Goal: Information Seeking & Learning: Learn about a topic

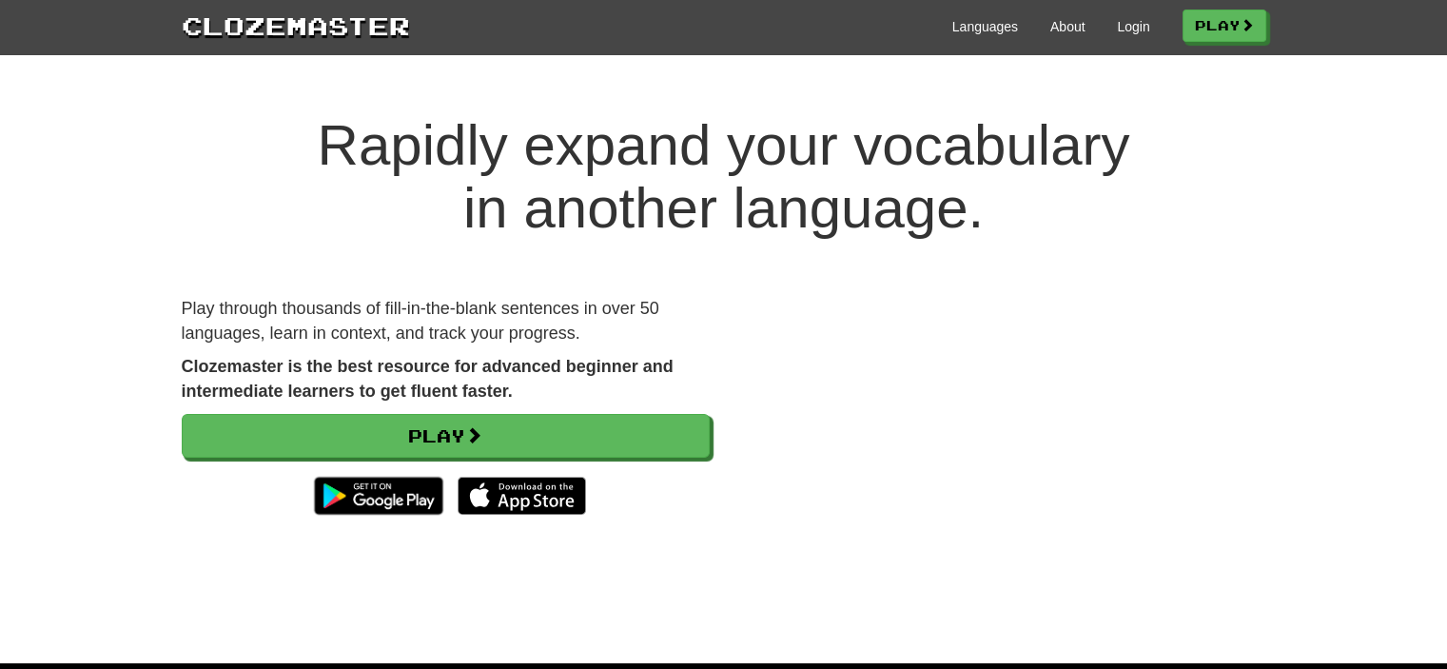
click at [1128, 10] on div "Languages About Login Play" at bounding box center [838, 25] width 856 height 35
click at [1118, 22] on link "Login" at bounding box center [1133, 26] width 32 height 19
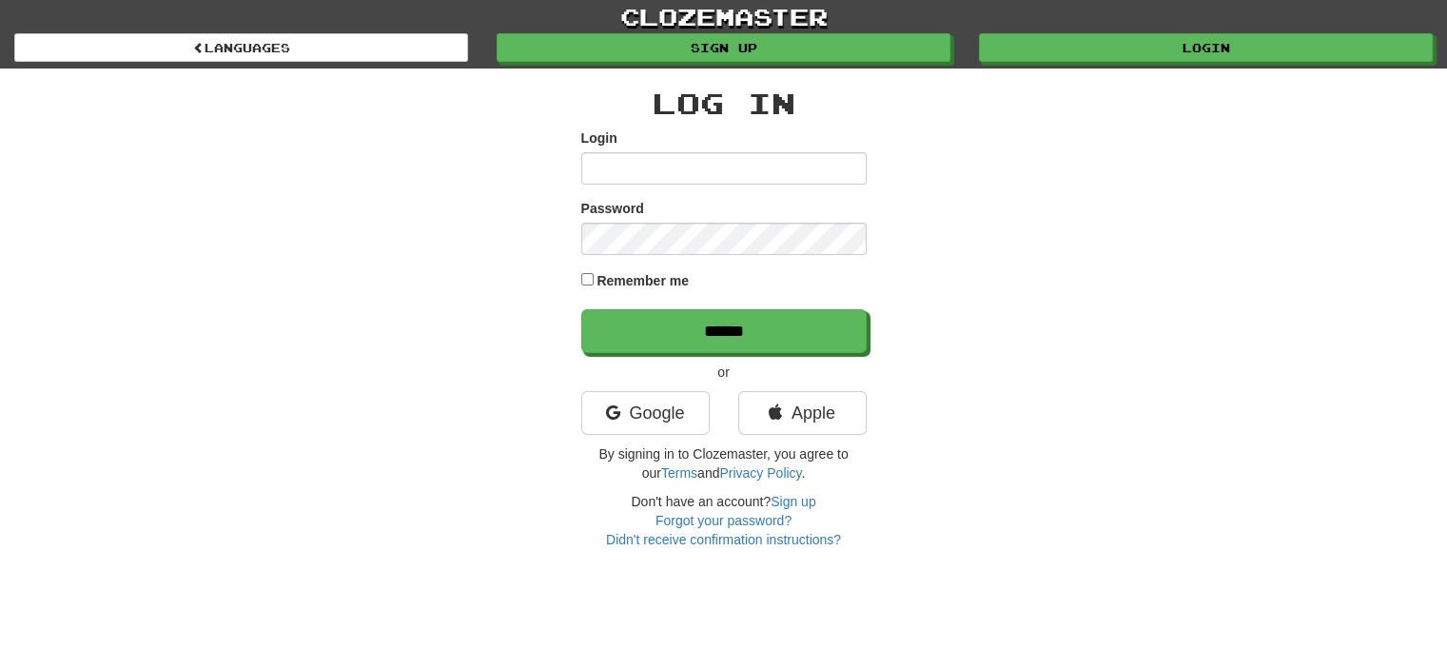
type input "**********"
click at [648, 288] on label "Remember me" at bounding box center [643, 280] width 92 height 19
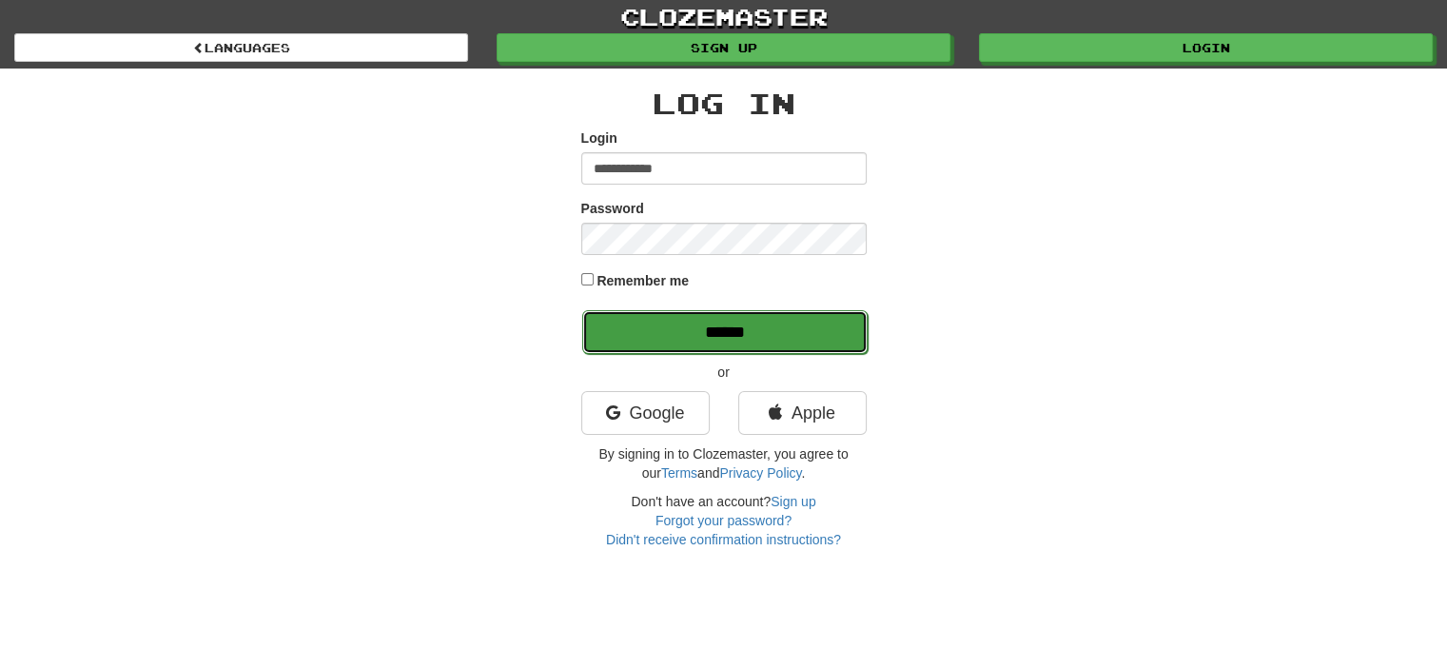
click at [648, 314] on input "******" at bounding box center [724, 332] width 285 height 44
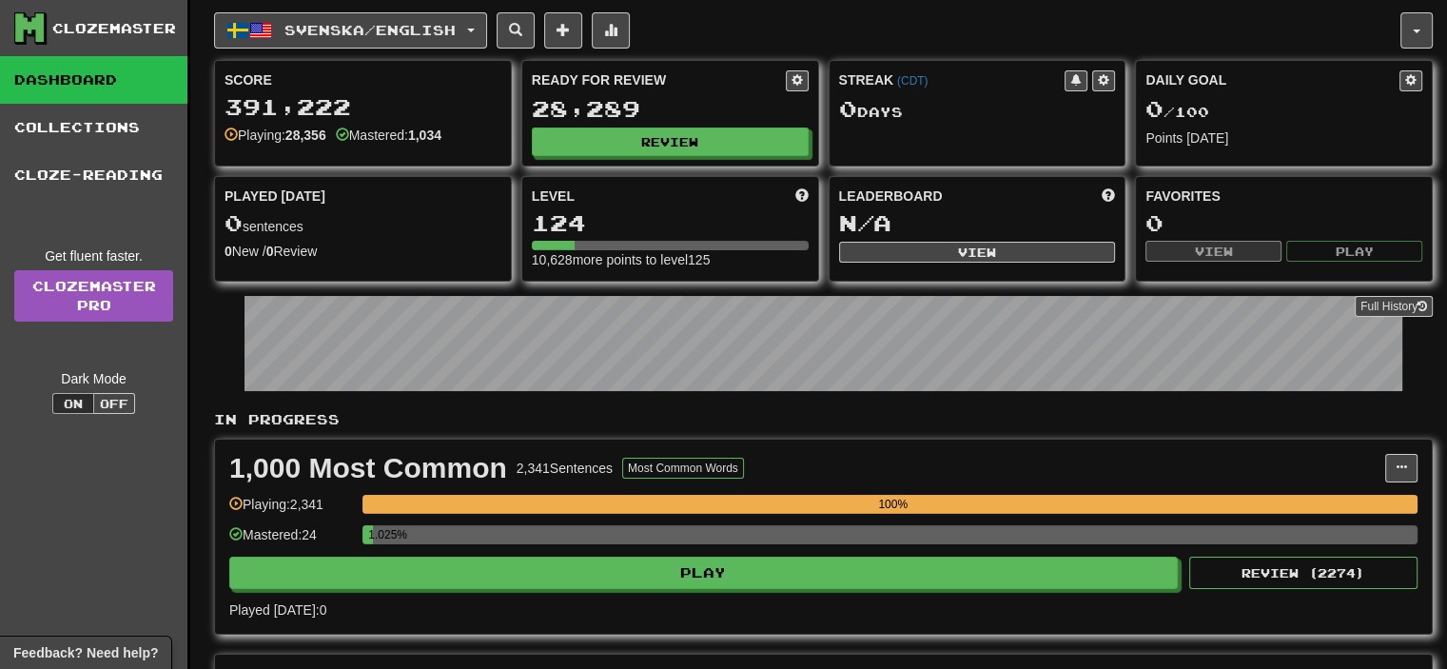
click at [1383, 173] on div "Score 391,222 Playing: 28,356 Mastered: 1,034 Ready for Review 28,289 Review St…" at bounding box center [823, 171] width 1219 height 222
click at [411, 12] on div "Svenska / English 한국어 / English Streak: 0 Review: 240 Daily Goal: 0 / 50 Españo…" at bounding box center [350, 30] width 273 height 36
click at [412, 14] on button "Svenska / English" at bounding box center [350, 30] width 273 height 36
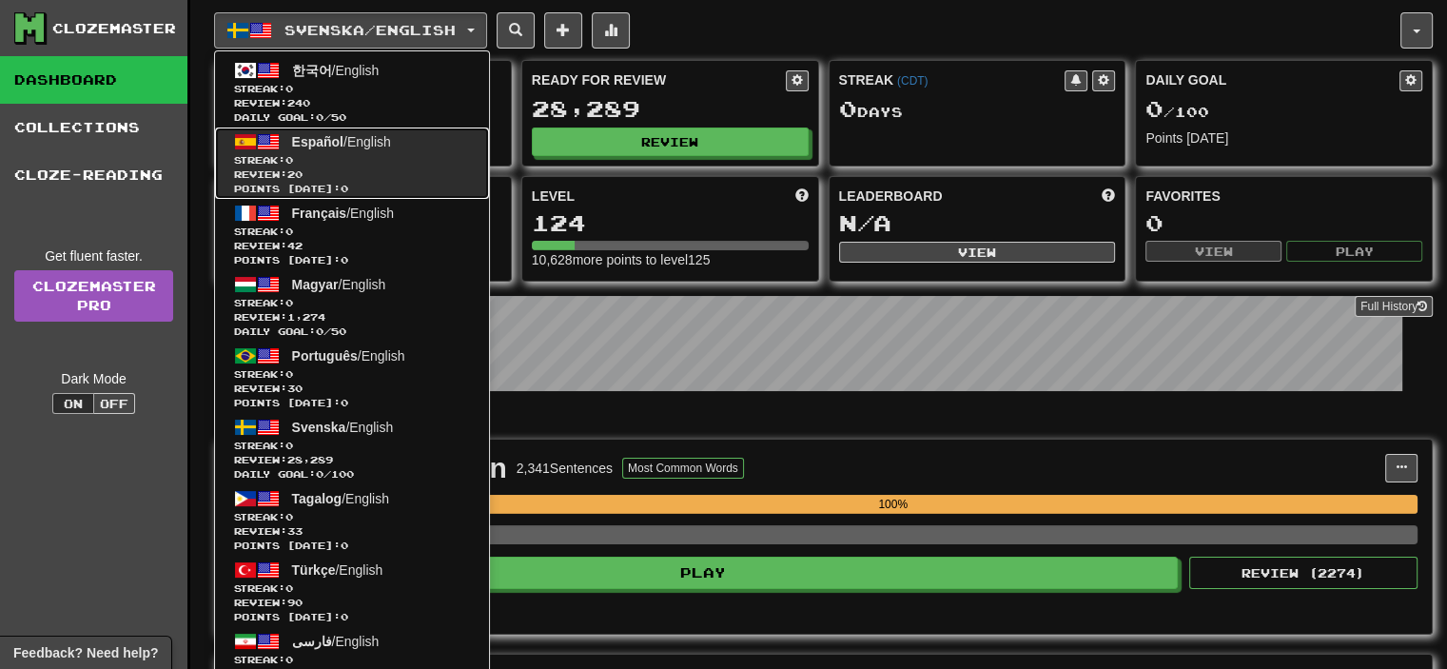
click at [381, 128] on link "Español / English Streak: 0 Review: 20 Points today: 0" at bounding box center [352, 163] width 274 height 71
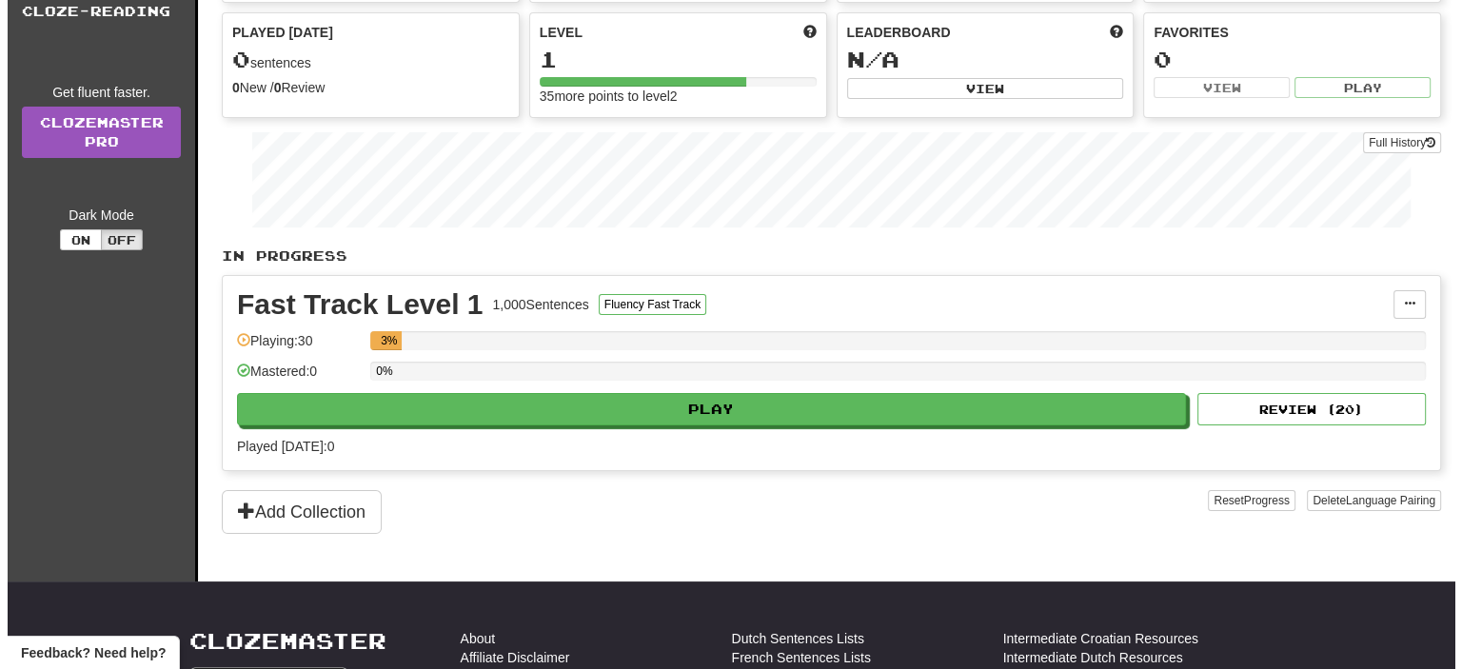
scroll to position [165, 0]
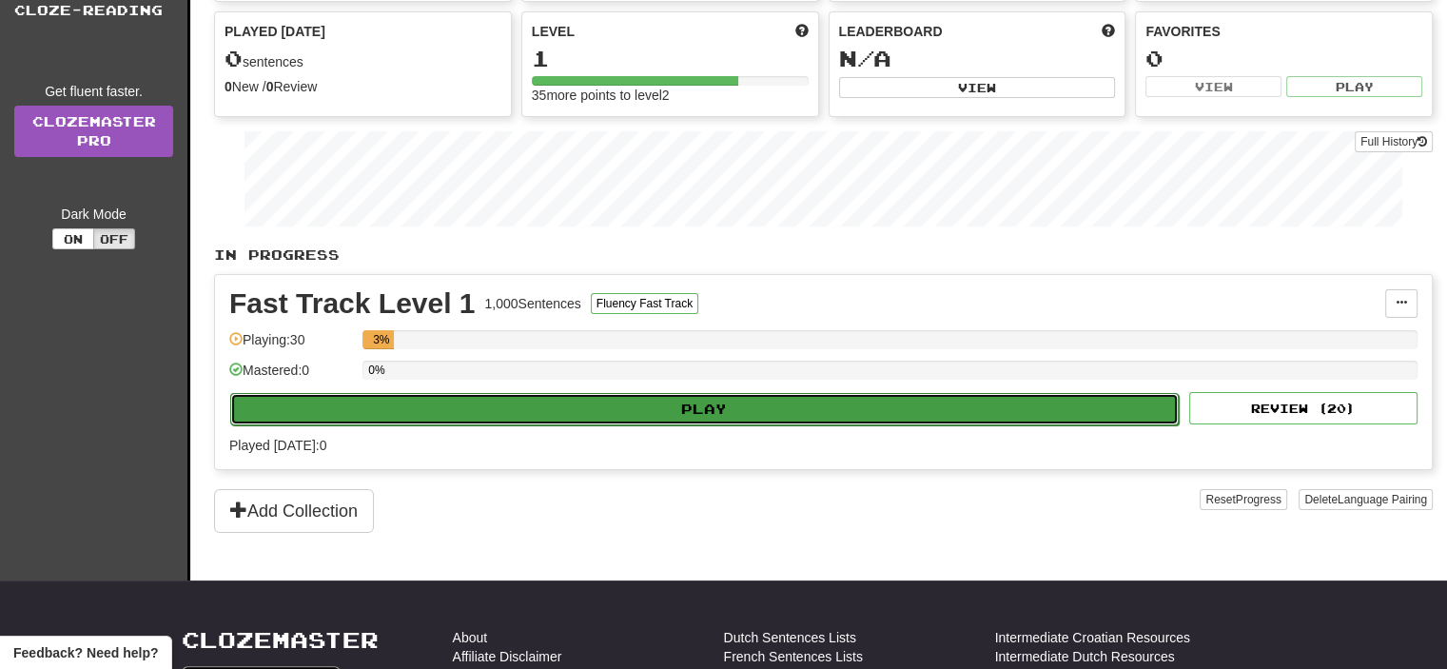
click at [676, 393] on button "Play" at bounding box center [704, 409] width 949 height 32
select select "**"
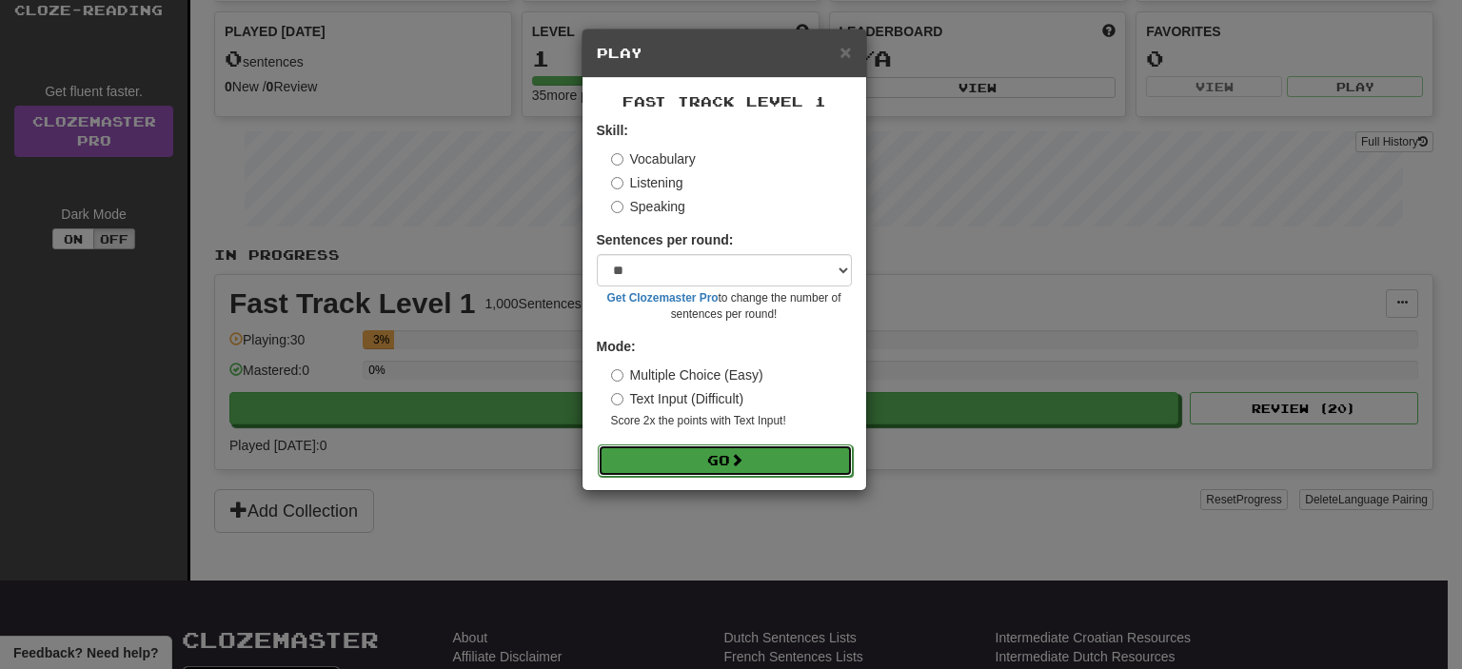
click at [719, 460] on button "Go" at bounding box center [725, 460] width 255 height 32
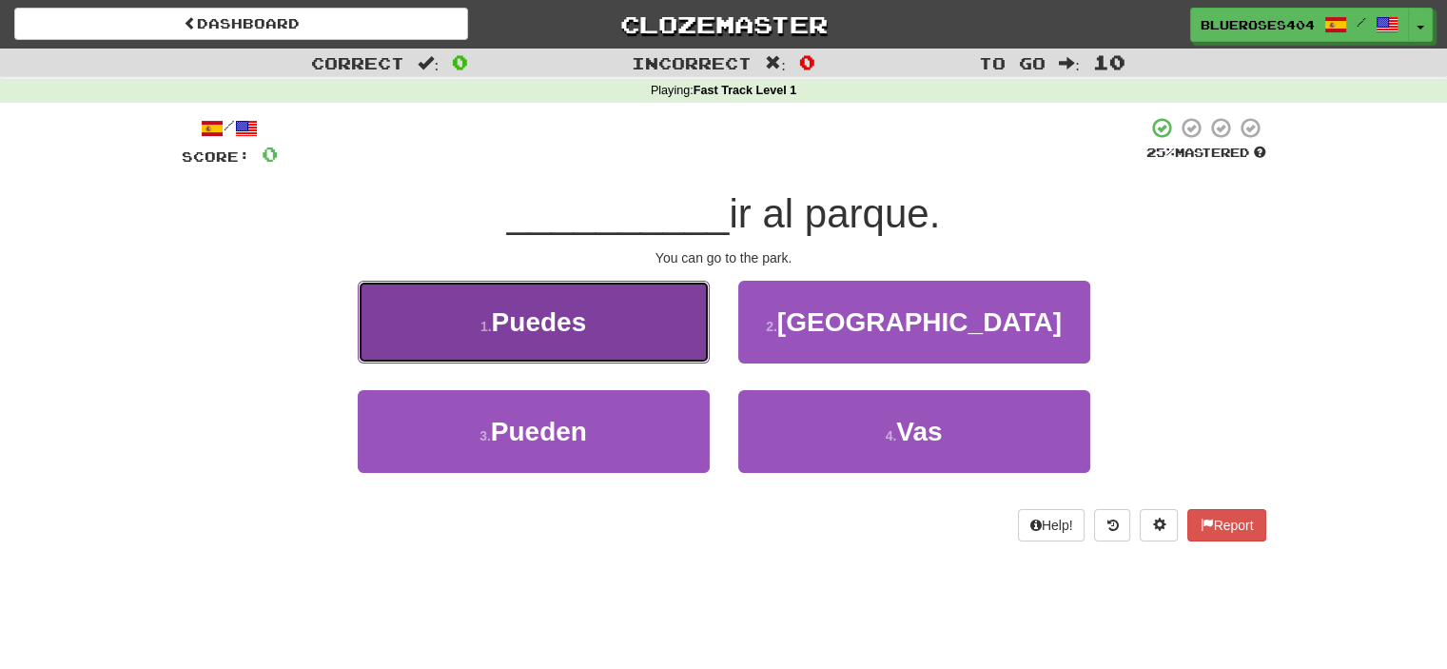
click at [619, 334] on button "1 . Puedes" at bounding box center [534, 322] width 352 height 83
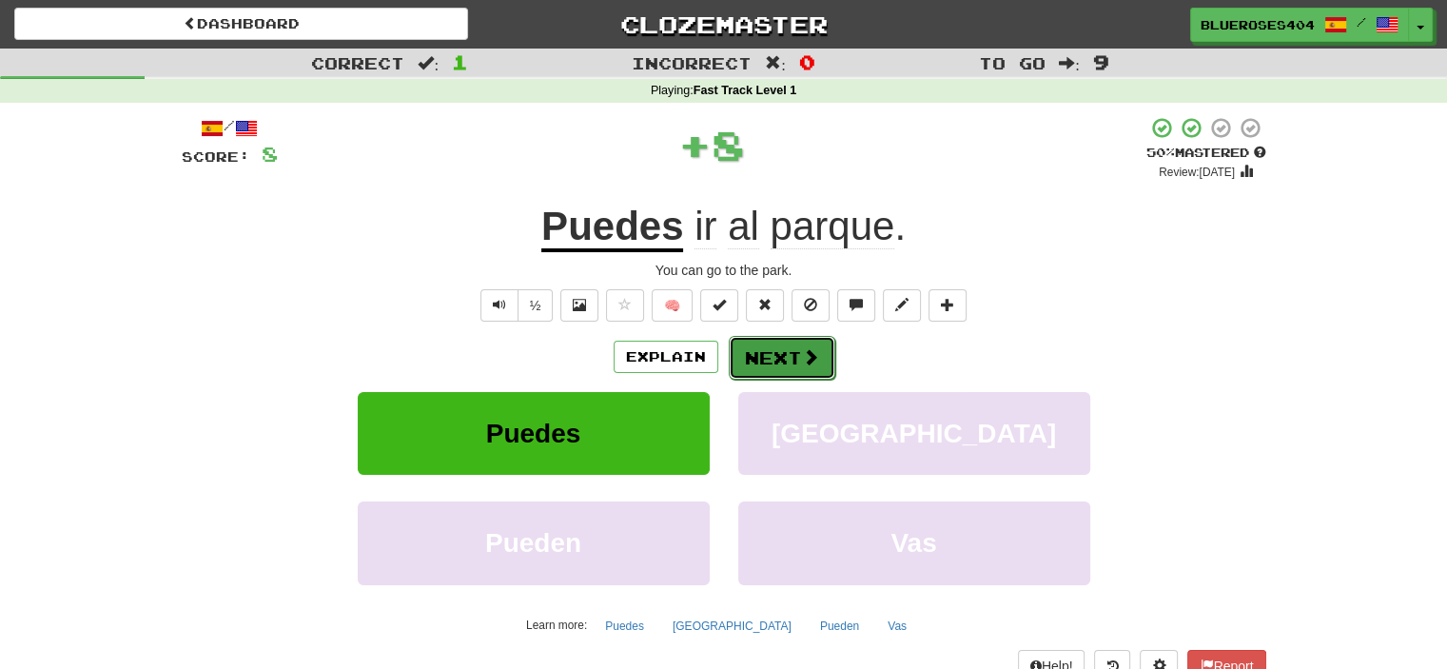
click at [793, 364] on button "Next" at bounding box center [782, 358] width 107 height 44
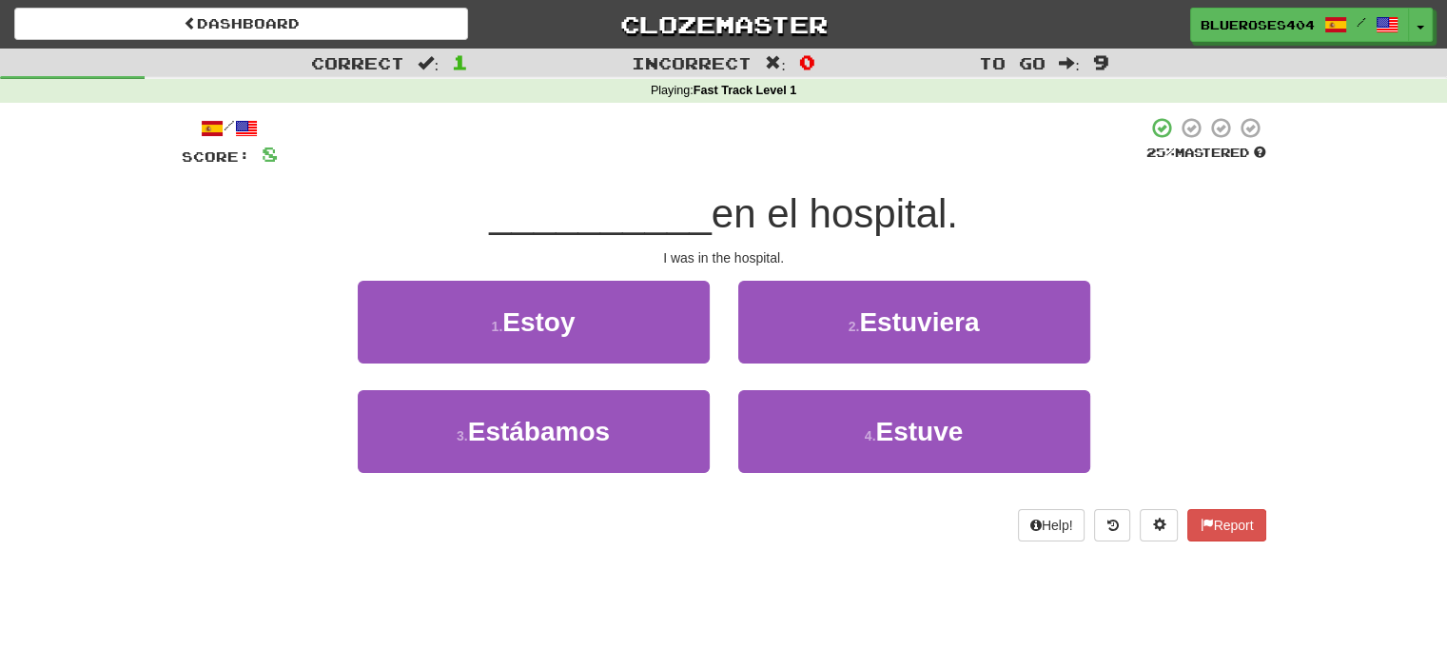
click at [628, 273] on div "/ Score: 8 25 % Mastered __________ en el hospital. I was in the hospital. 1 . …" at bounding box center [724, 328] width 1085 height 425
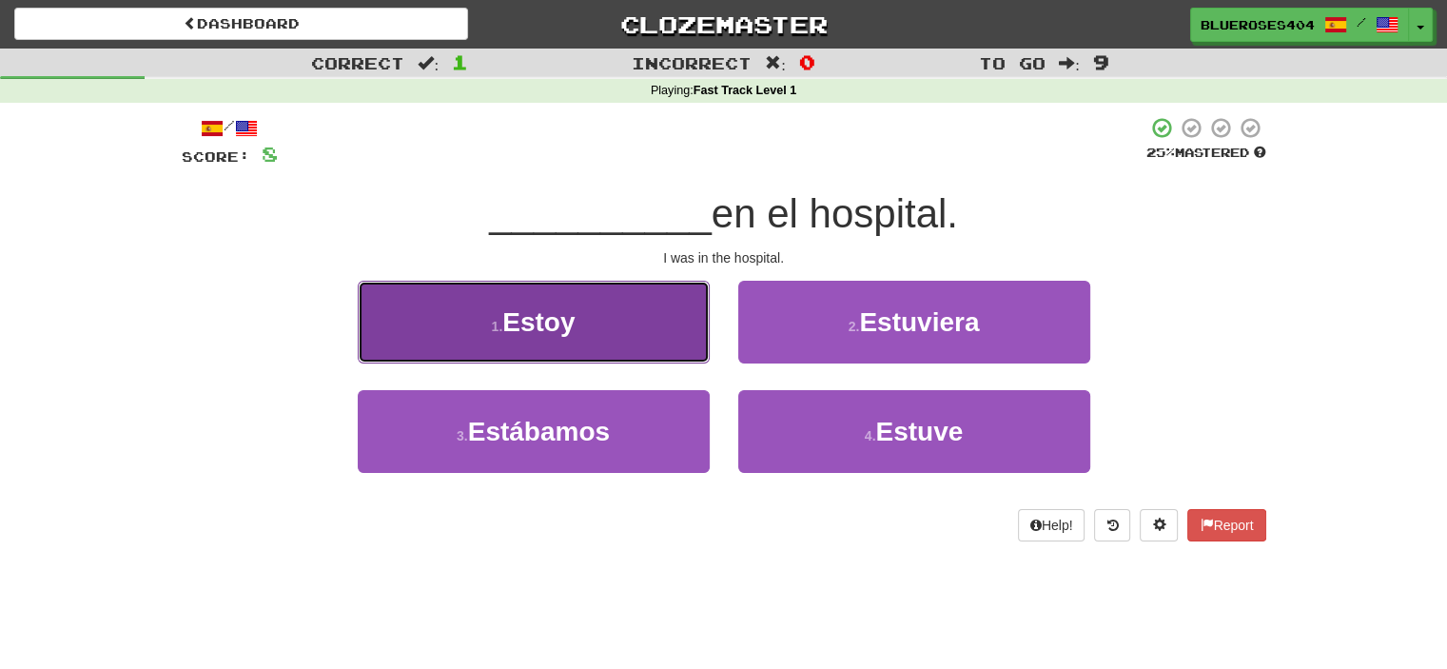
click at [624, 305] on button "1 . Estoy" at bounding box center [534, 322] width 352 height 83
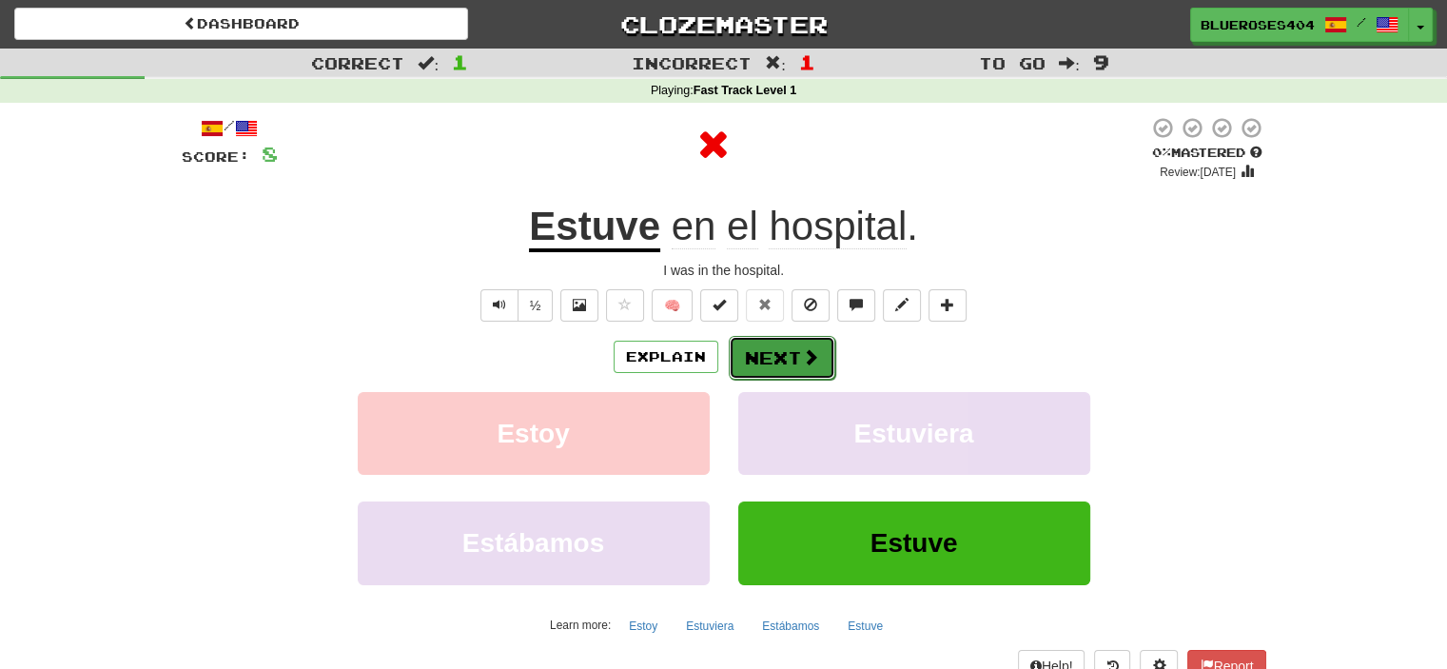
click at [773, 345] on button "Next" at bounding box center [782, 358] width 107 height 44
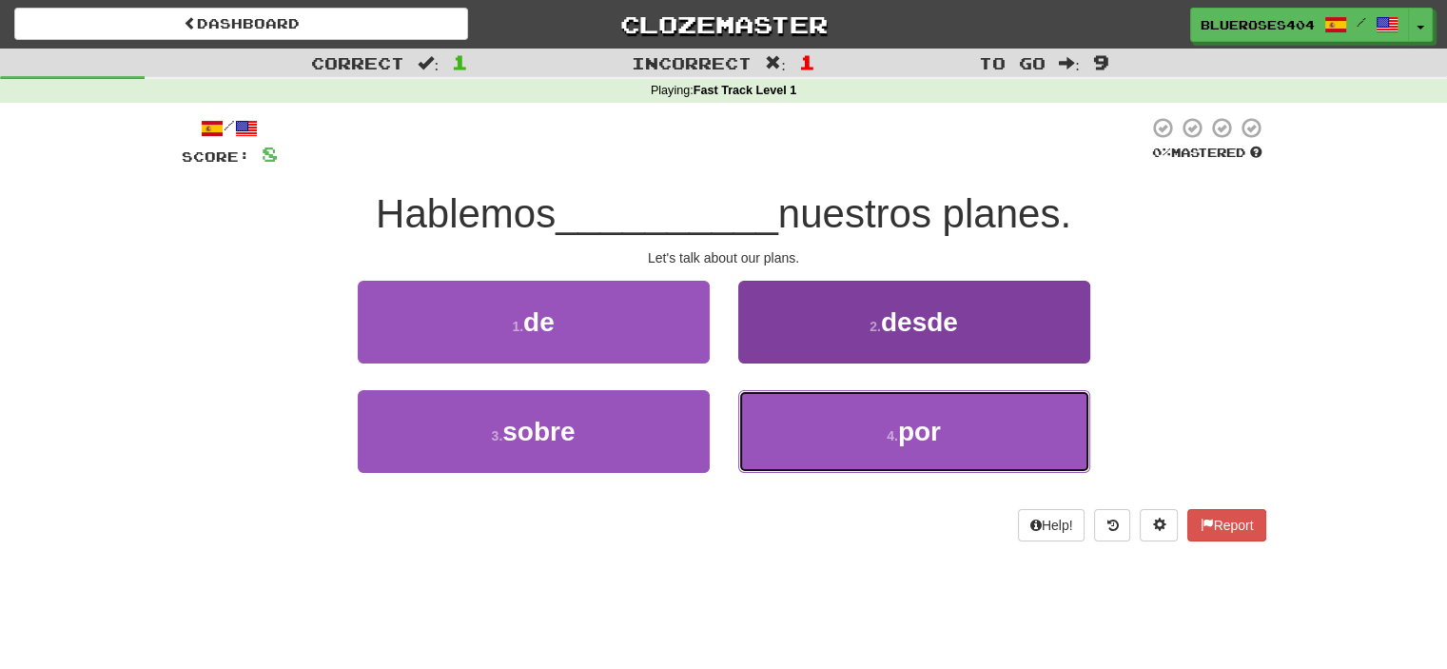
click at [806, 426] on button "4 . por" at bounding box center [914, 431] width 352 height 83
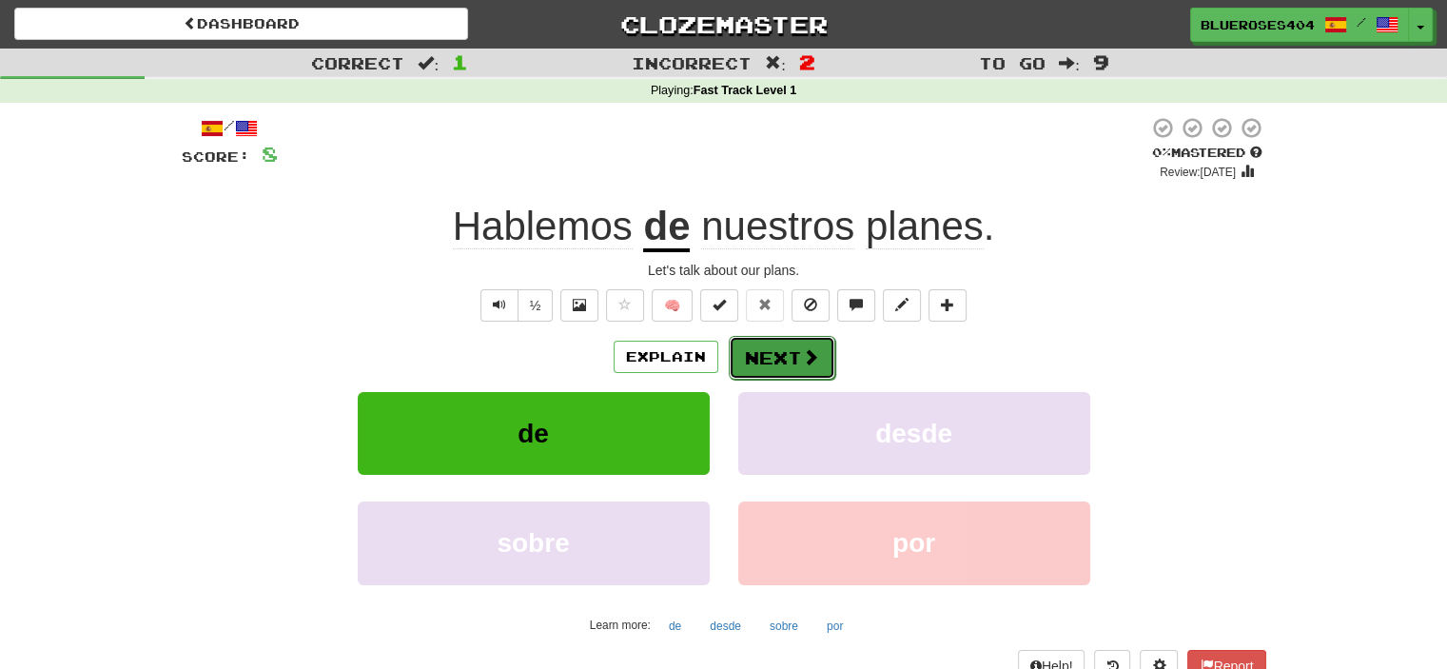
click at [776, 340] on button "Next" at bounding box center [782, 358] width 107 height 44
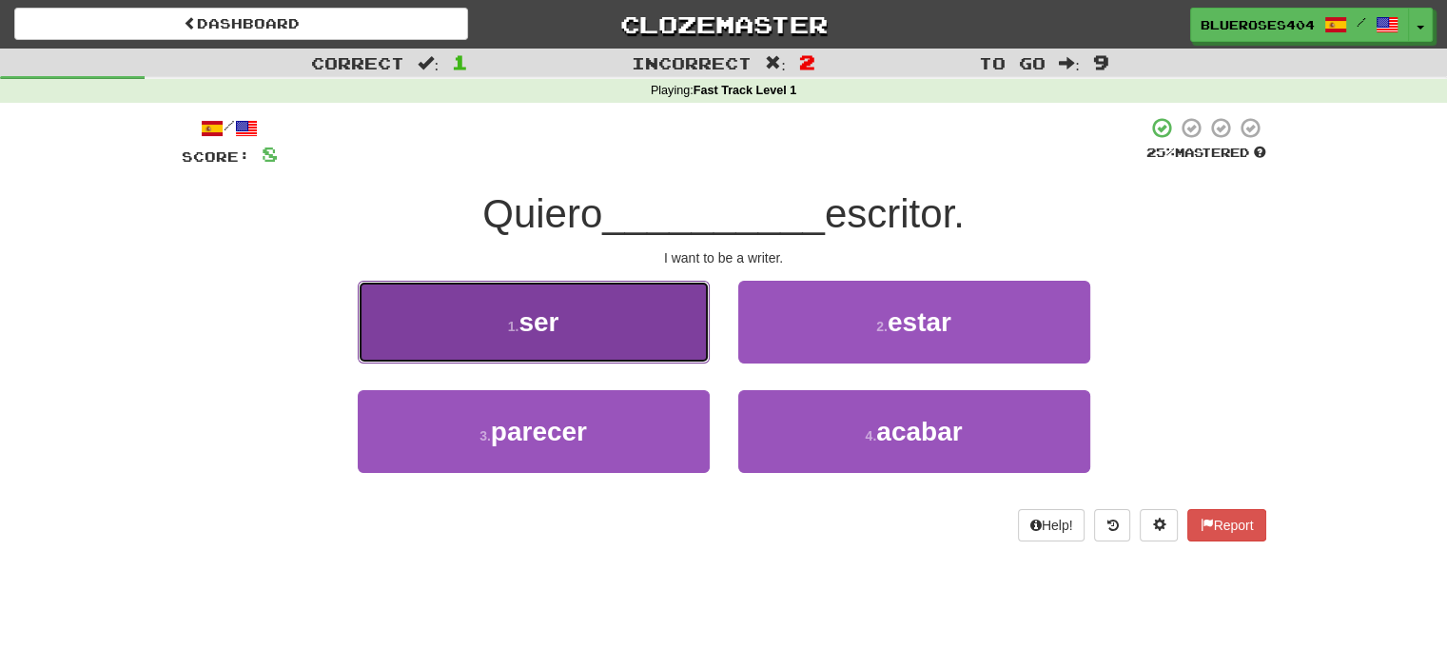
click at [632, 335] on button "1 . ser" at bounding box center [534, 322] width 352 height 83
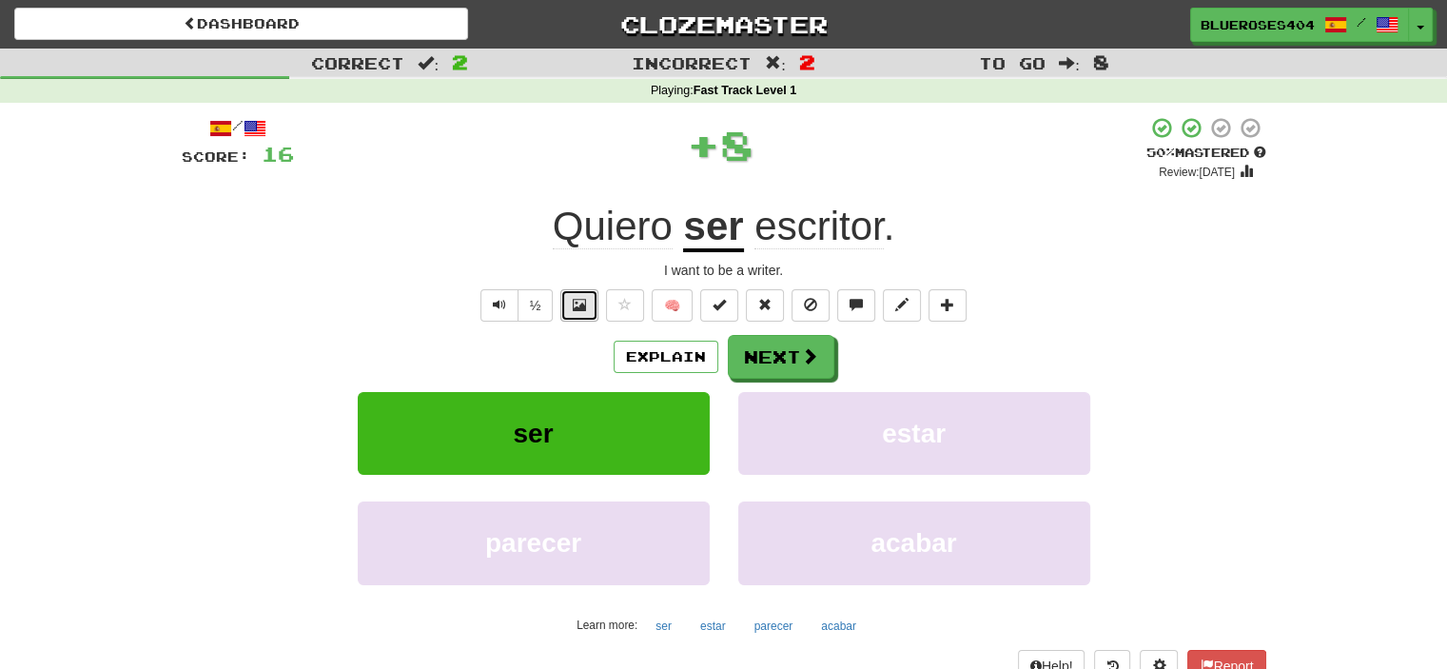
click at [560, 311] on button at bounding box center [579, 305] width 38 height 32
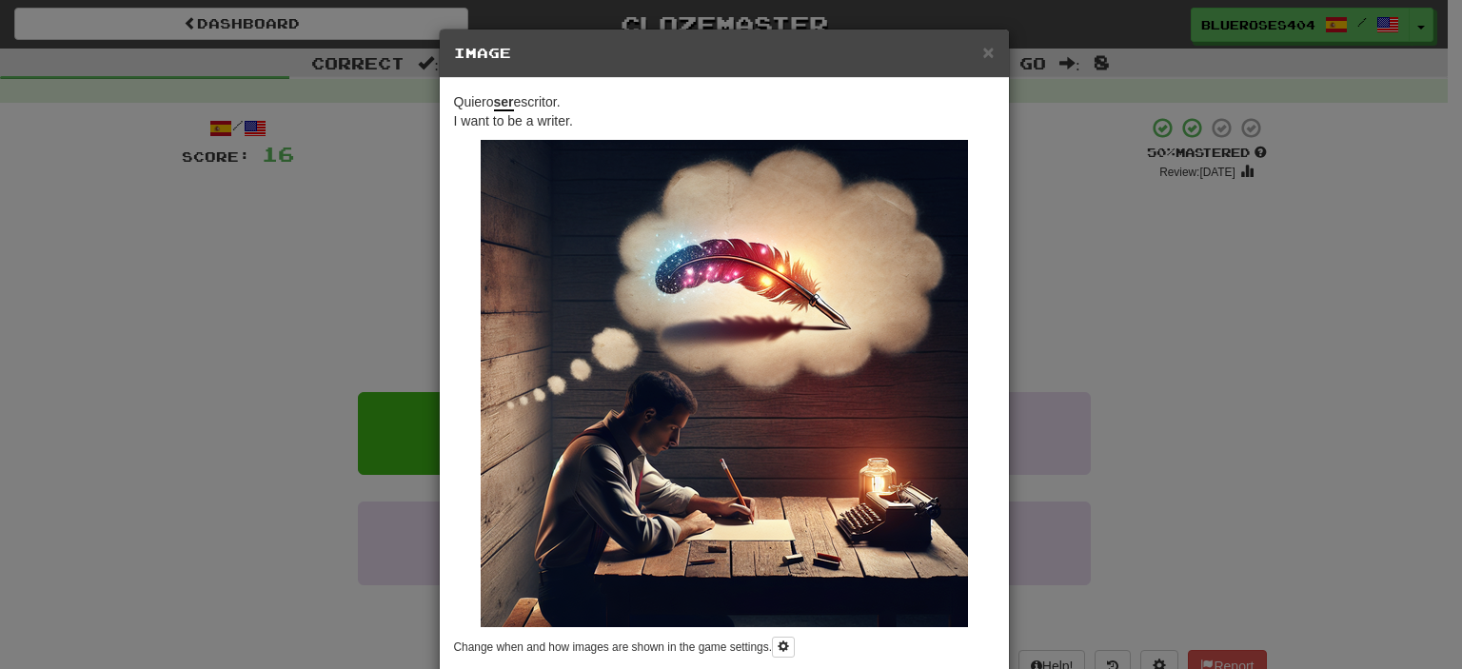
click at [407, 304] on div "× Image Quiero ser escritor. I want to be a writer. Change when and how images …" at bounding box center [731, 334] width 1462 height 669
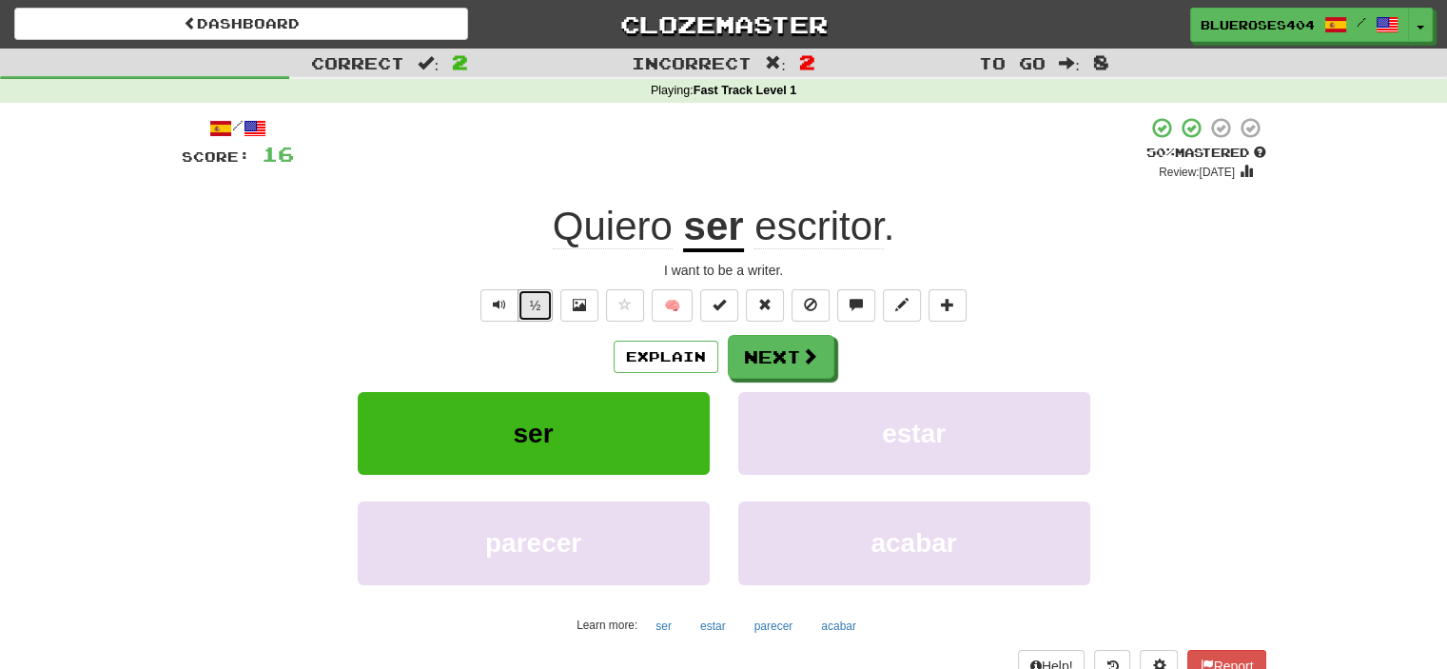
click at [527, 303] on button "½" at bounding box center [536, 305] width 36 height 32
click at [611, 224] on span "Quiero" at bounding box center [613, 227] width 120 height 46
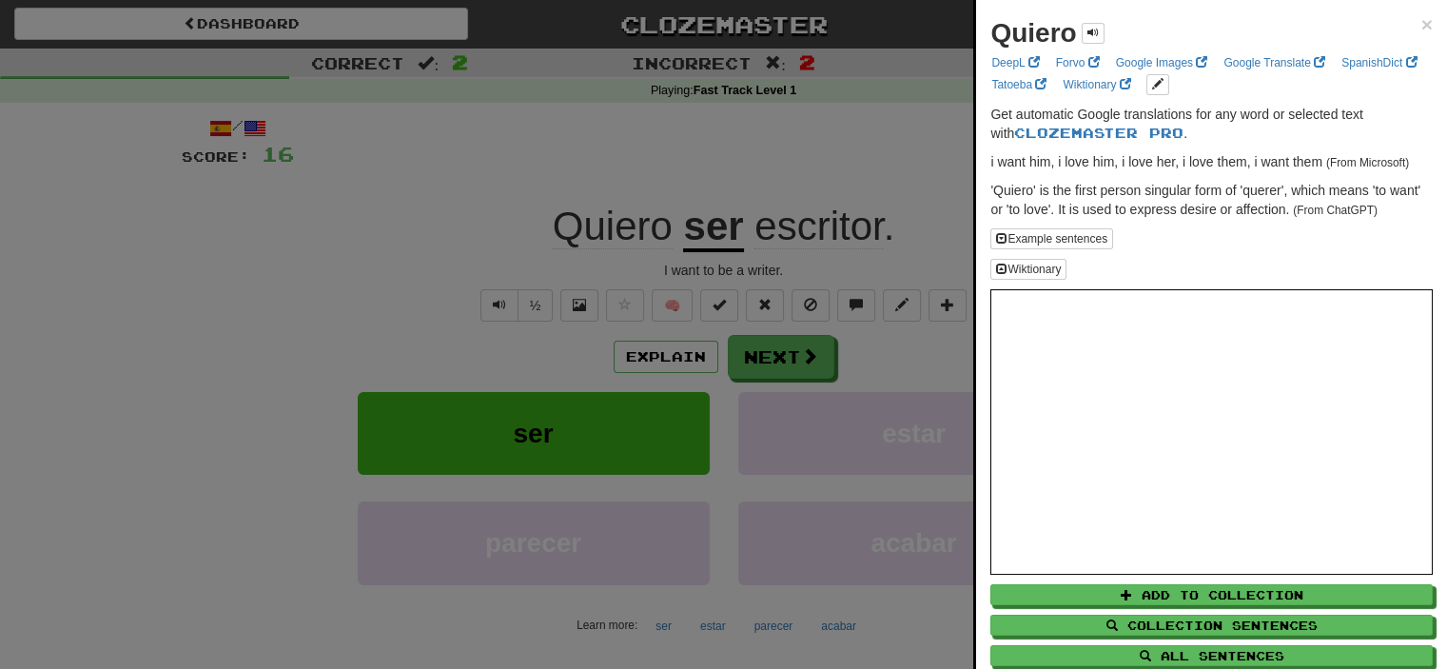
click at [670, 203] on div at bounding box center [723, 334] width 1447 height 669
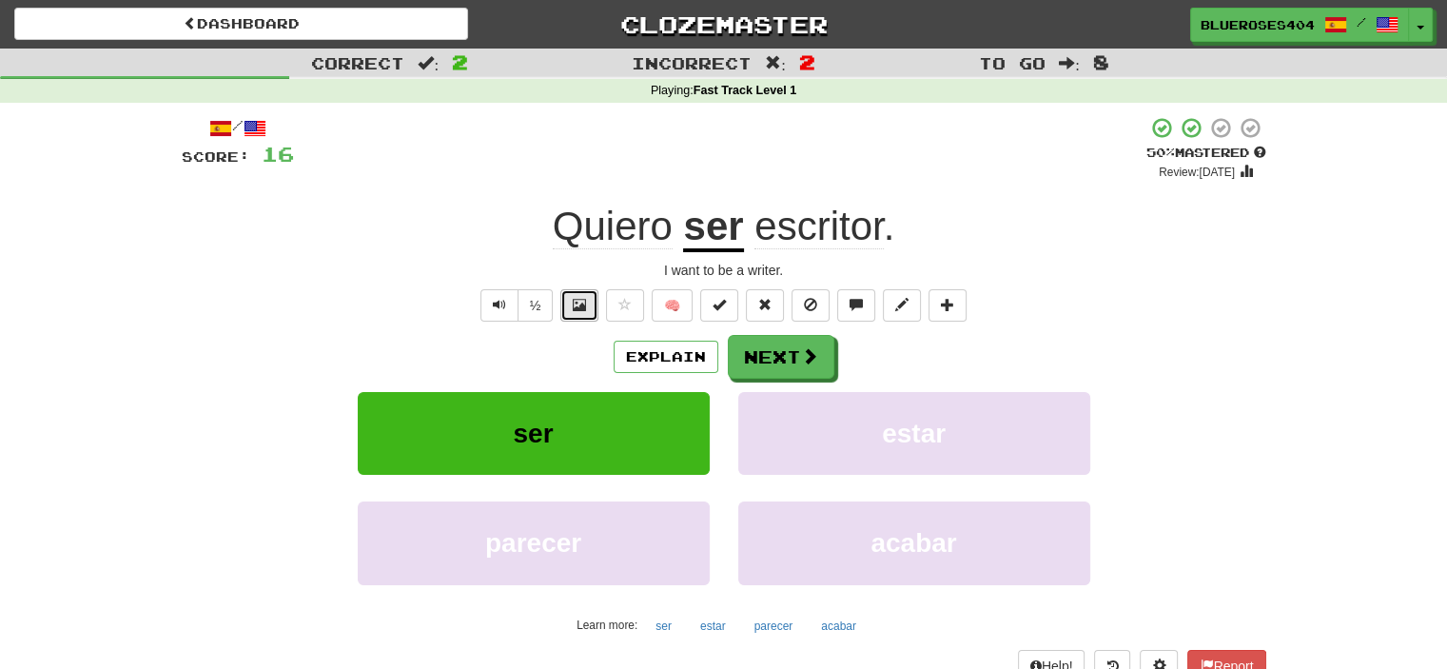
click at [579, 315] on button at bounding box center [579, 305] width 38 height 32
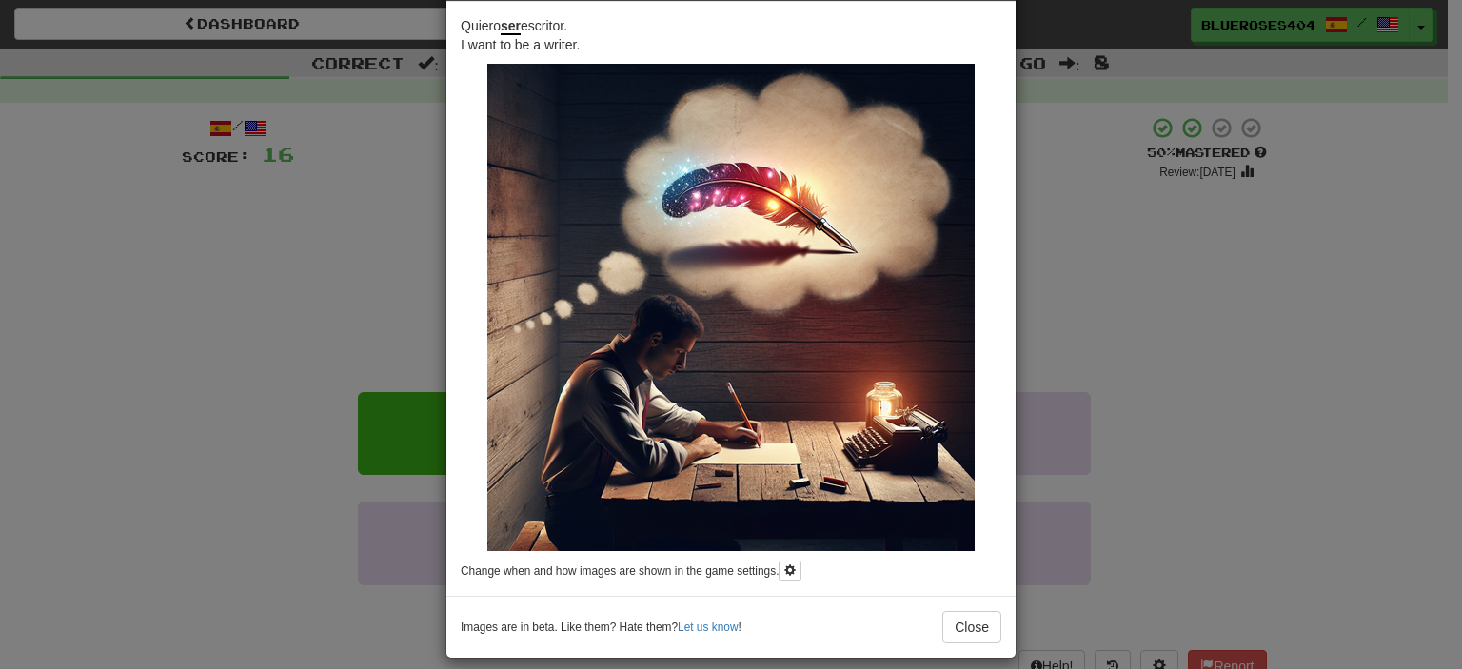
scroll to position [76, 0]
click at [1248, 386] on div "× Image Quiero ser escritor. I want to be a writer. Change when and how images …" at bounding box center [731, 334] width 1462 height 669
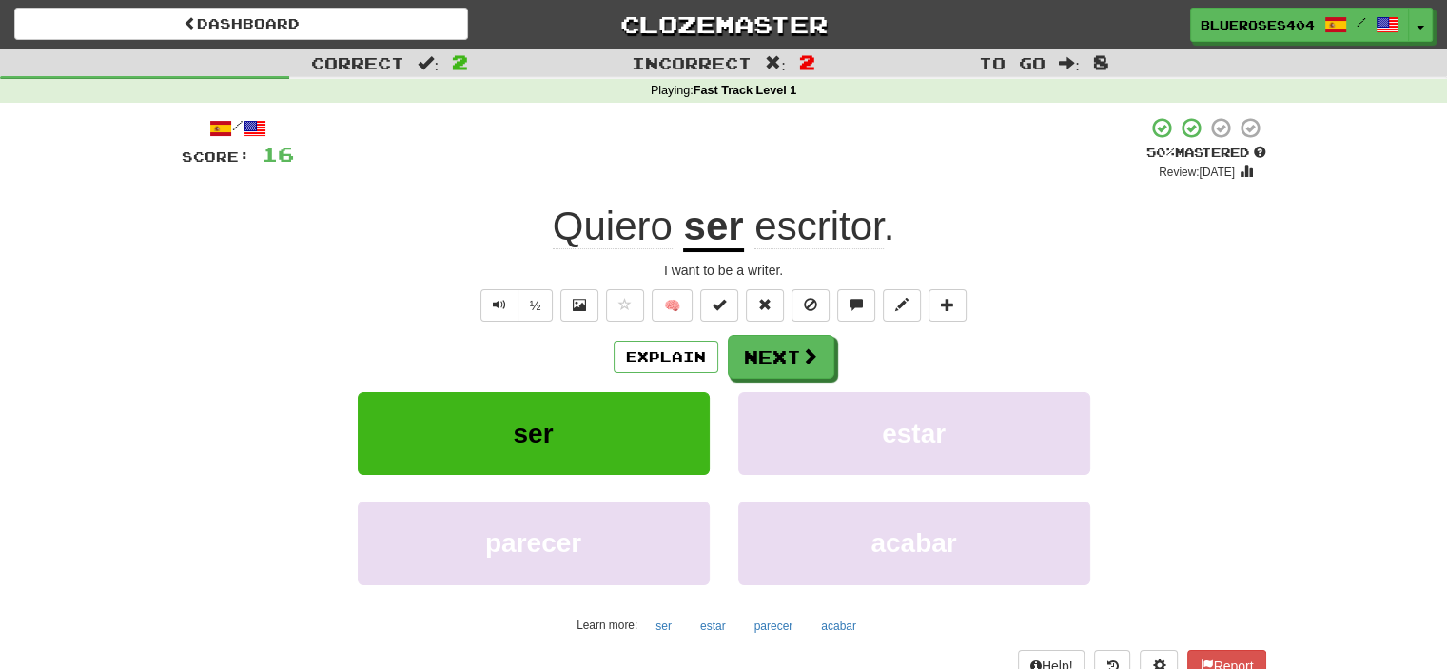
click at [731, 223] on u "ser" at bounding box center [713, 228] width 60 height 49
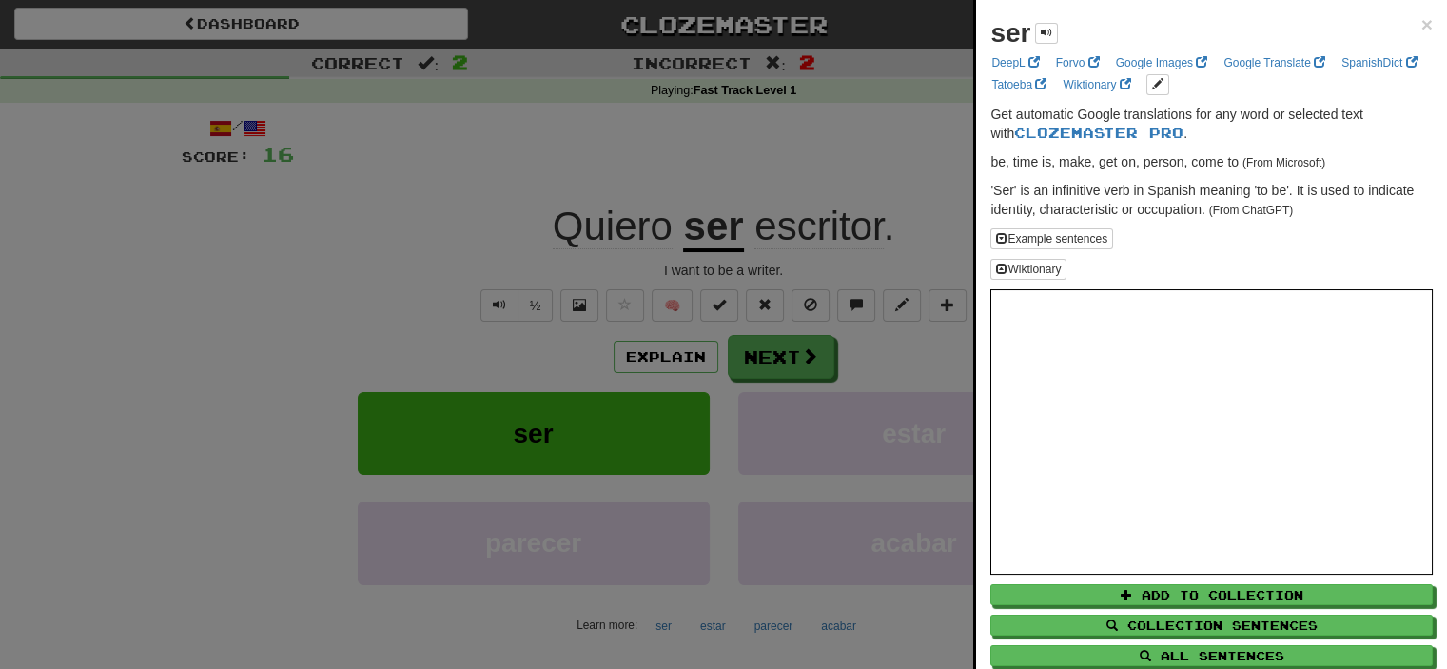
click at [898, 194] on div at bounding box center [723, 334] width 1447 height 669
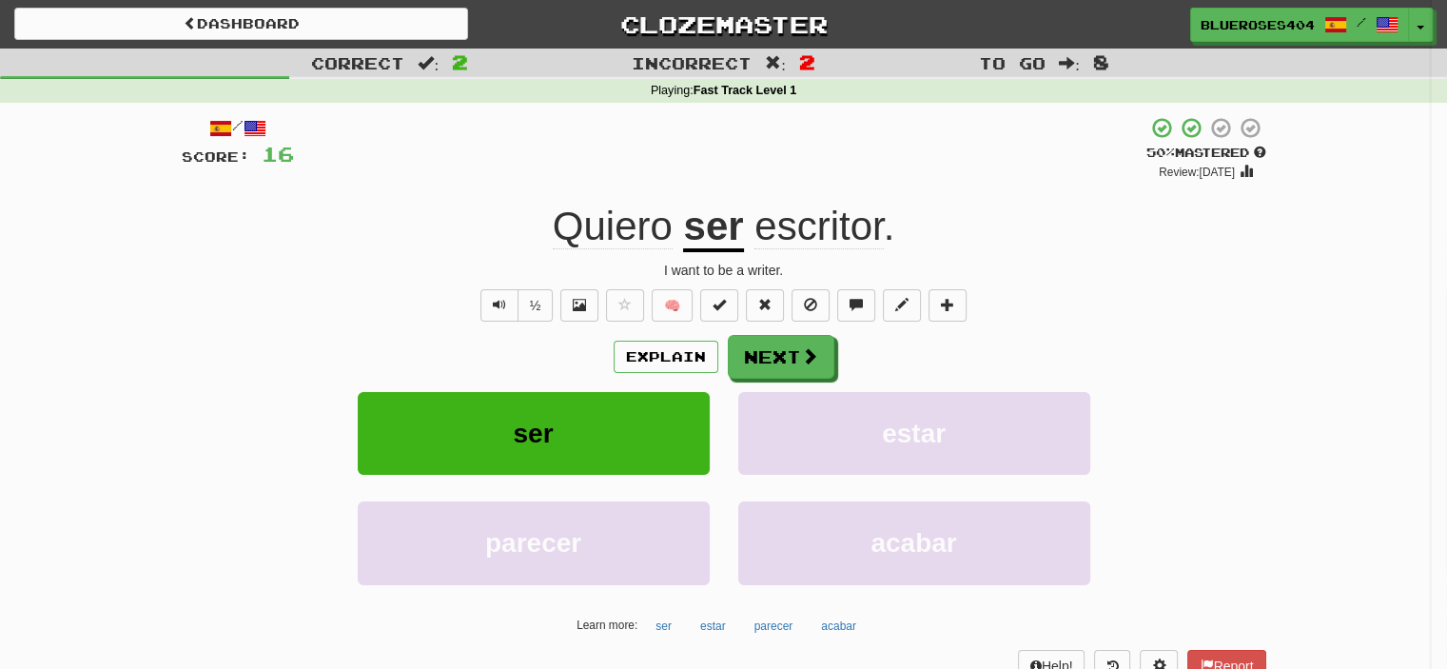
click at [786, 237] on div at bounding box center [723, 334] width 1447 height 669
click at [786, 237] on span "escritor" at bounding box center [819, 227] width 128 height 46
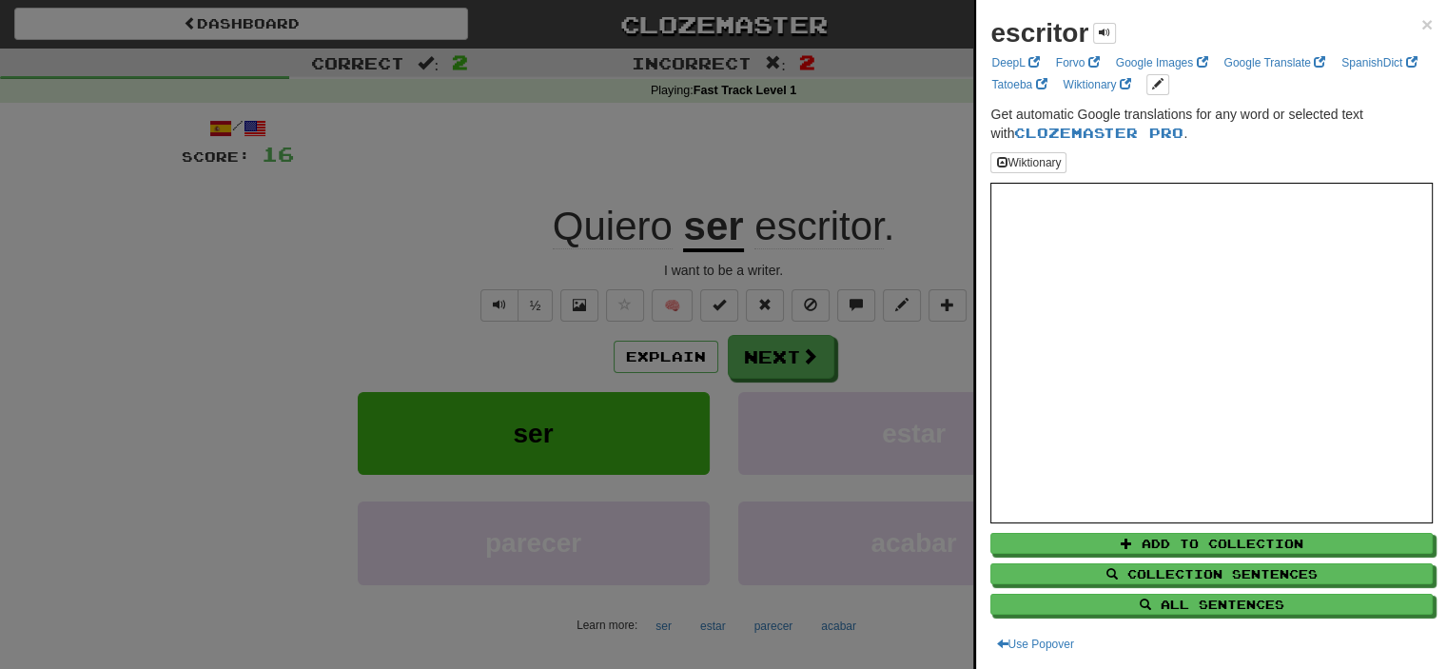
click at [811, 99] on div at bounding box center [723, 334] width 1447 height 669
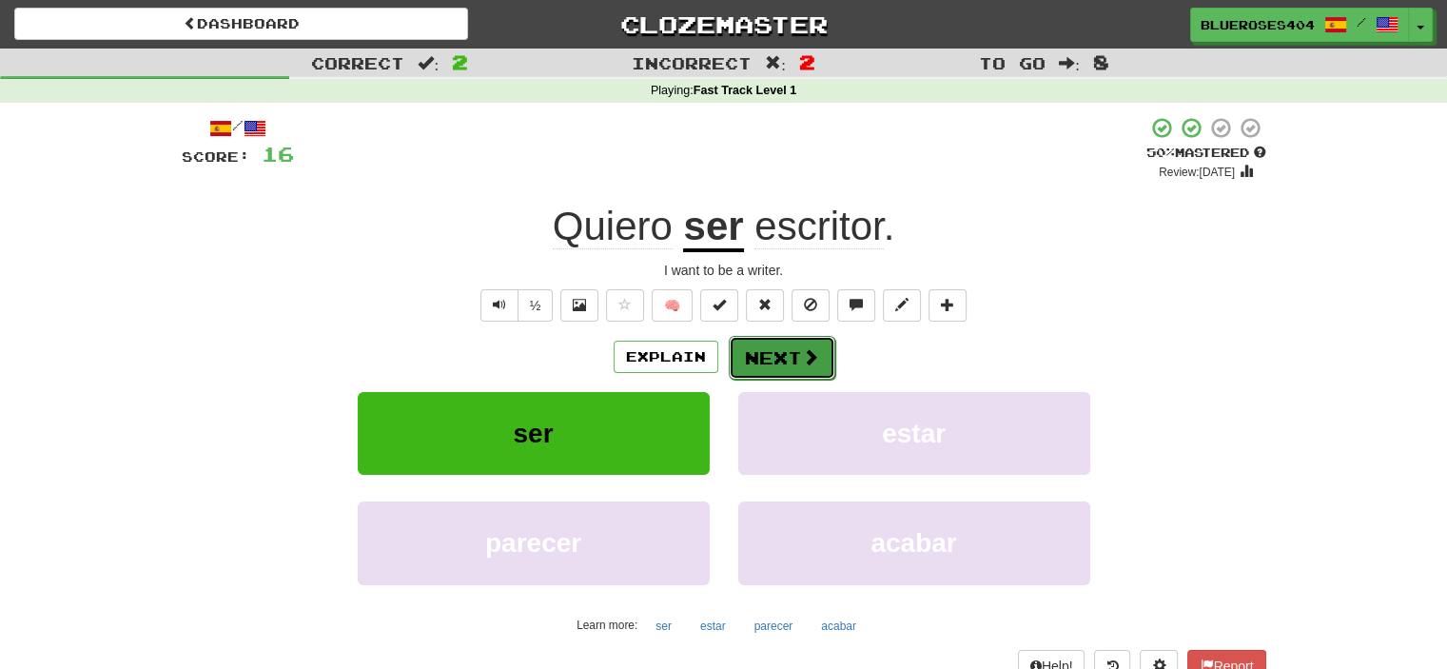
click at [788, 347] on button "Next" at bounding box center [782, 358] width 107 height 44
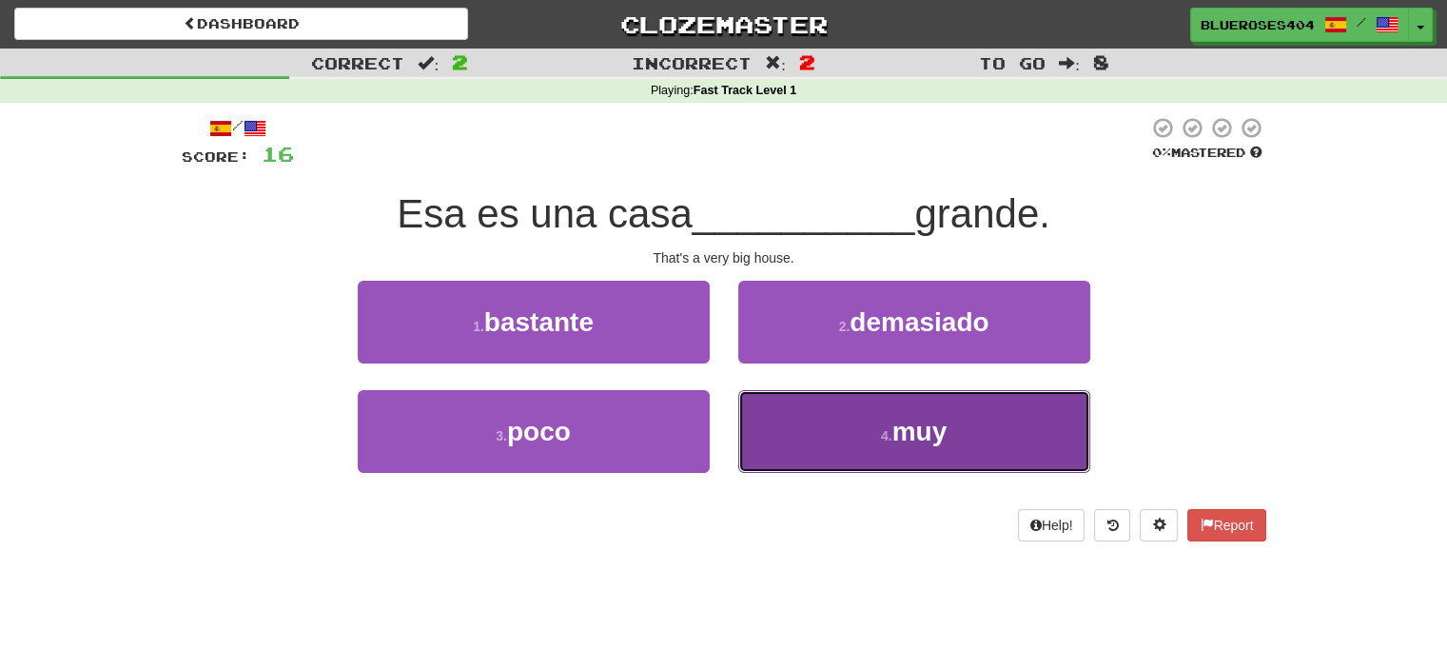
click at [787, 441] on button "4 . muy" at bounding box center [914, 431] width 352 height 83
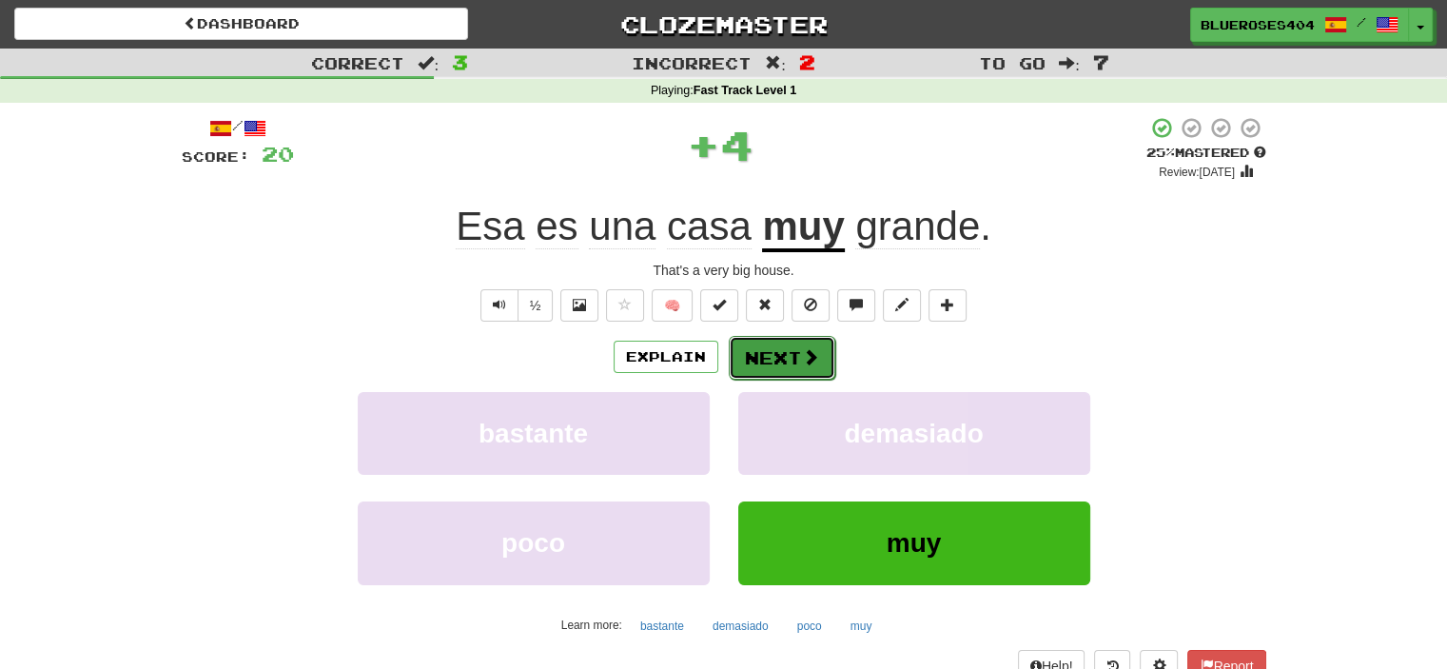
click at [772, 353] on button "Next" at bounding box center [782, 358] width 107 height 44
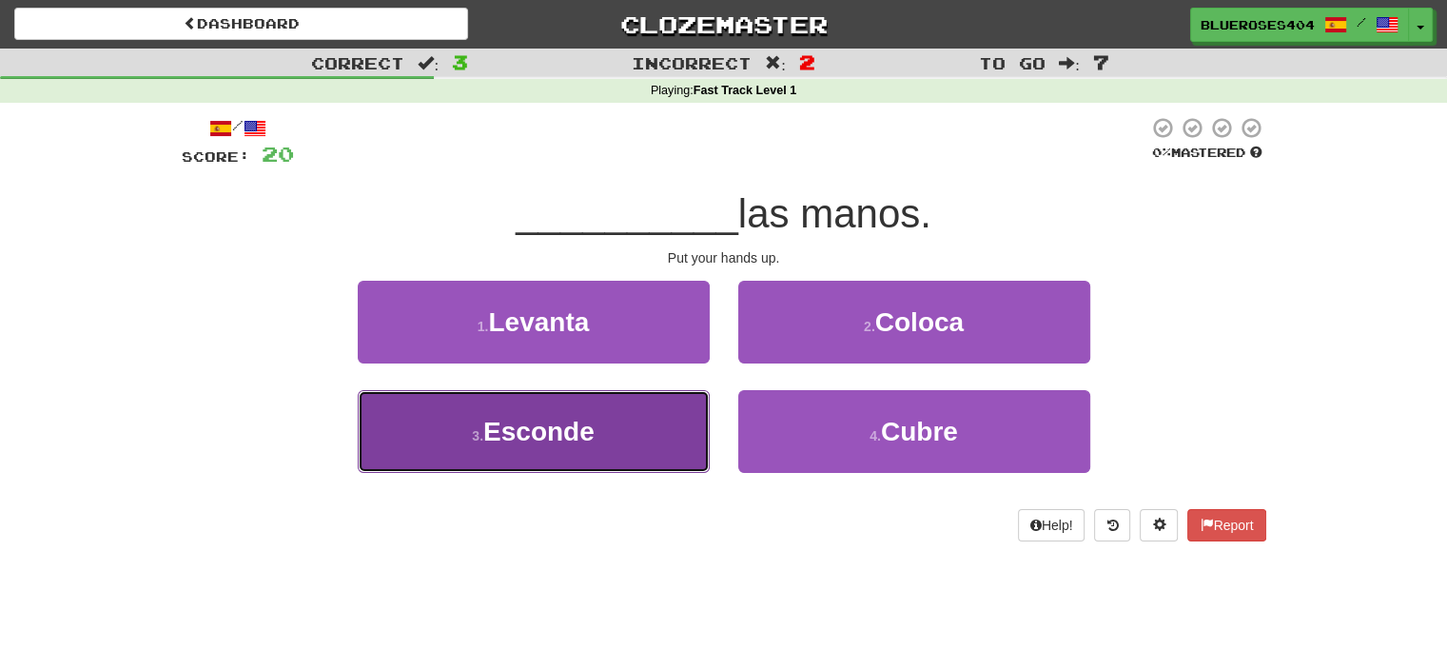
click at [613, 460] on button "3 . Esconde" at bounding box center [534, 431] width 352 height 83
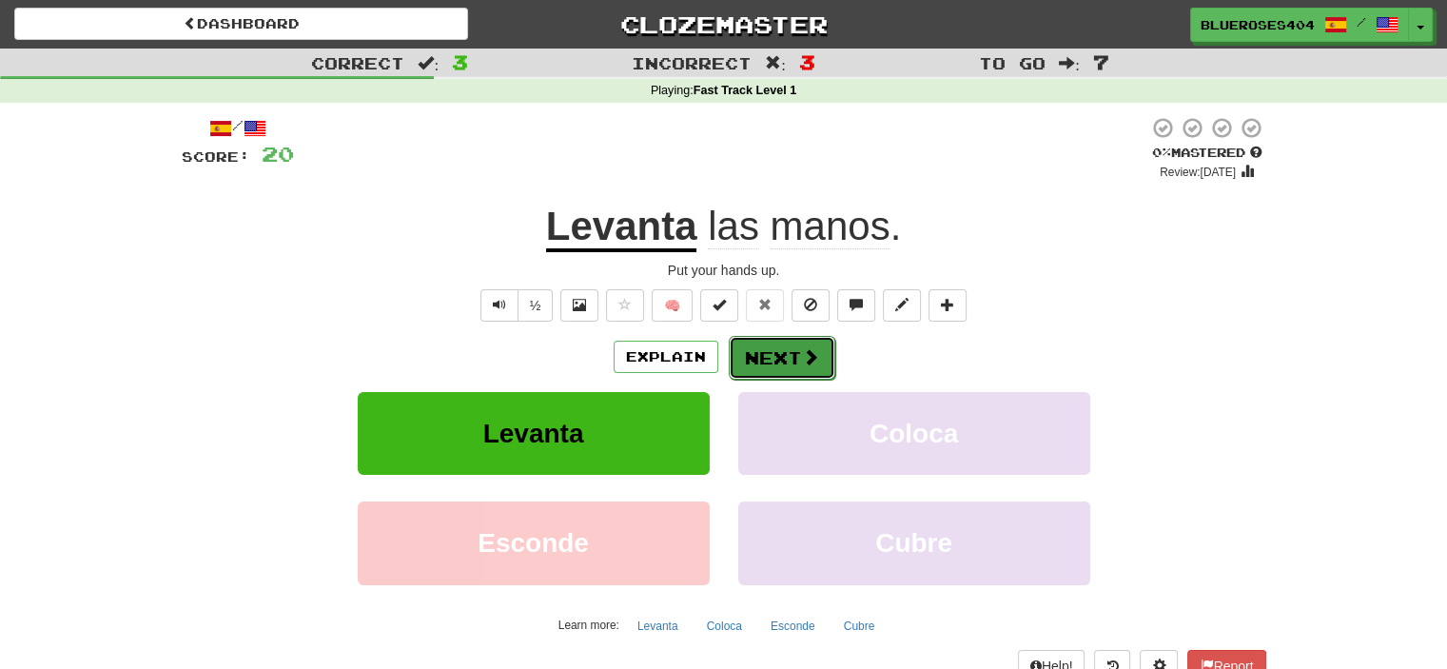
click at [754, 359] on button "Next" at bounding box center [782, 358] width 107 height 44
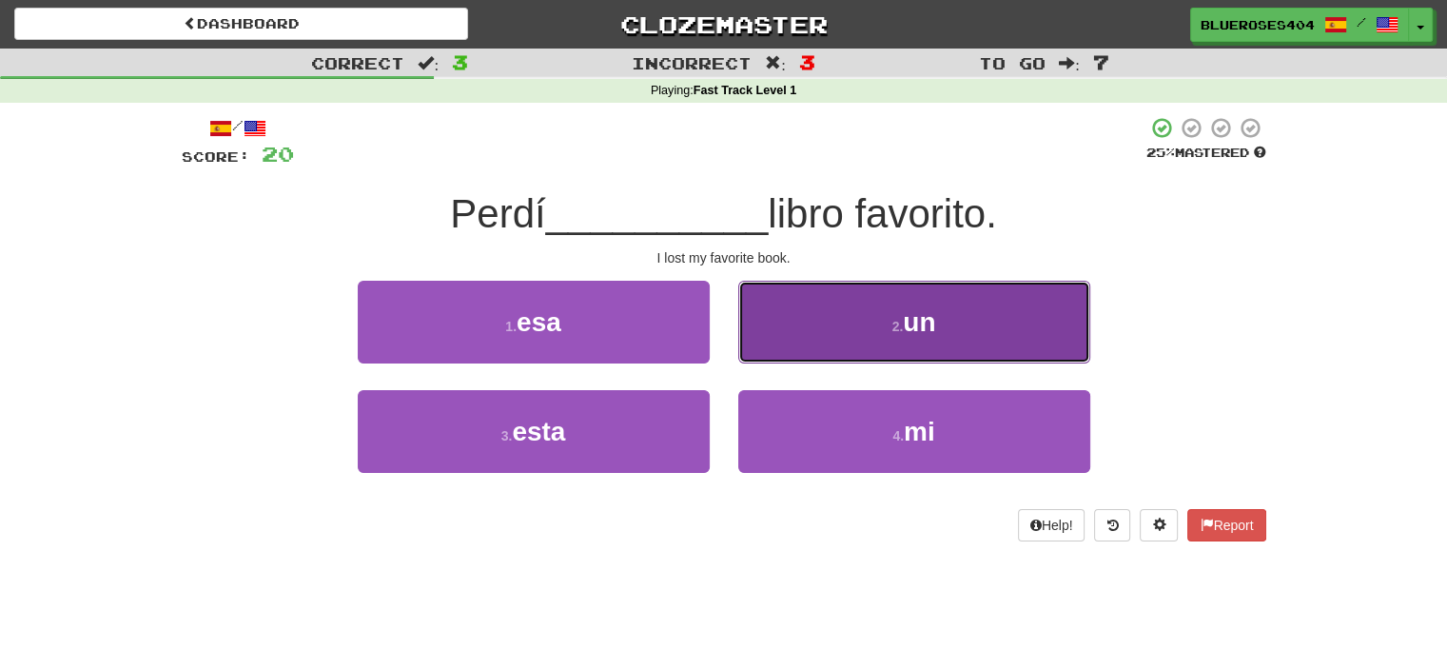
click at [815, 298] on button "2 . un" at bounding box center [914, 322] width 352 height 83
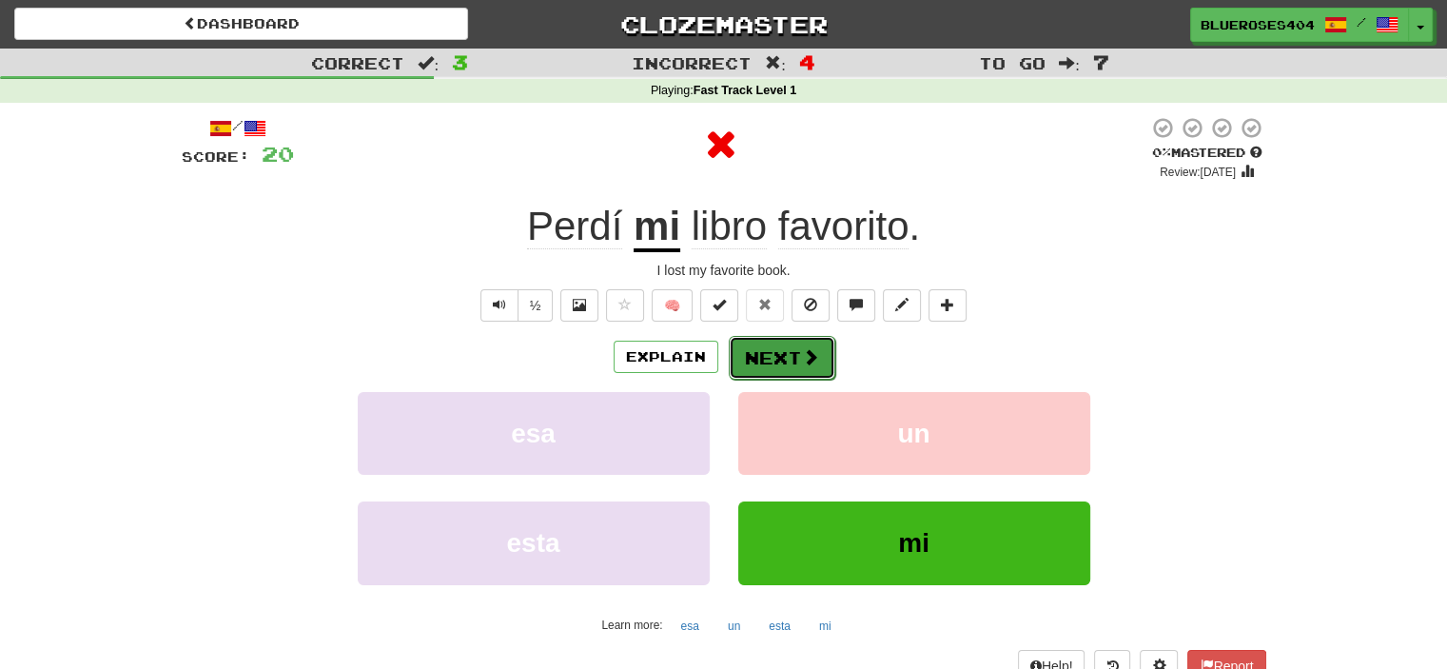
click at [782, 358] on button "Next" at bounding box center [782, 358] width 107 height 44
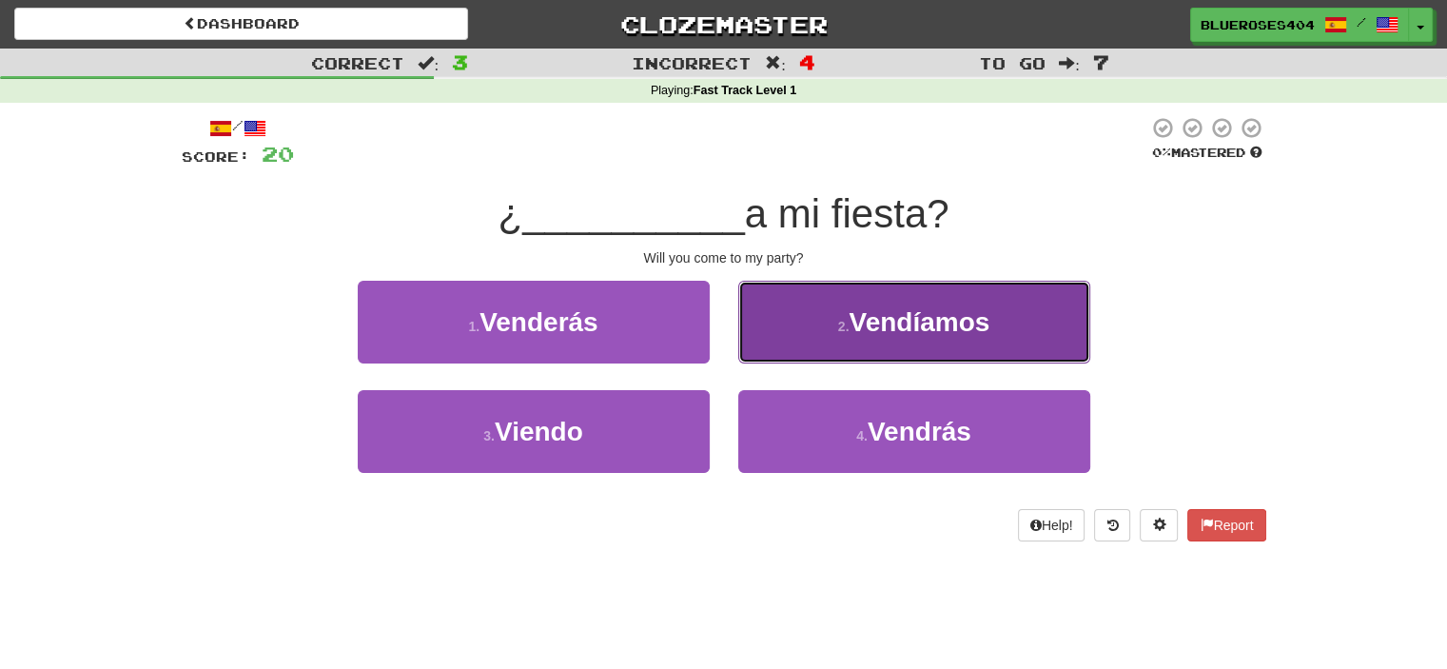
click at [807, 338] on button "2 . Vendíamos" at bounding box center [914, 322] width 352 height 83
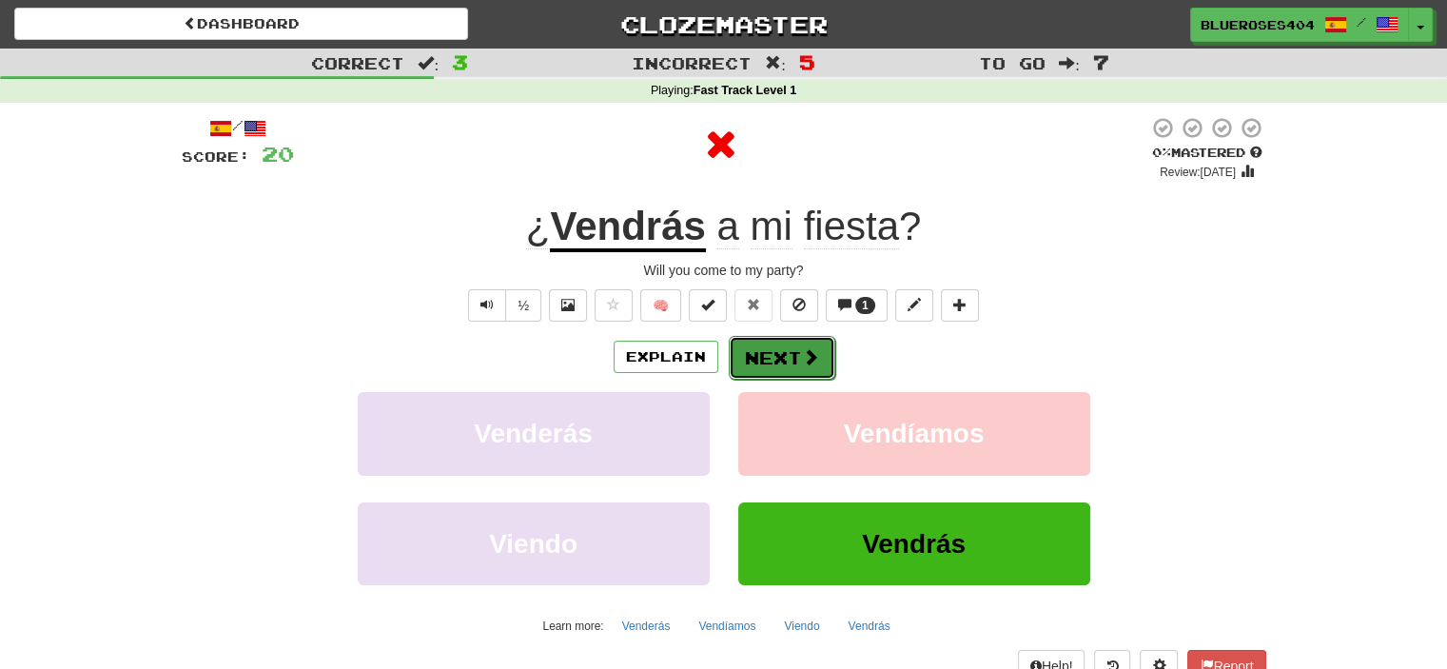
click at [769, 344] on button "Next" at bounding box center [782, 358] width 107 height 44
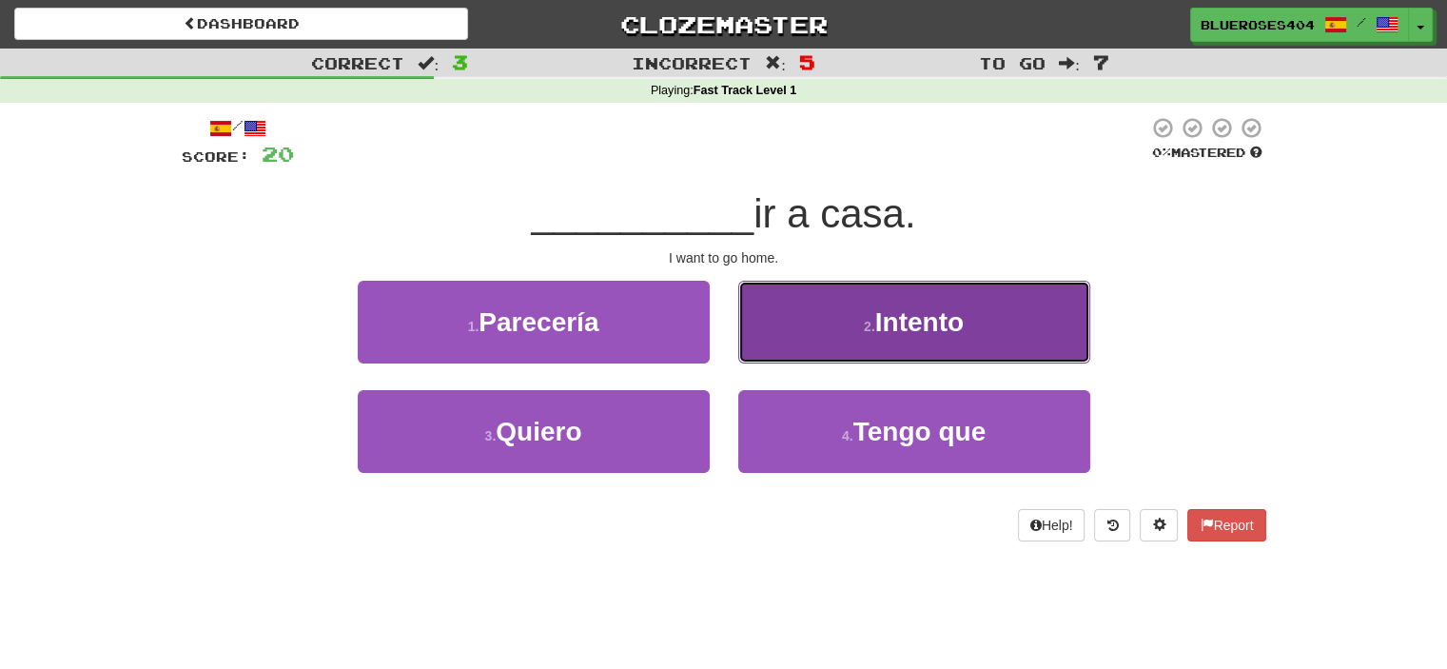
click at [815, 327] on button "2 . Intento" at bounding box center [914, 322] width 352 height 83
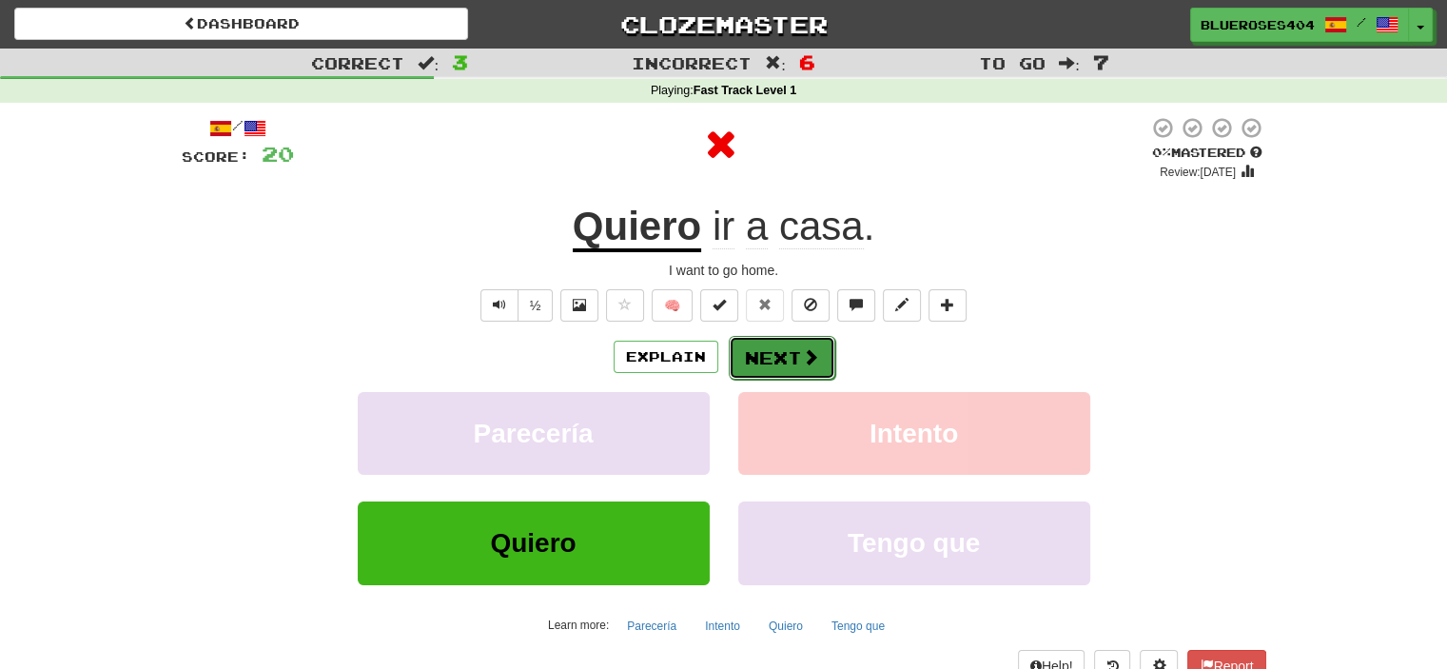
click at [776, 349] on button "Next" at bounding box center [782, 358] width 107 height 44
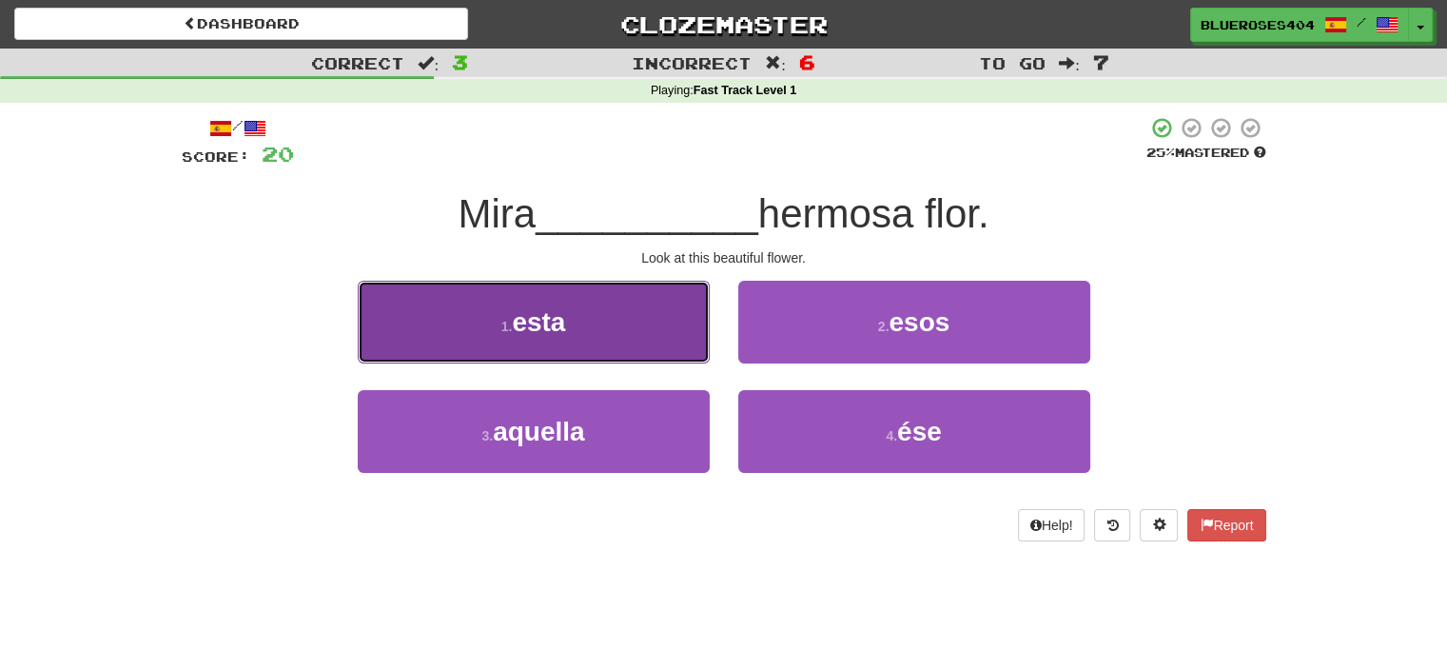
click at [643, 335] on button "1 . esta" at bounding box center [534, 322] width 352 height 83
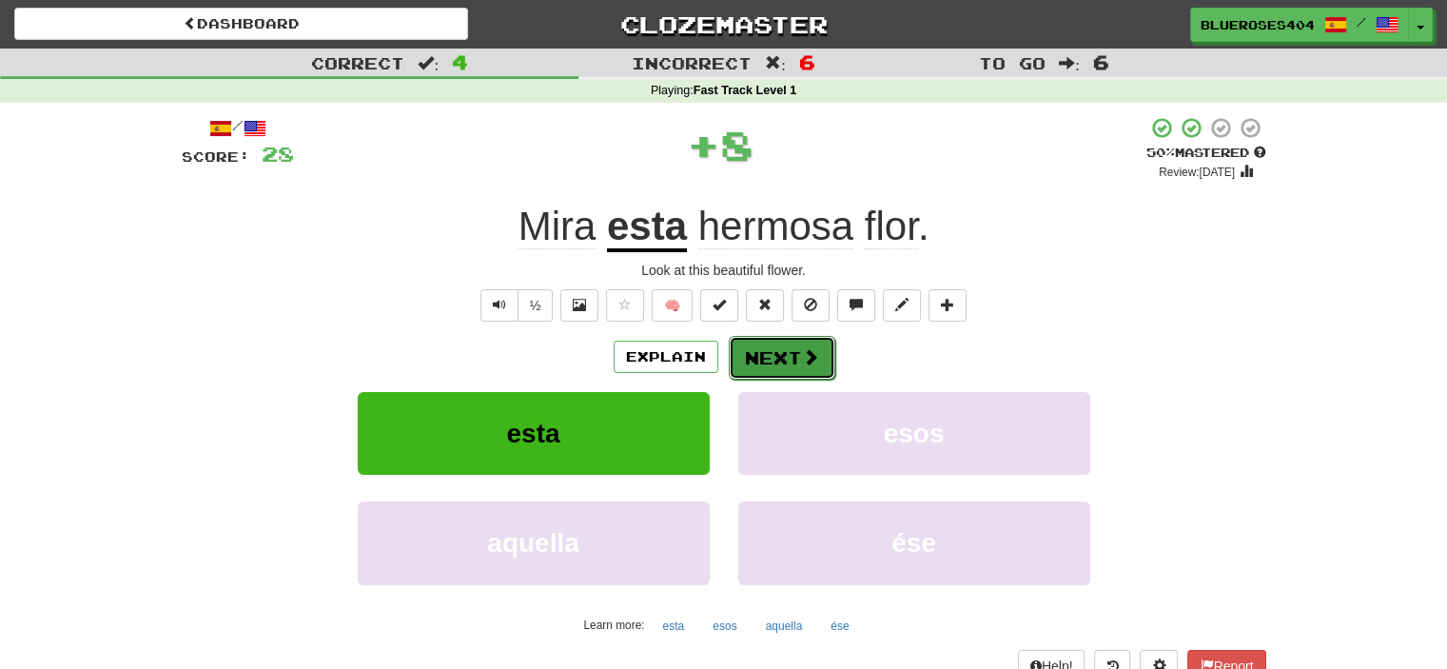
click at [746, 341] on button "Next" at bounding box center [782, 358] width 107 height 44
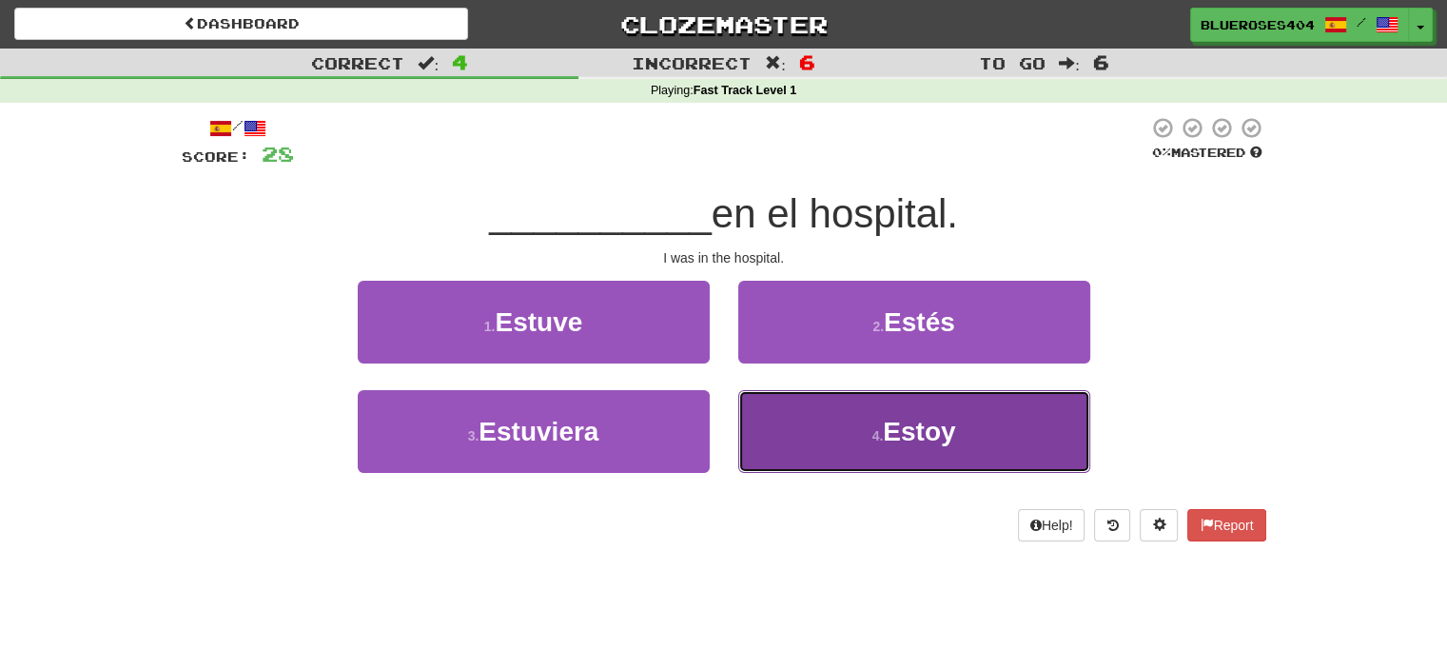
click at [758, 422] on button "4 . Estoy" at bounding box center [914, 431] width 352 height 83
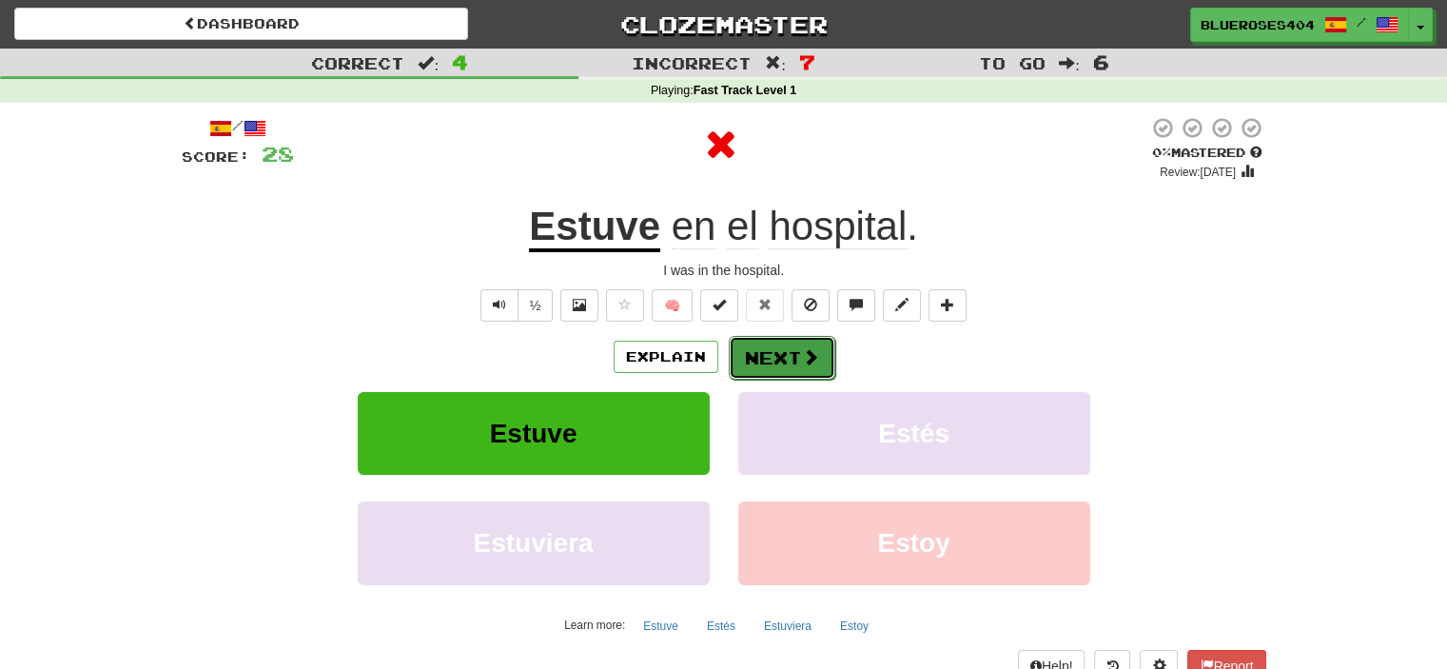
click at [774, 361] on button "Next" at bounding box center [782, 358] width 107 height 44
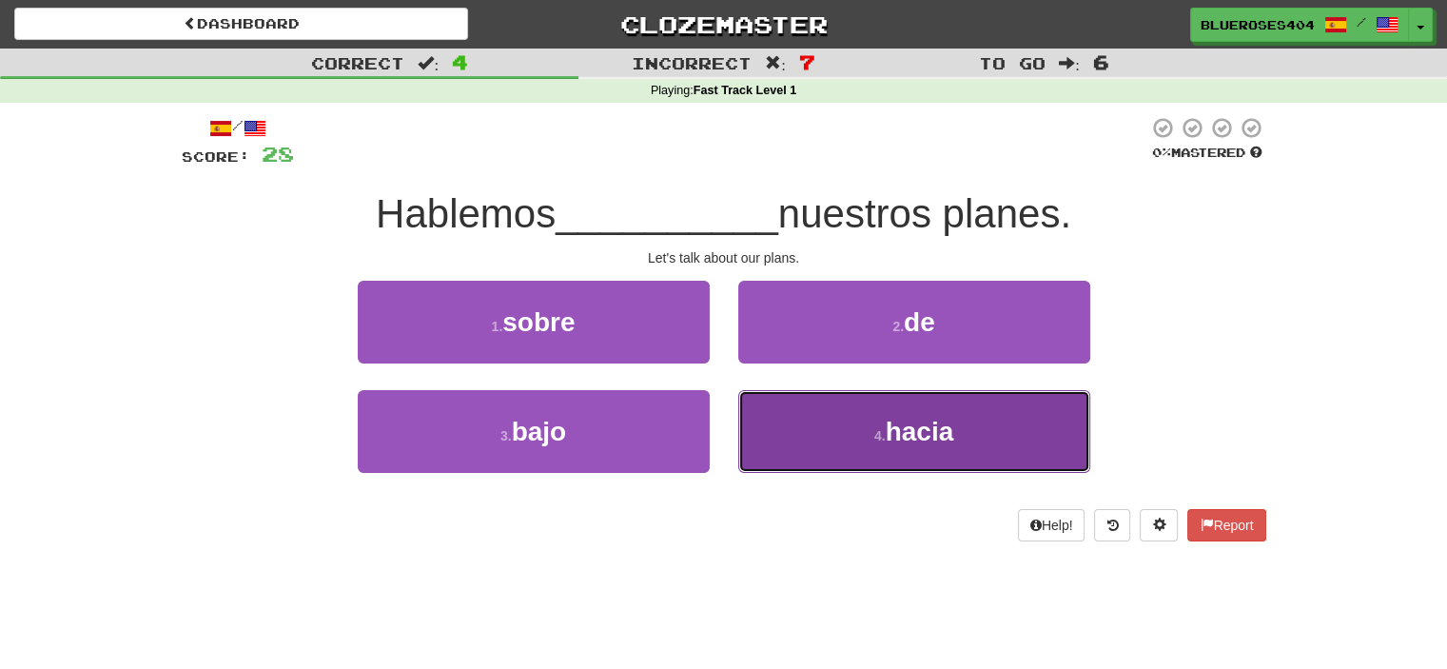
click at [757, 421] on button "4 . hacia" at bounding box center [914, 431] width 352 height 83
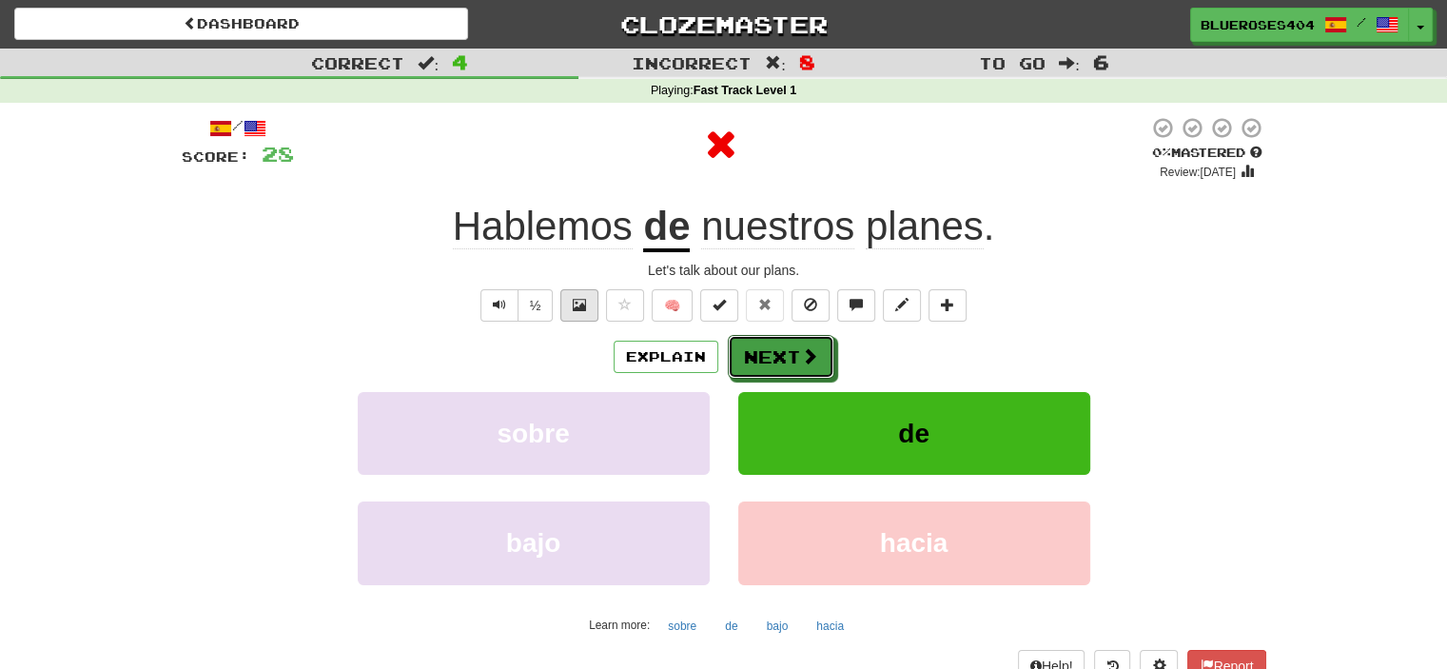
drag, startPoint x: 798, startPoint y: 350, endPoint x: 597, endPoint y: 306, distance: 206.4
click at [597, 306] on div "/ Score: 28 0 % Mastered Review: 2025-08-16 Hablemos de nuestros planes . Let's…" at bounding box center [724, 398] width 1085 height 565
click at [537, 305] on button "½" at bounding box center [536, 305] width 36 height 32
click at [795, 352] on button "Next" at bounding box center [782, 358] width 107 height 44
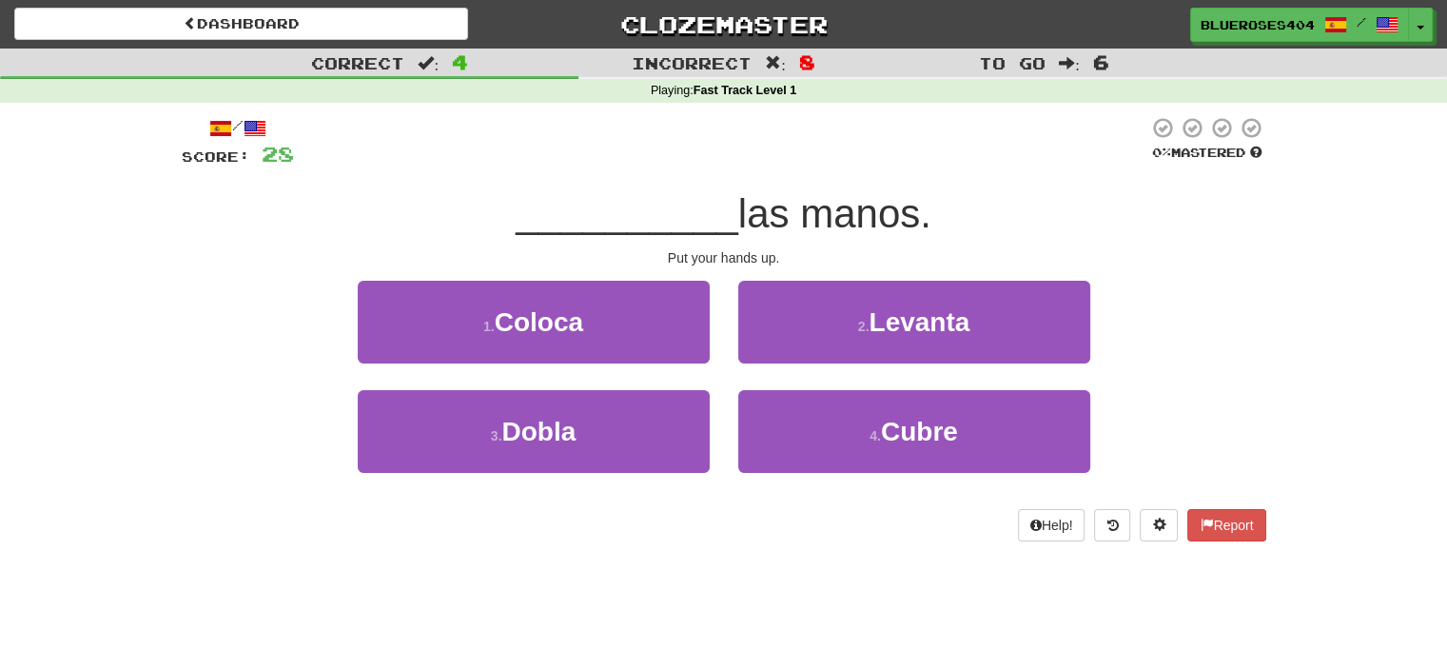
click at [620, 475] on div "3 . Dobla" at bounding box center [534, 444] width 381 height 109
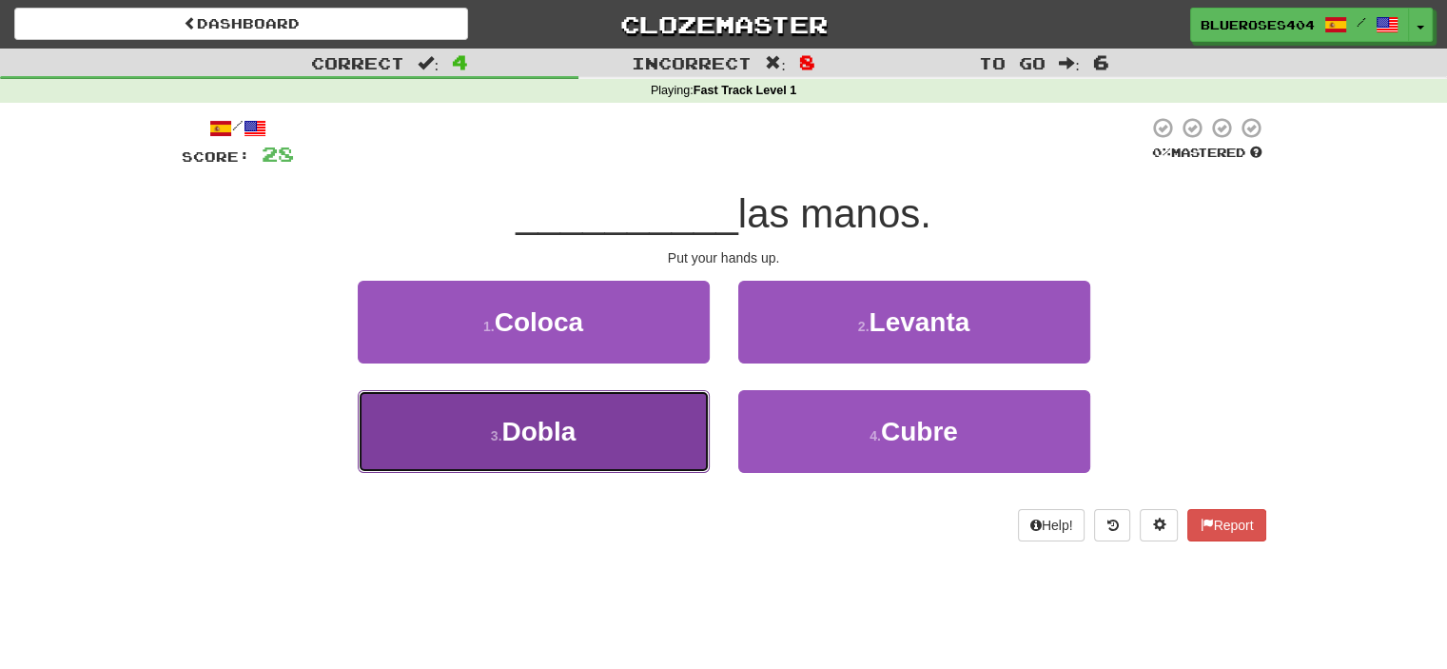
click at [628, 435] on button "3 . Dobla" at bounding box center [534, 431] width 352 height 83
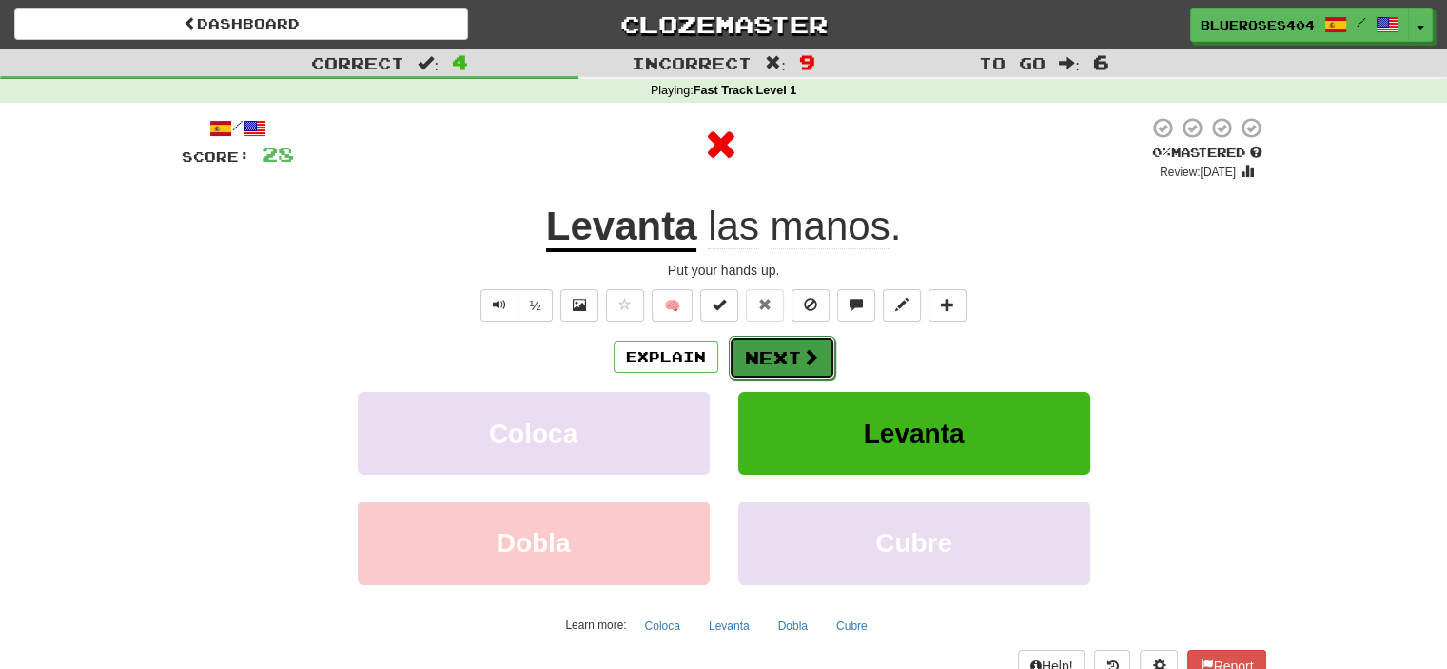
click at [777, 345] on button "Next" at bounding box center [782, 358] width 107 height 44
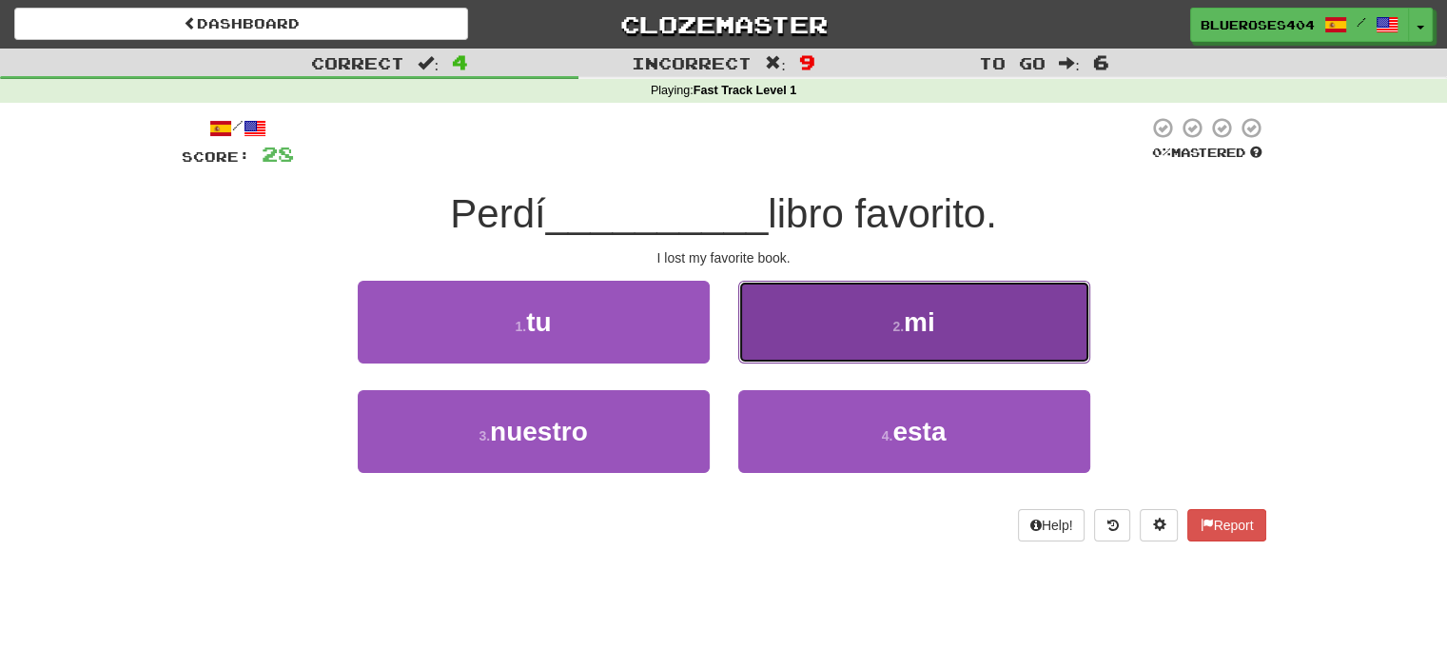
click at [799, 349] on button "2 . mi" at bounding box center [914, 322] width 352 height 83
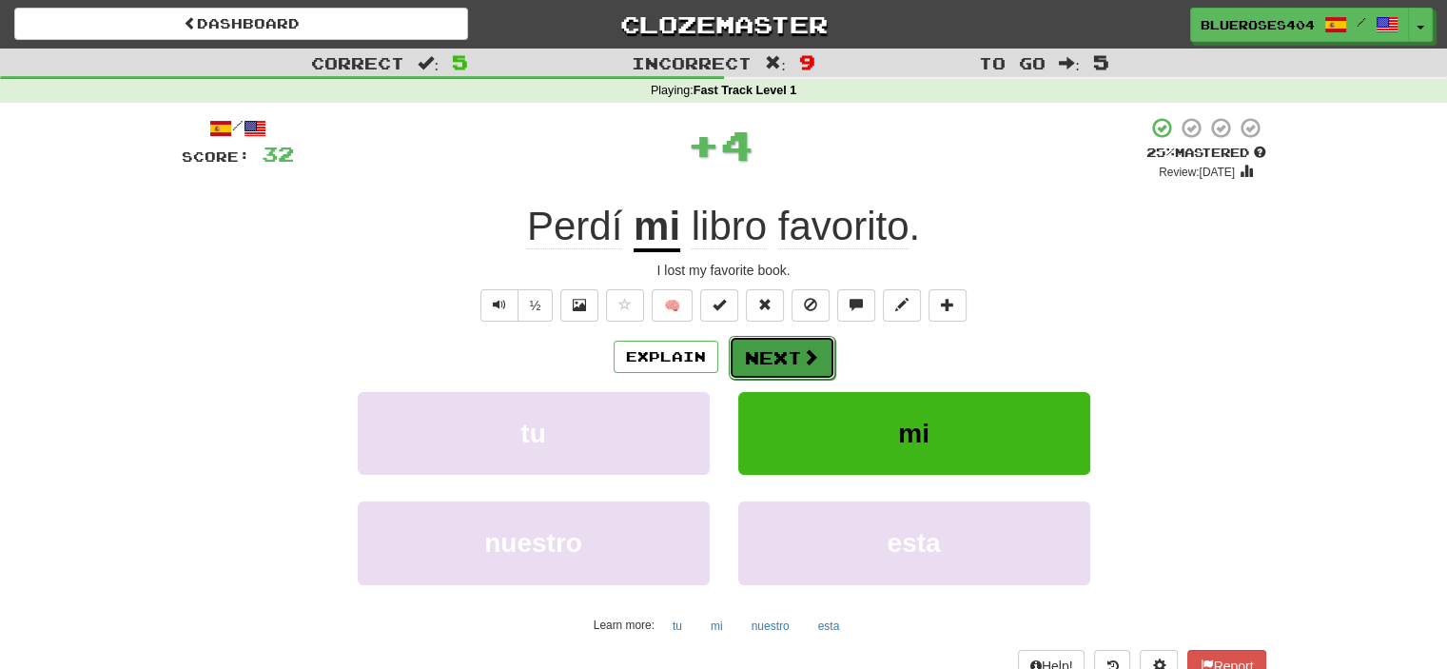
click at [772, 357] on button "Next" at bounding box center [782, 358] width 107 height 44
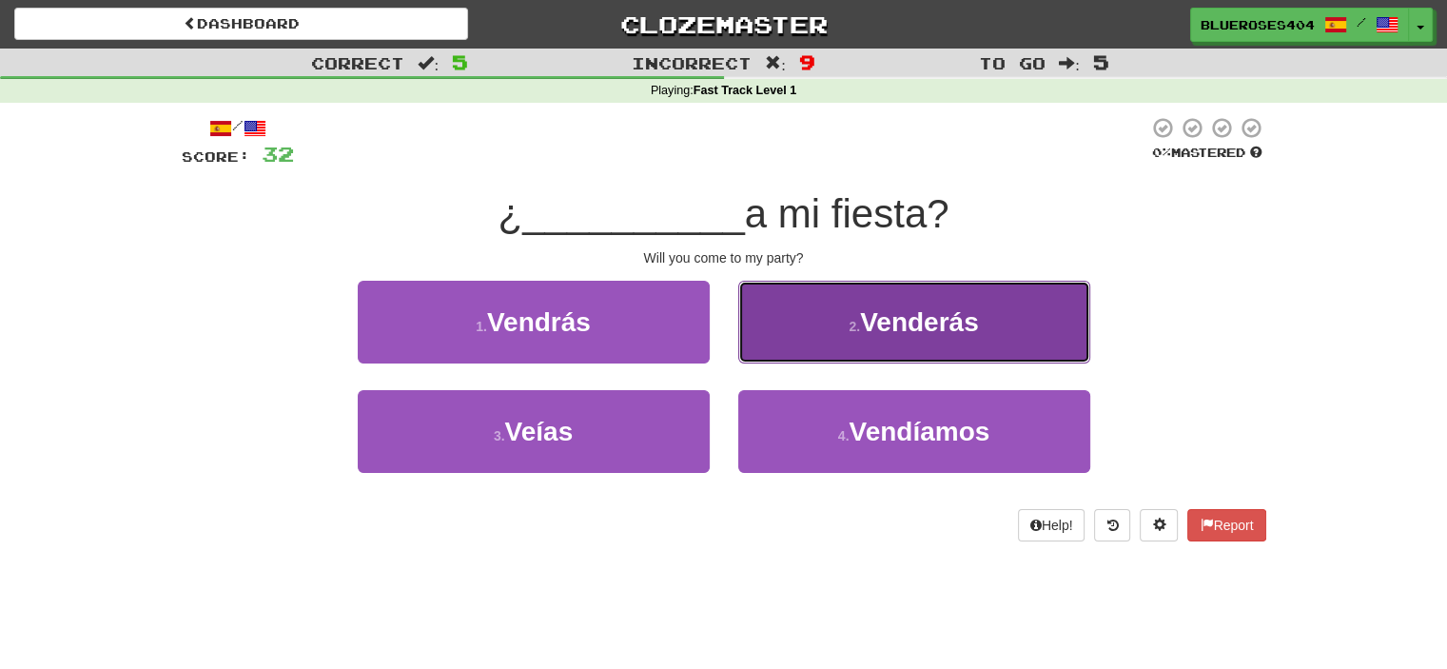
click at [823, 323] on button "2 . Venderás" at bounding box center [914, 322] width 352 height 83
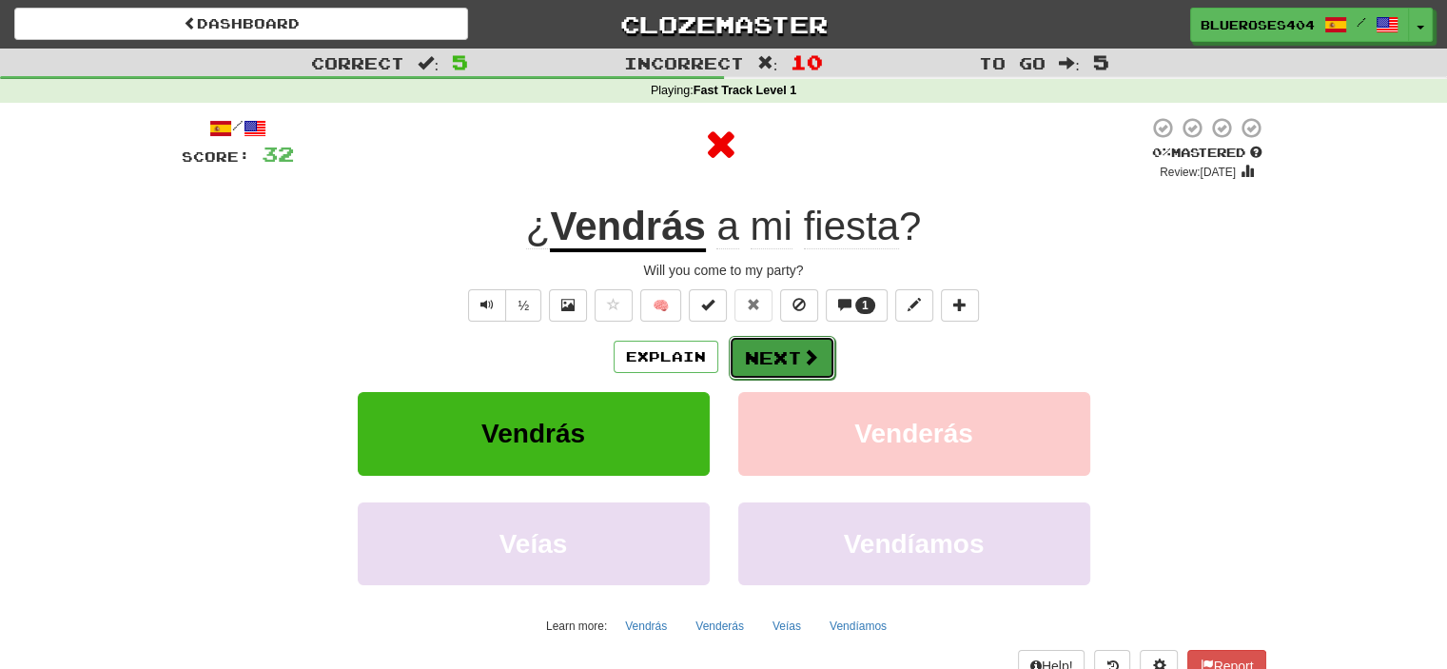
click at [790, 352] on button "Next" at bounding box center [782, 358] width 107 height 44
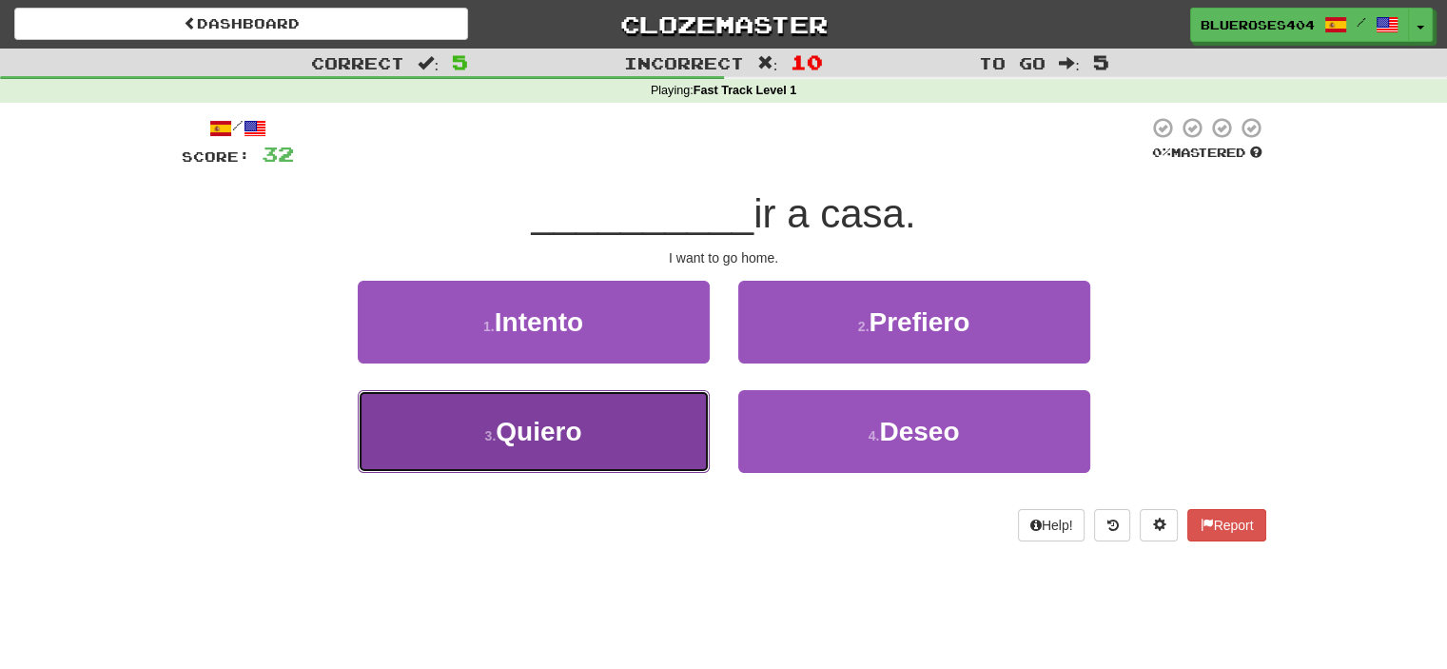
click at [679, 443] on button "3 . Quiero" at bounding box center [534, 431] width 352 height 83
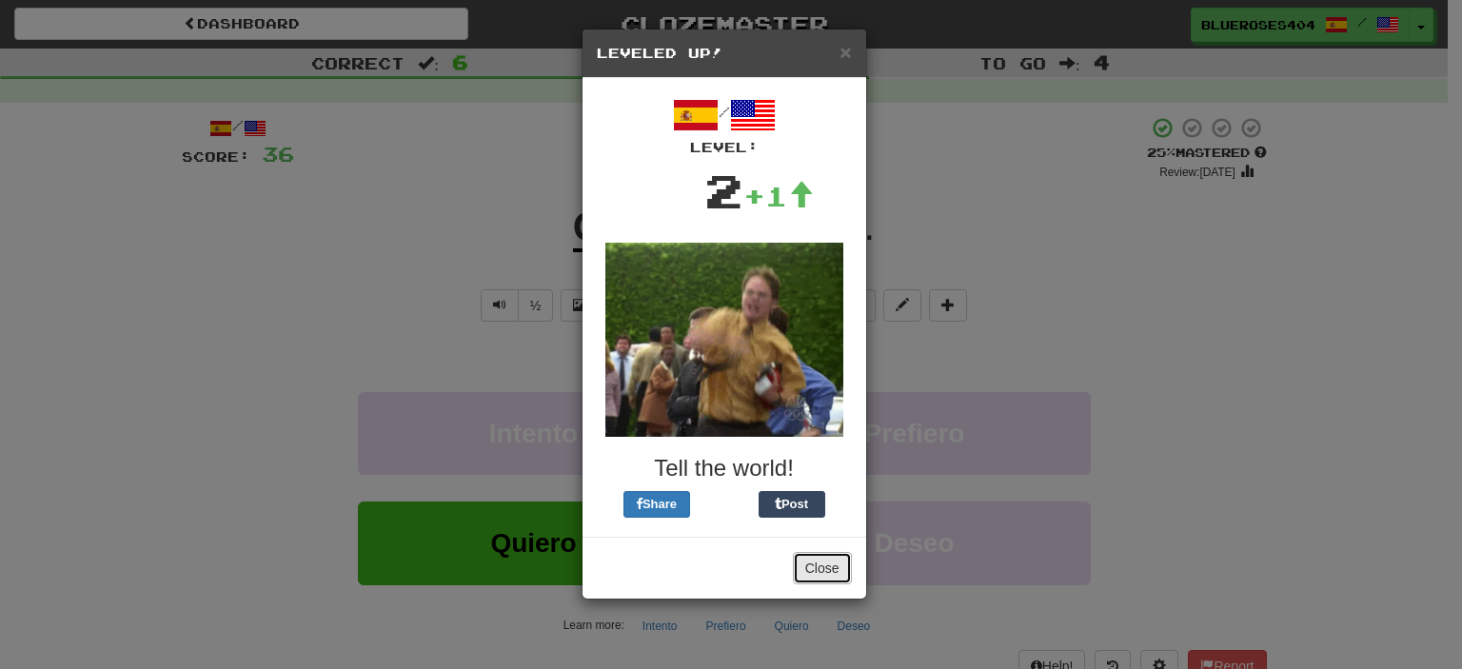
click at [834, 560] on button "Close" at bounding box center [822, 568] width 59 height 32
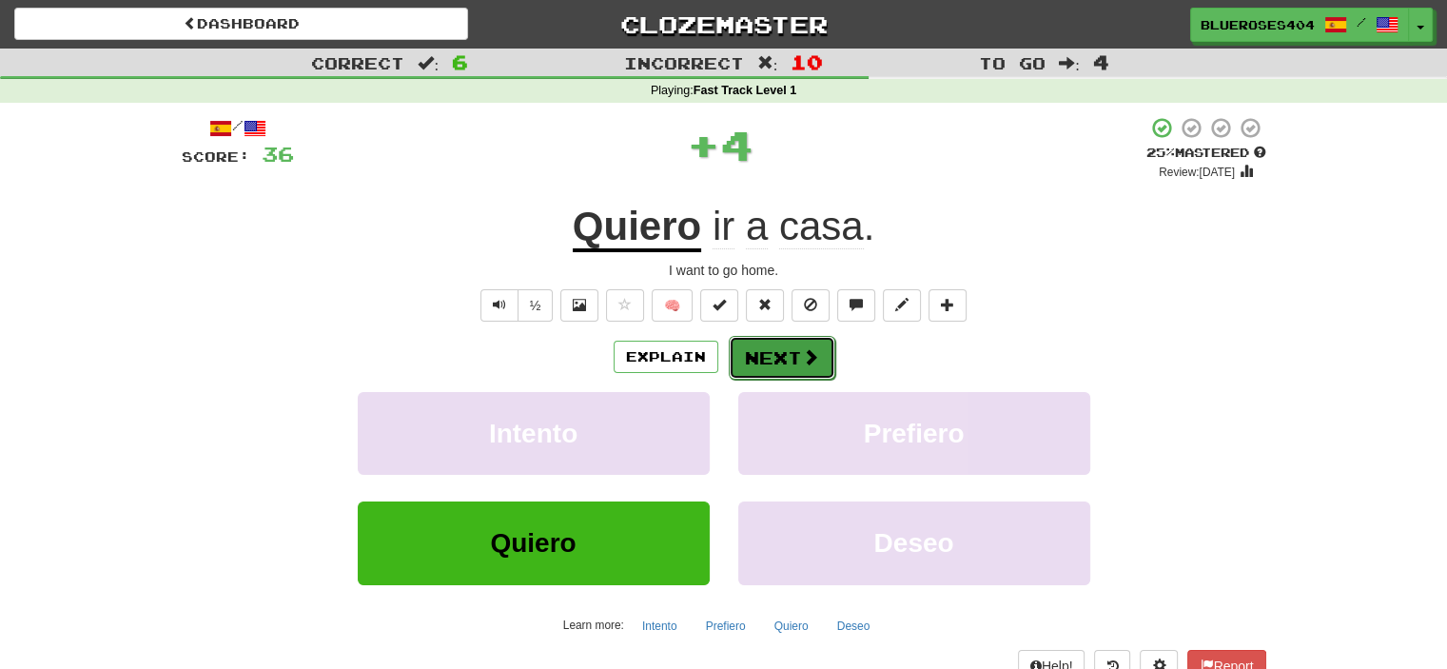
click at [799, 377] on button "Next" at bounding box center [782, 358] width 107 height 44
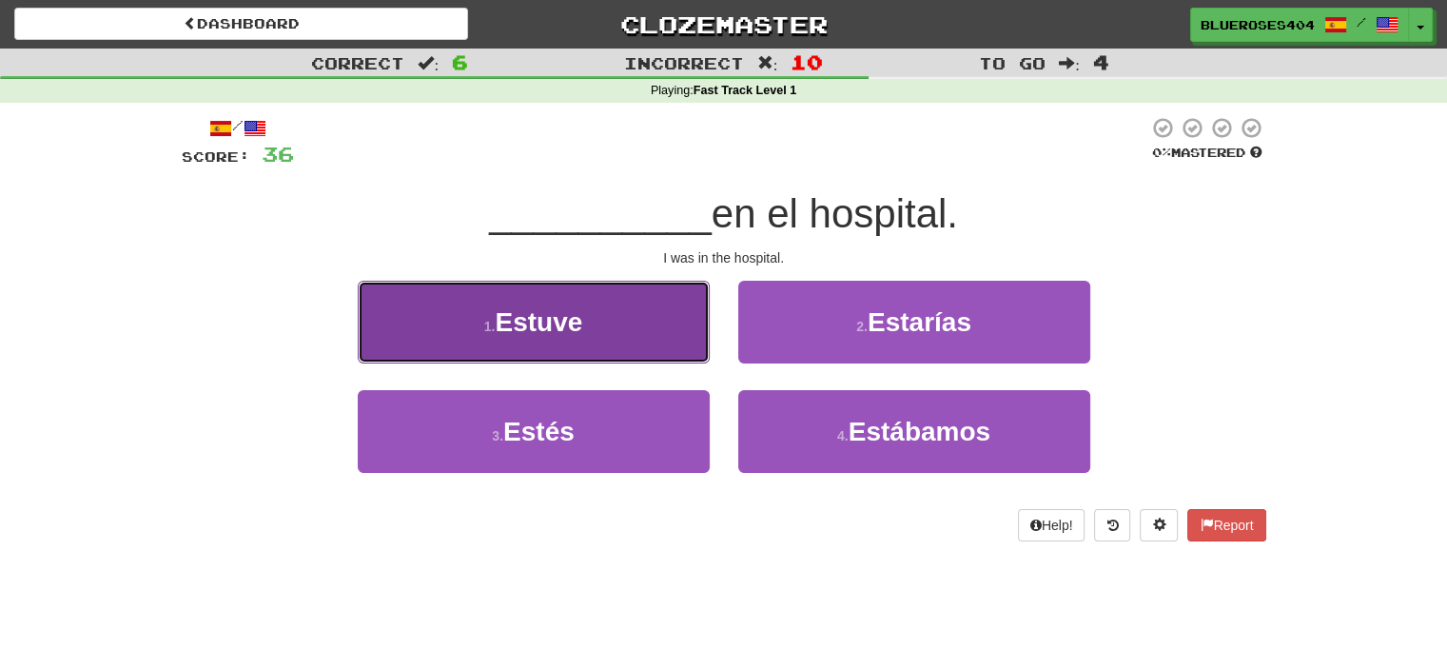
click at [662, 362] on button "1 . Estuve" at bounding box center [534, 322] width 352 height 83
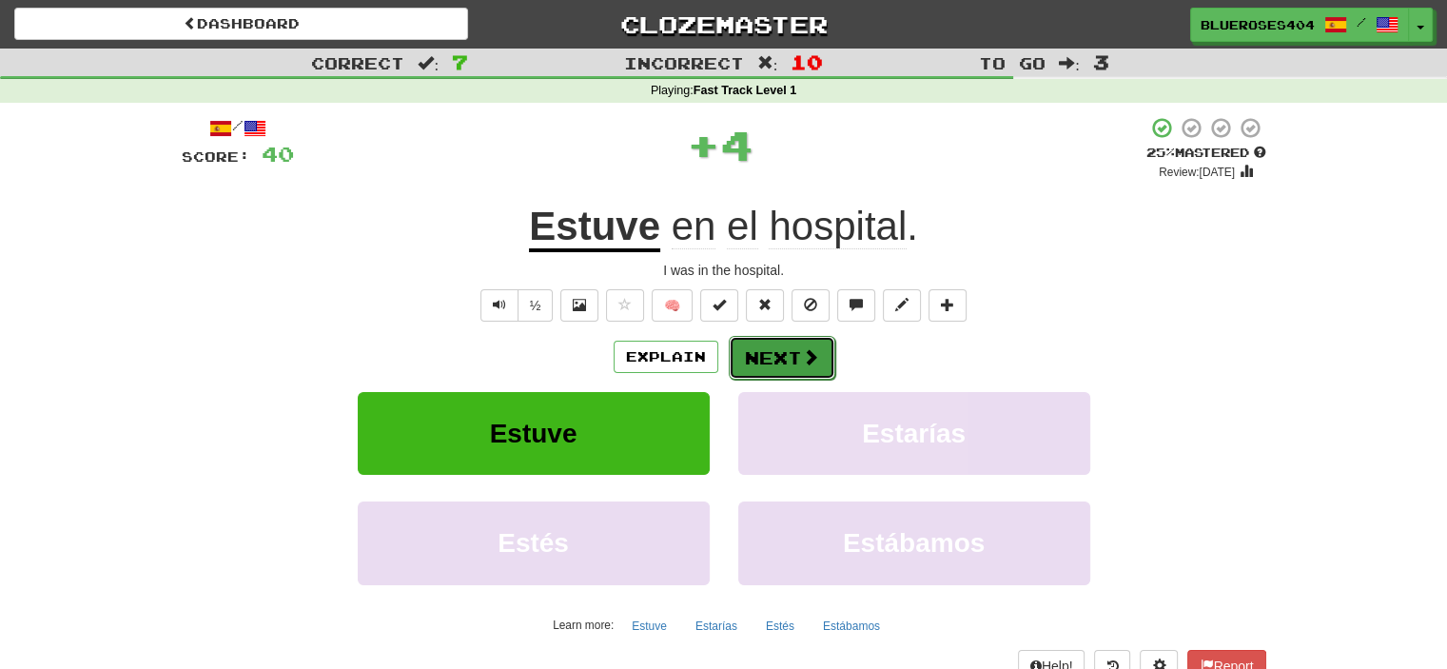
click at [777, 343] on button "Next" at bounding box center [782, 358] width 107 height 44
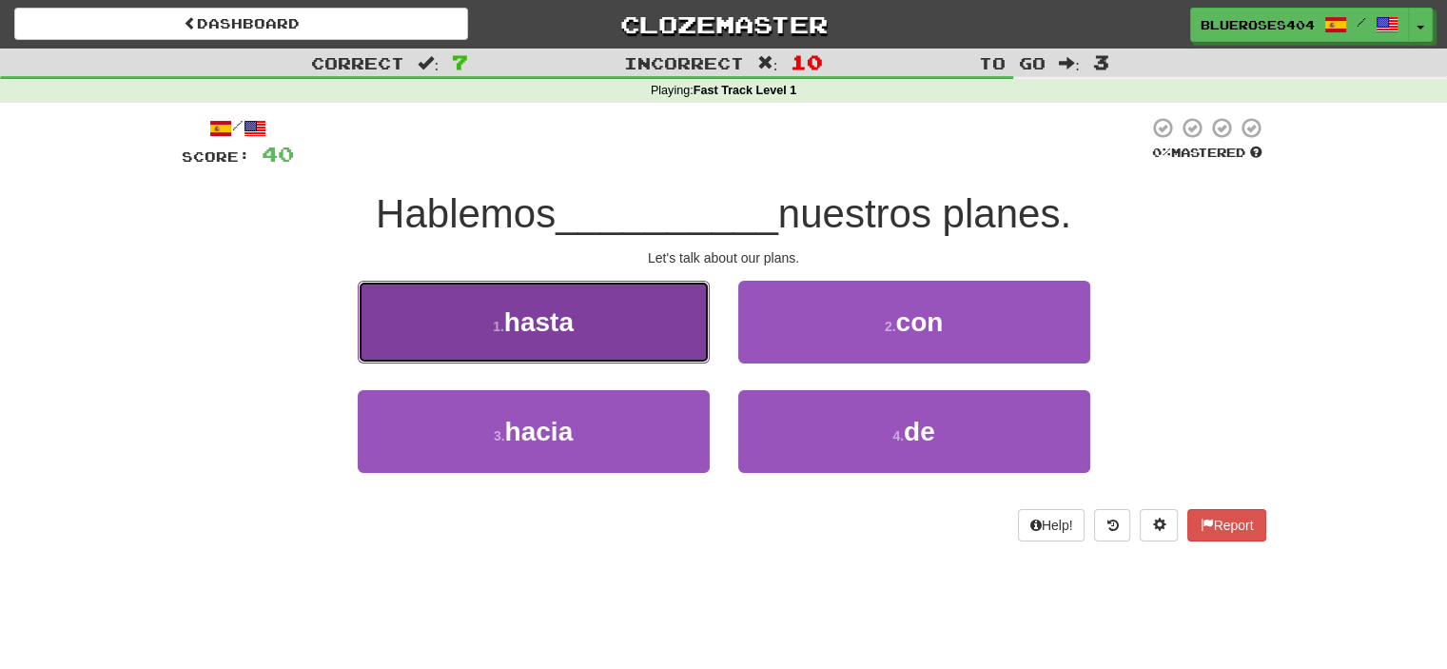
click at [666, 326] on button "1 . hasta" at bounding box center [534, 322] width 352 height 83
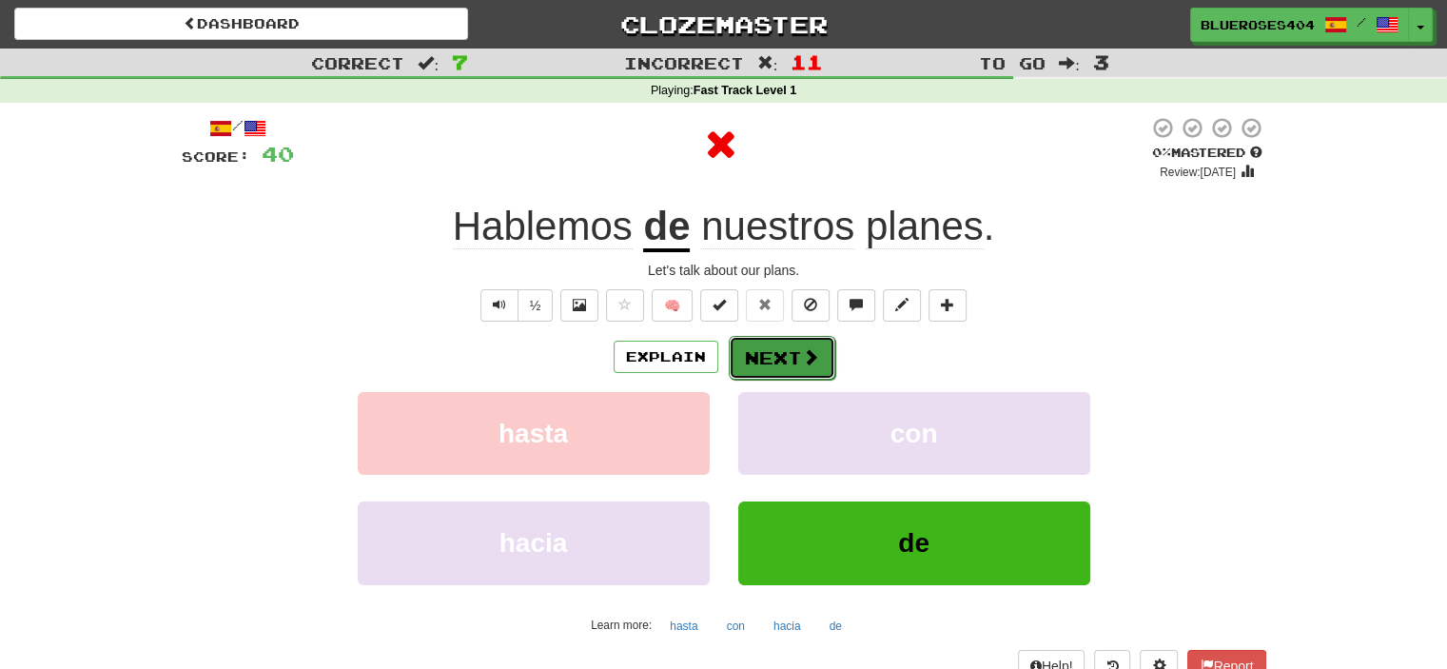
click at [776, 350] on button "Next" at bounding box center [782, 358] width 107 height 44
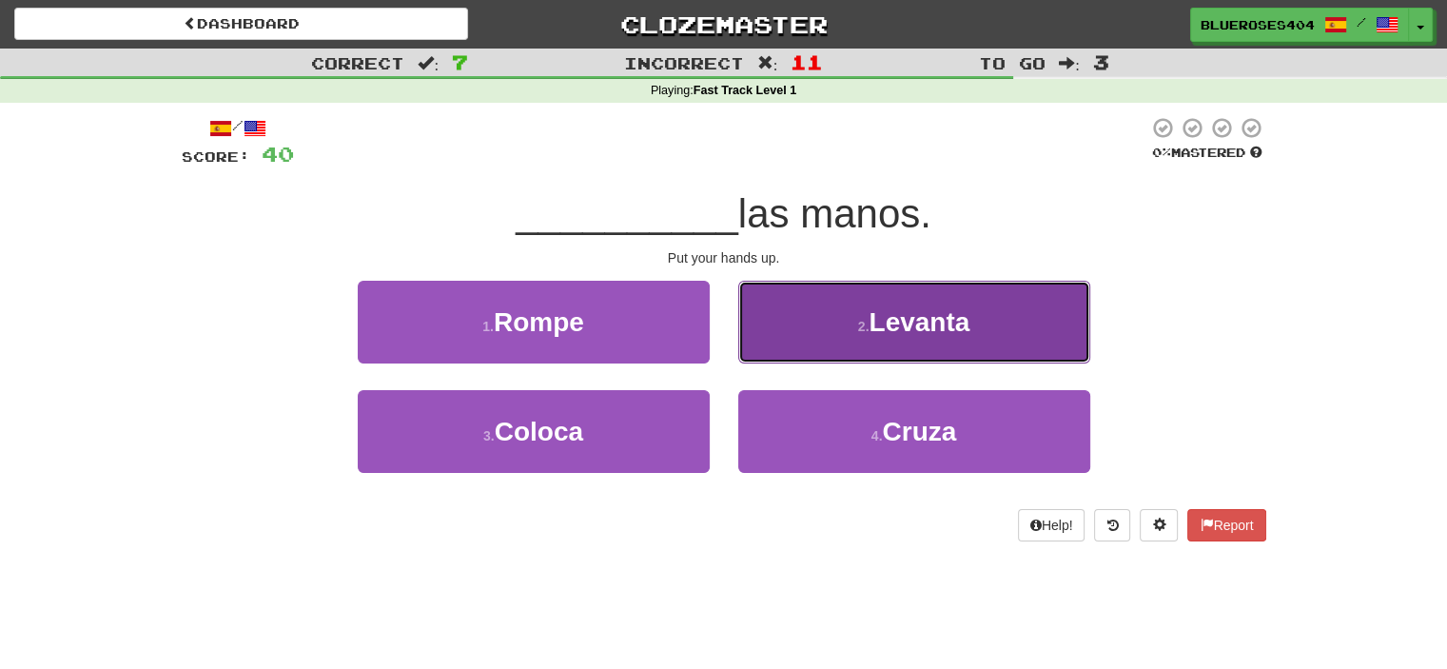
click at [793, 345] on button "2 . Levanta" at bounding box center [914, 322] width 352 height 83
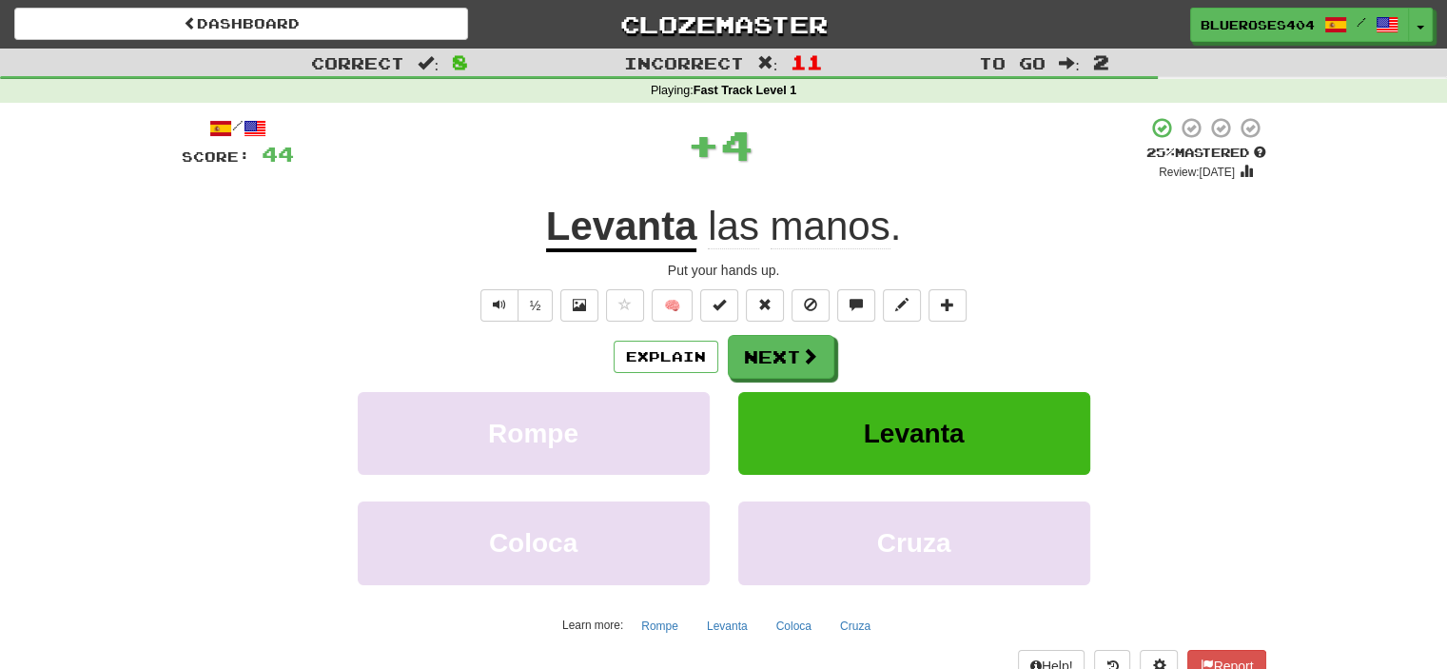
click at [761, 380] on div "Explain Next Rompe Levanta Coloca Cruza Learn more: Rompe Levanta Coloca Cruza" at bounding box center [724, 487] width 1085 height 305
click at [766, 356] on button "Next" at bounding box center [782, 358] width 107 height 44
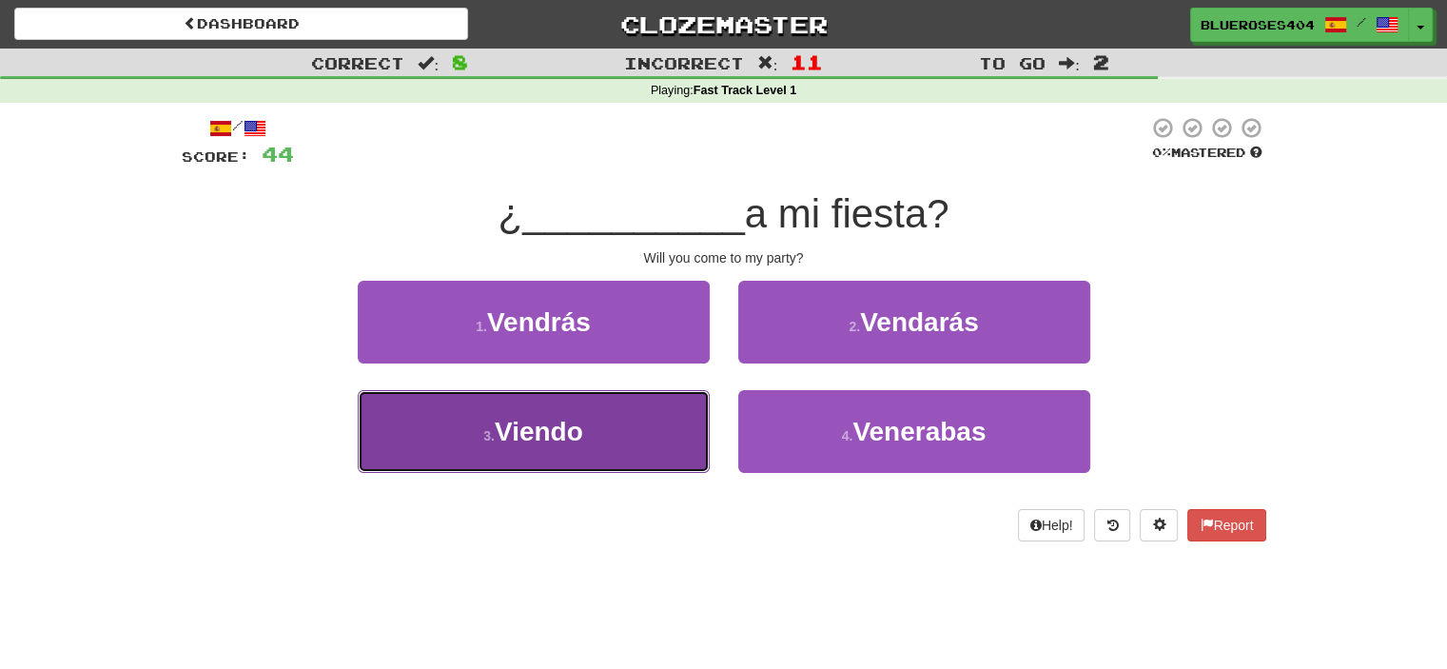
click at [658, 450] on button "3 . Viendo" at bounding box center [534, 431] width 352 height 83
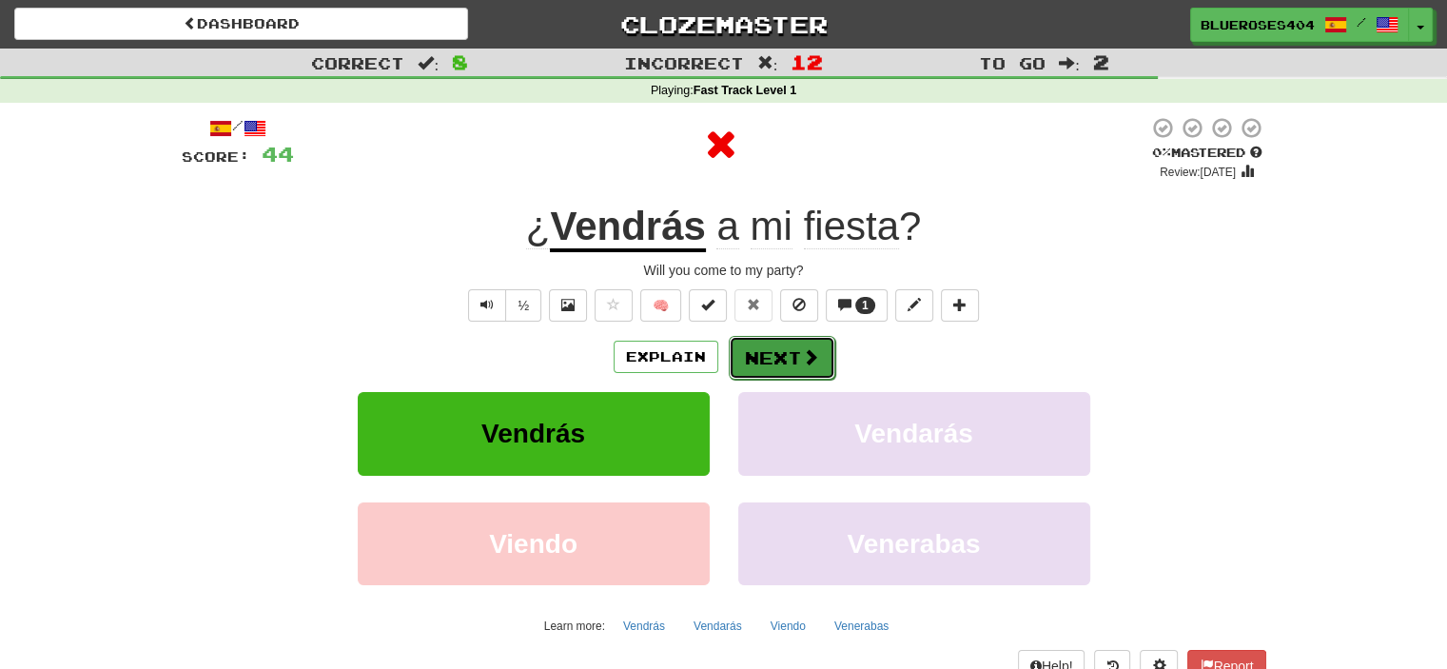
click at [750, 355] on button "Next" at bounding box center [782, 358] width 107 height 44
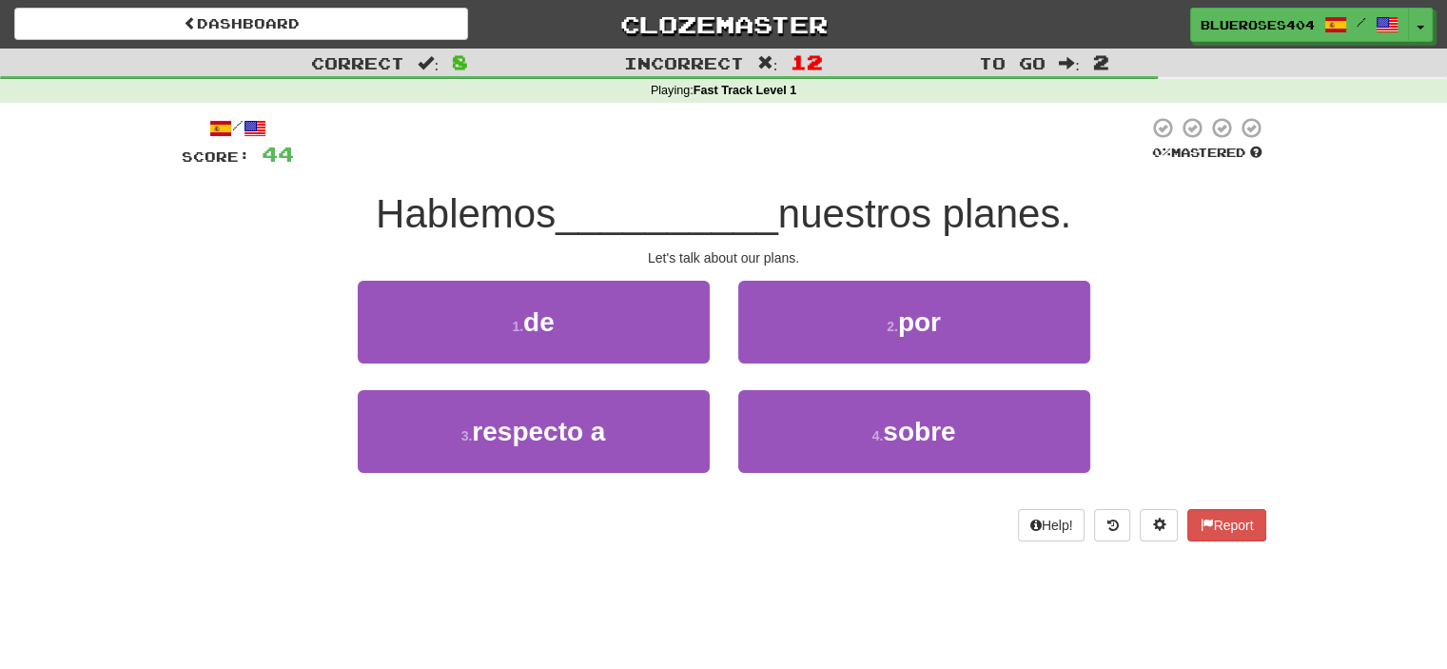
click at [596, 371] on div "1 . de" at bounding box center [534, 335] width 381 height 109
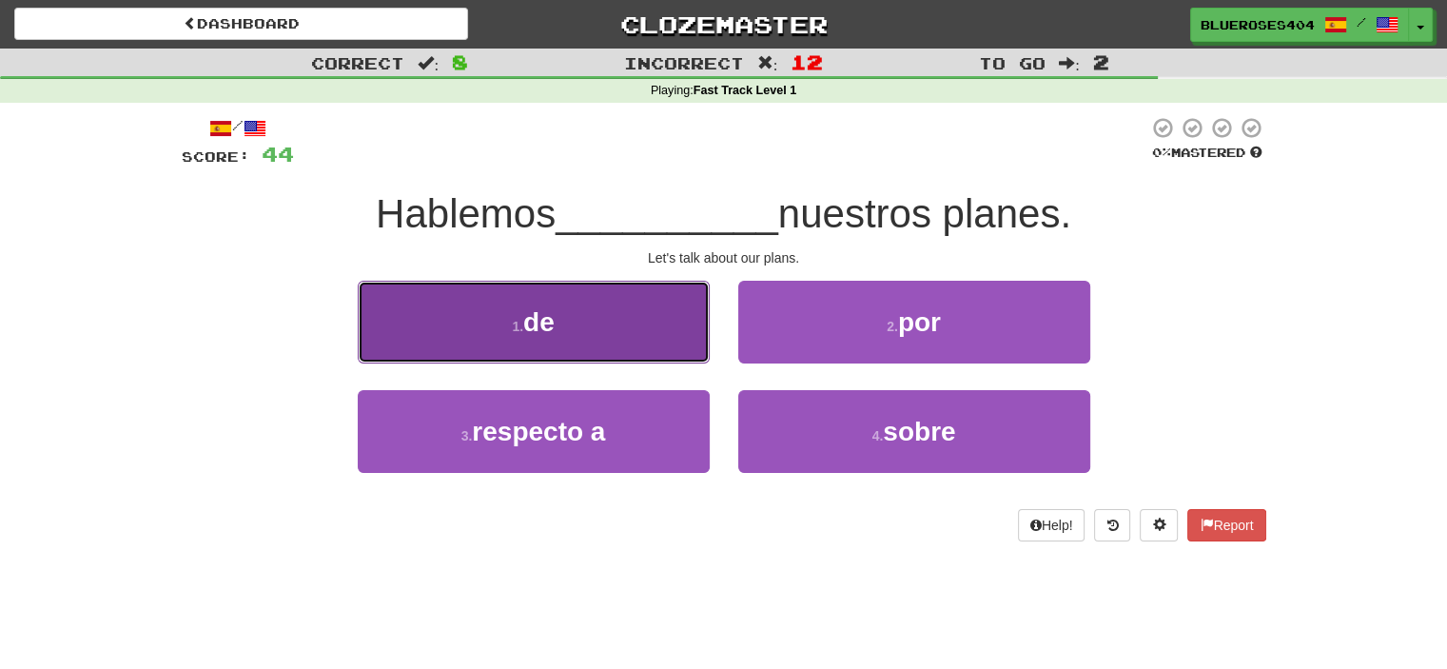
click at [613, 334] on button "1 . de" at bounding box center [534, 322] width 352 height 83
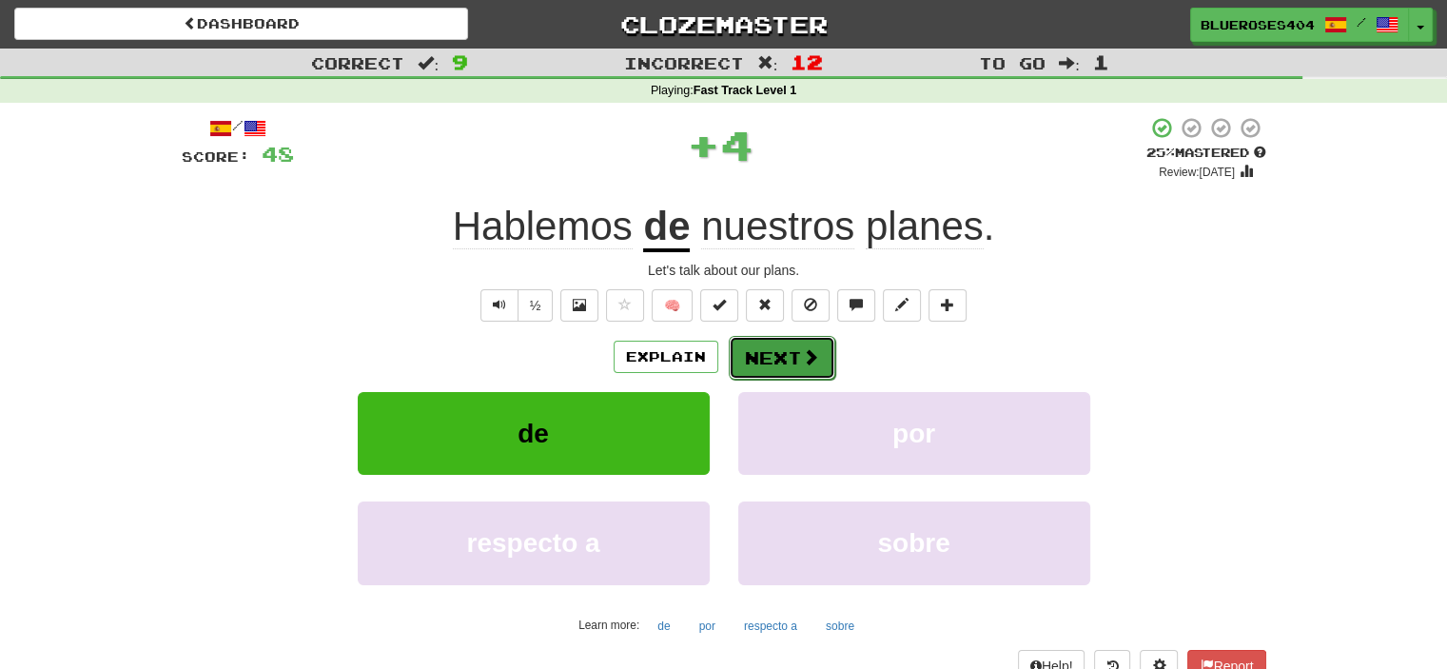
click at [789, 361] on button "Next" at bounding box center [782, 358] width 107 height 44
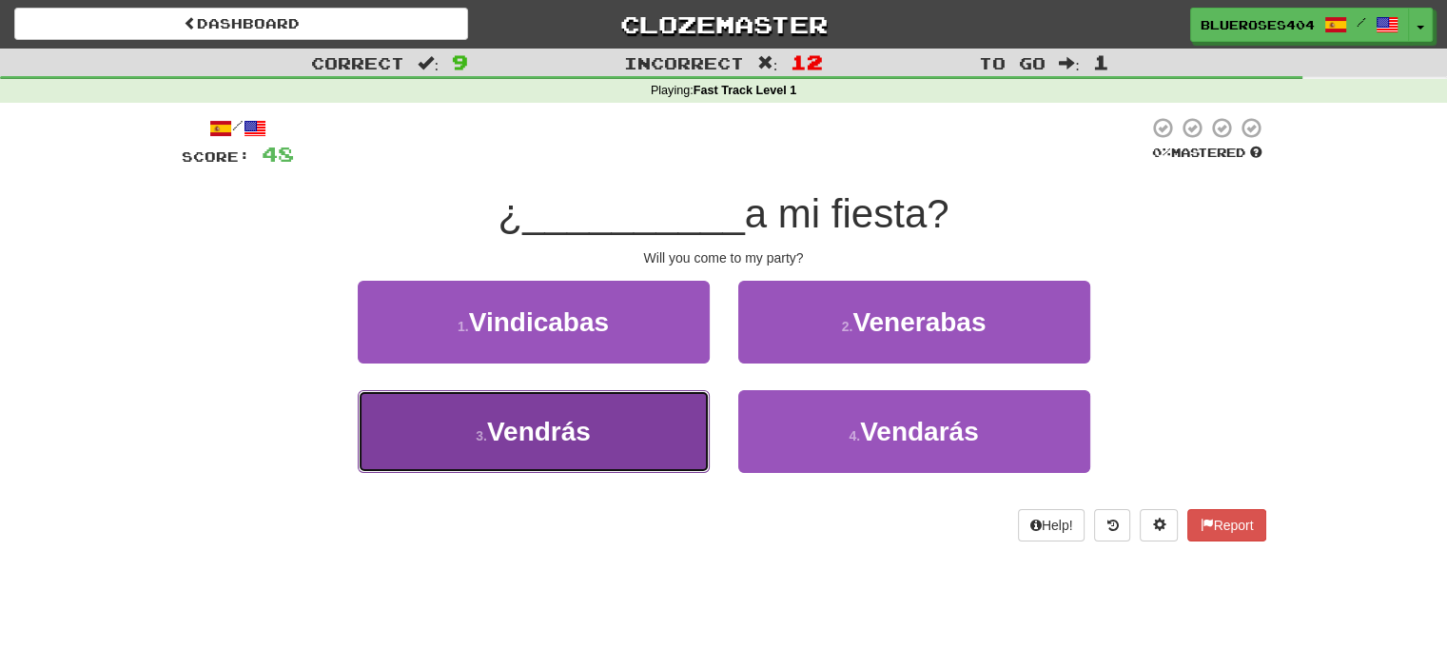
click at [647, 413] on button "3 . Vendrás" at bounding box center [534, 431] width 352 height 83
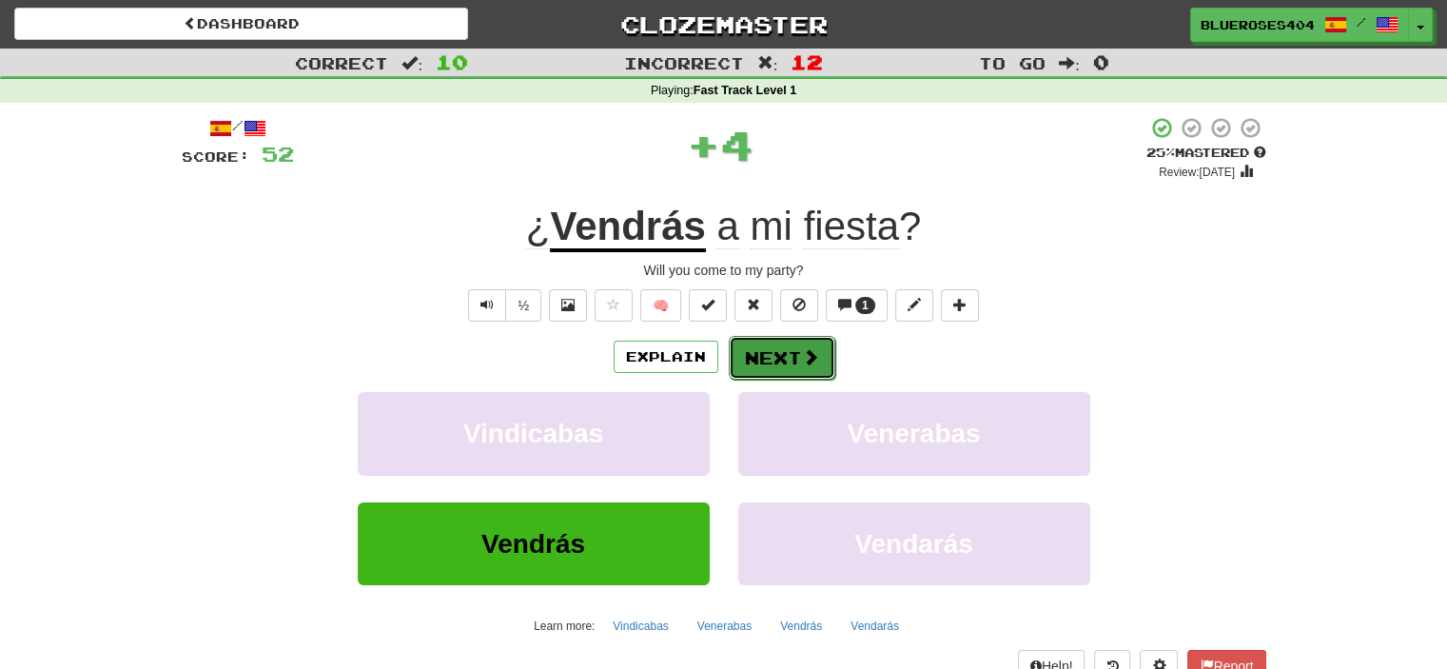
click at [784, 349] on button "Next" at bounding box center [782, 358] width 107 height 44
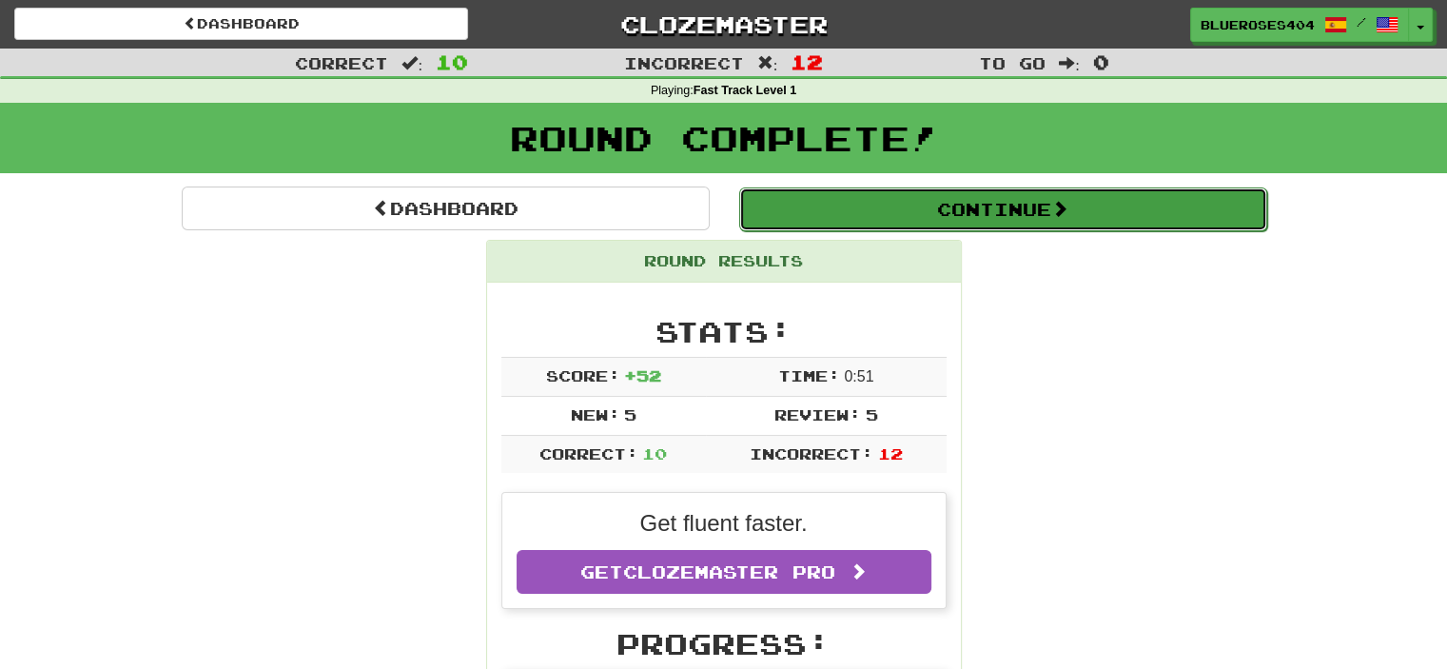
click at [1062, 196] on button "Continue" at bounding box center [1003, 209] width 528 height 44
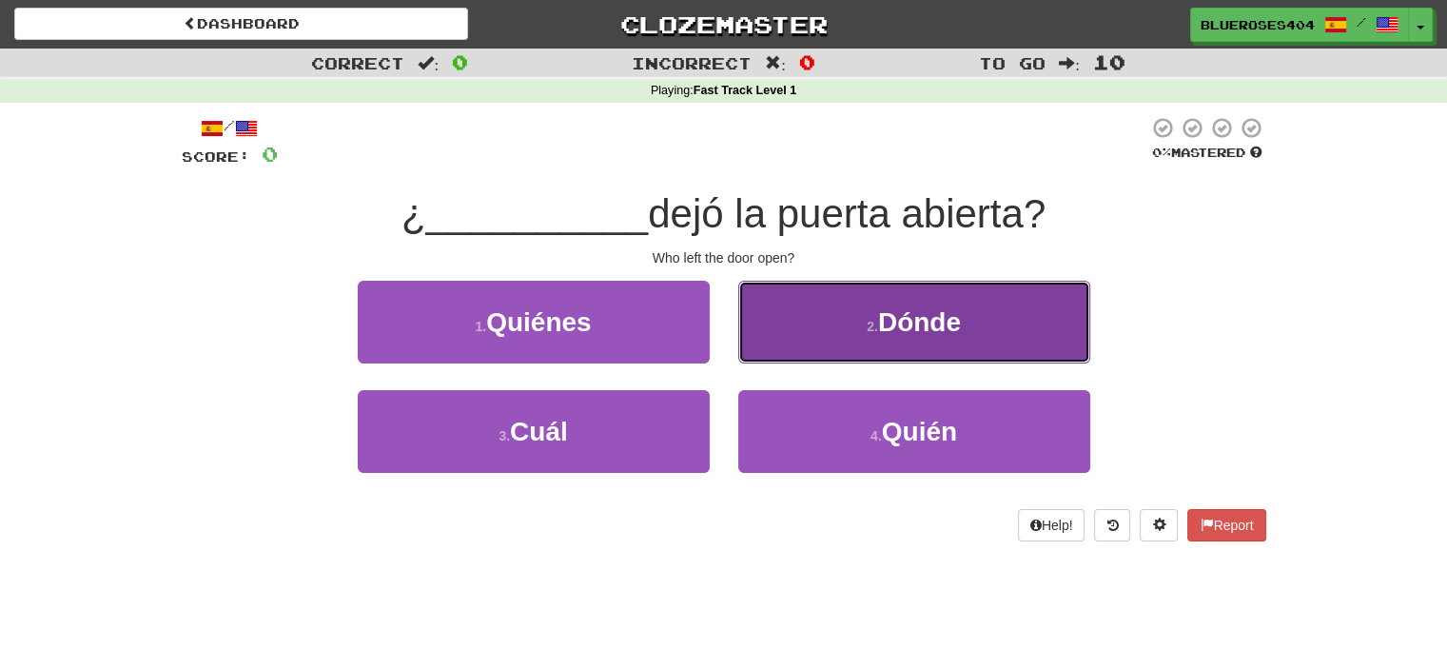
click at [867, 330] on small "2 ." at bounding box center [872, 326] width 11 height 15
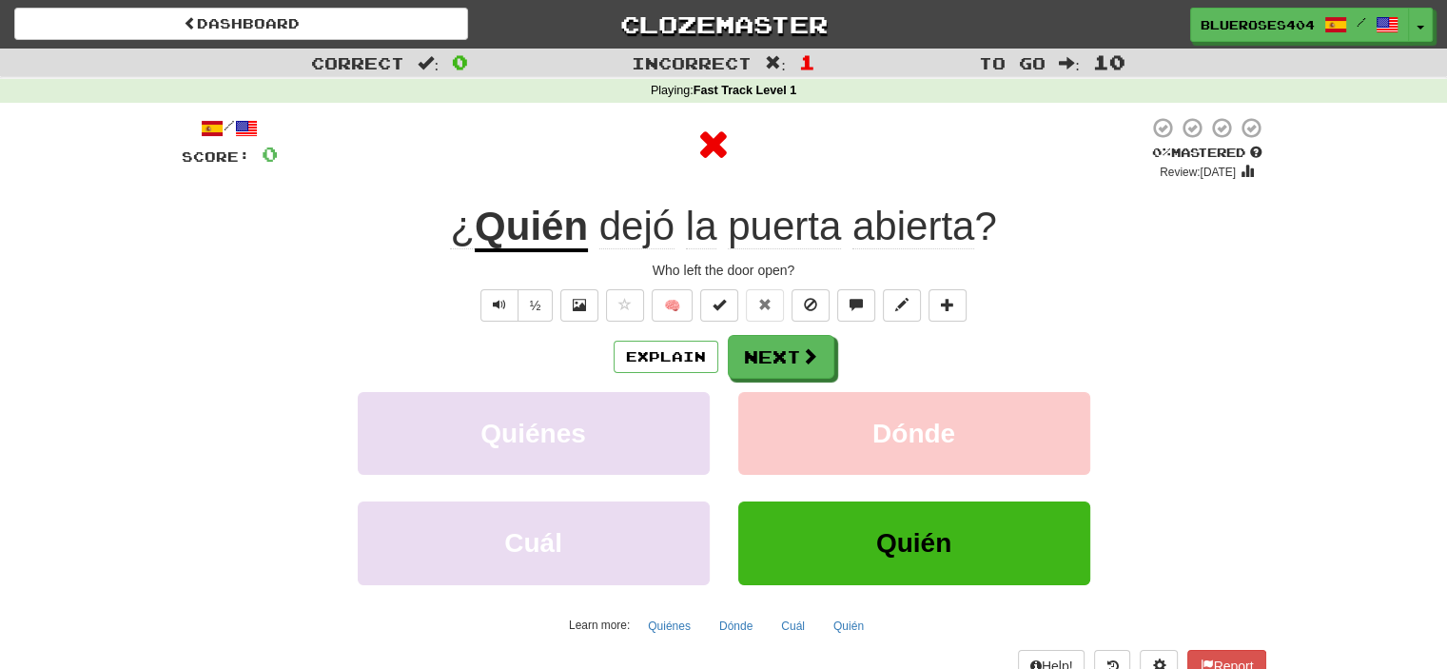
click at [769, 324] on div "/ Score: 0 0 % Mastered Review: 2025-08-16 ¿ Quién dejó la puerta abierta ? Who…" at bounding box center [724, 398] width 1085 height 565
click at [769, 341] on button "Next" at bounding box center [782, 358] width 107 height 44
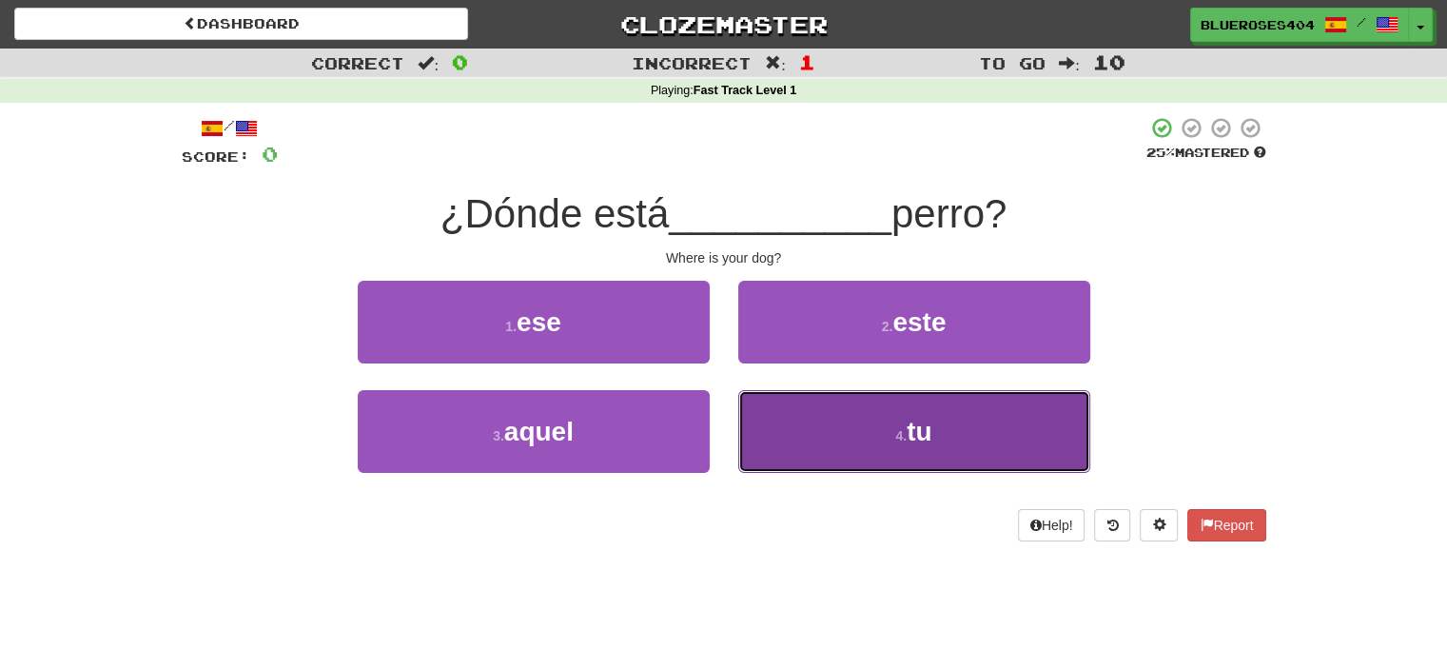
click at [800, 406] on button "4 . tu" at bounding box center [914, 431] width 352 height 83
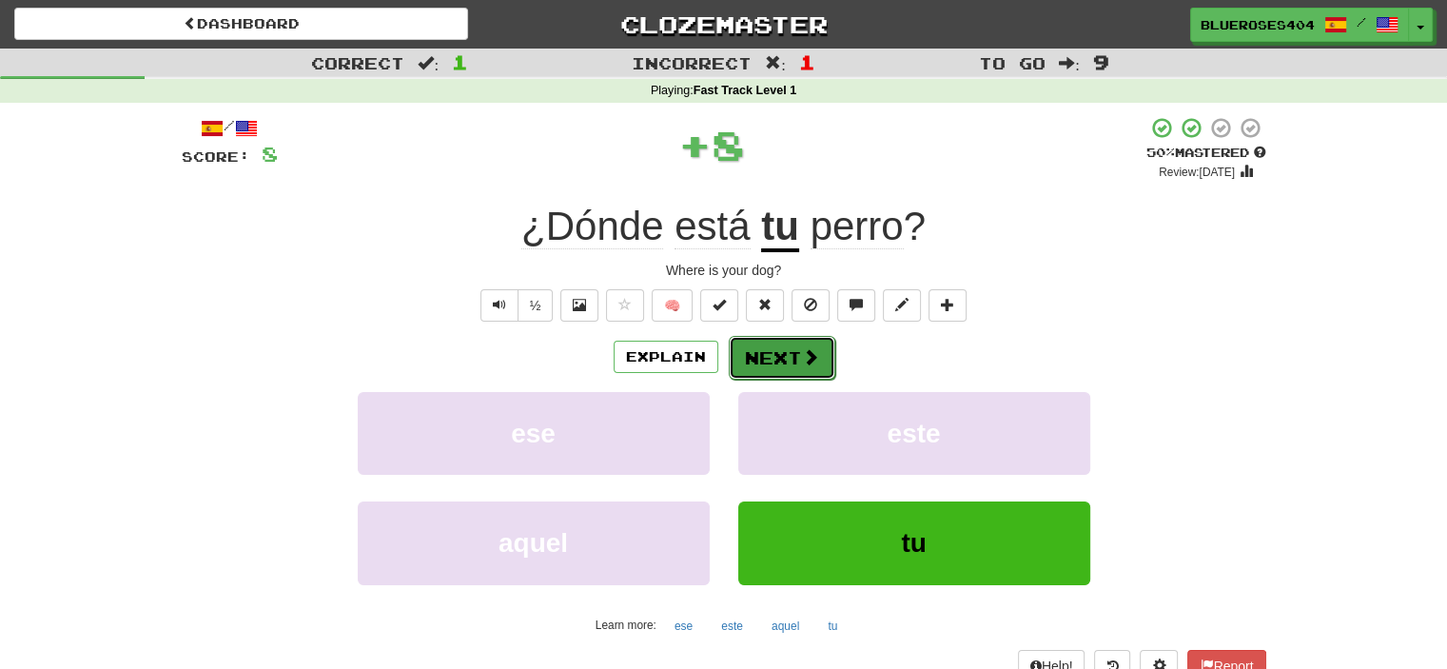
click at [787, 359] on button "Next" at bounding box center [782, 358] width 107 height 44
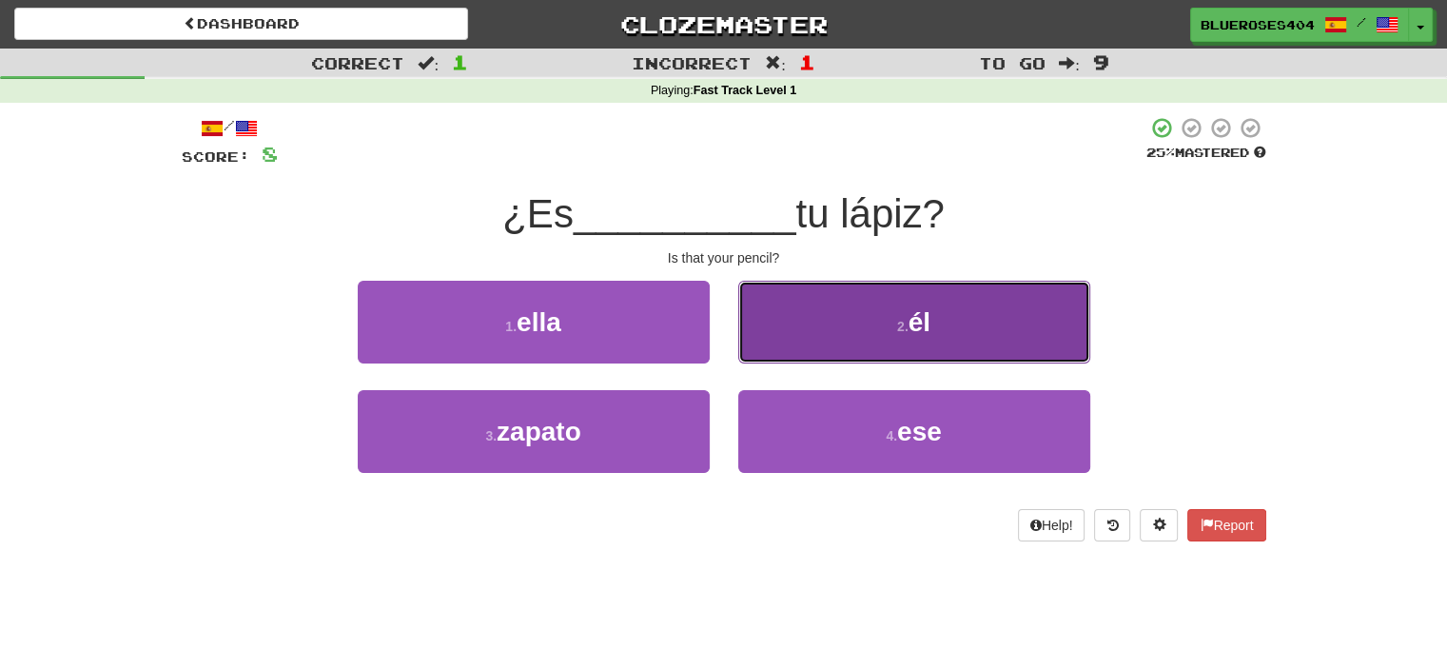
click at [826, 318] on button "2 . él" at bounding box center [914, 322] width 352 height 83
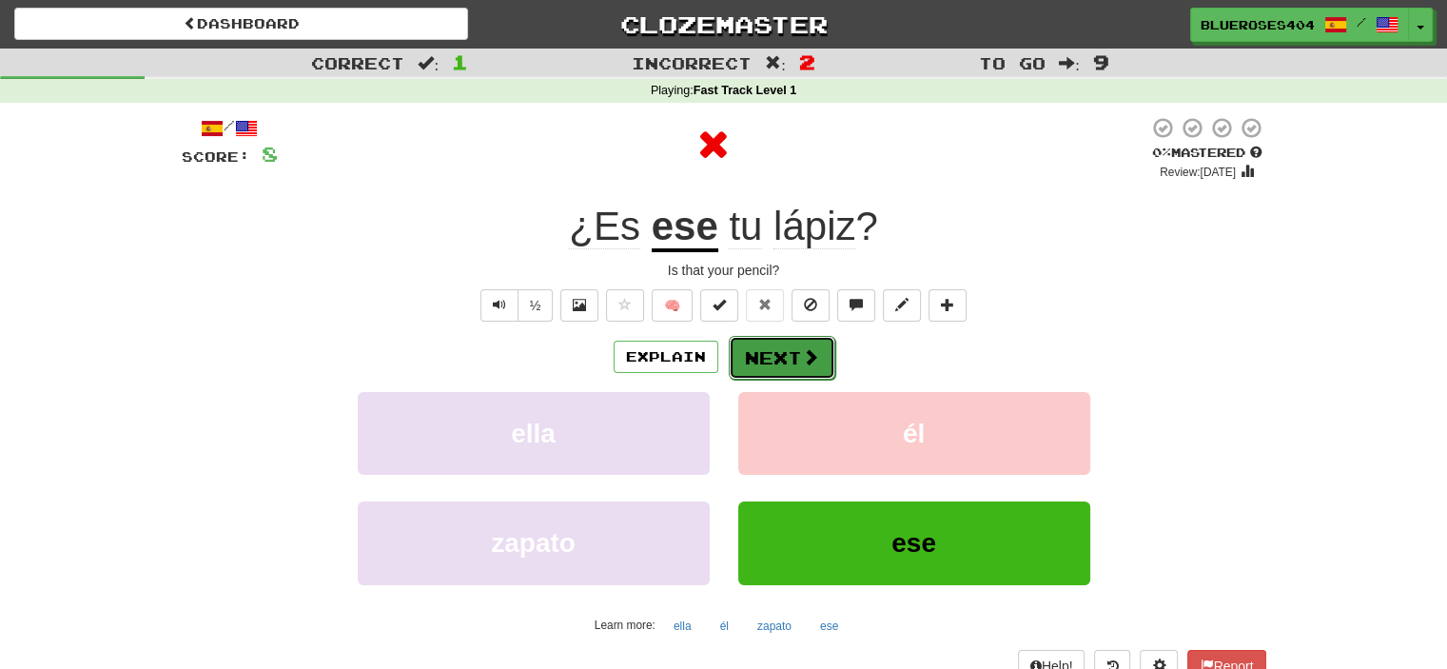
click at [793, 339] on button "Next" at bounding box center [782, 358] width 107 height 44
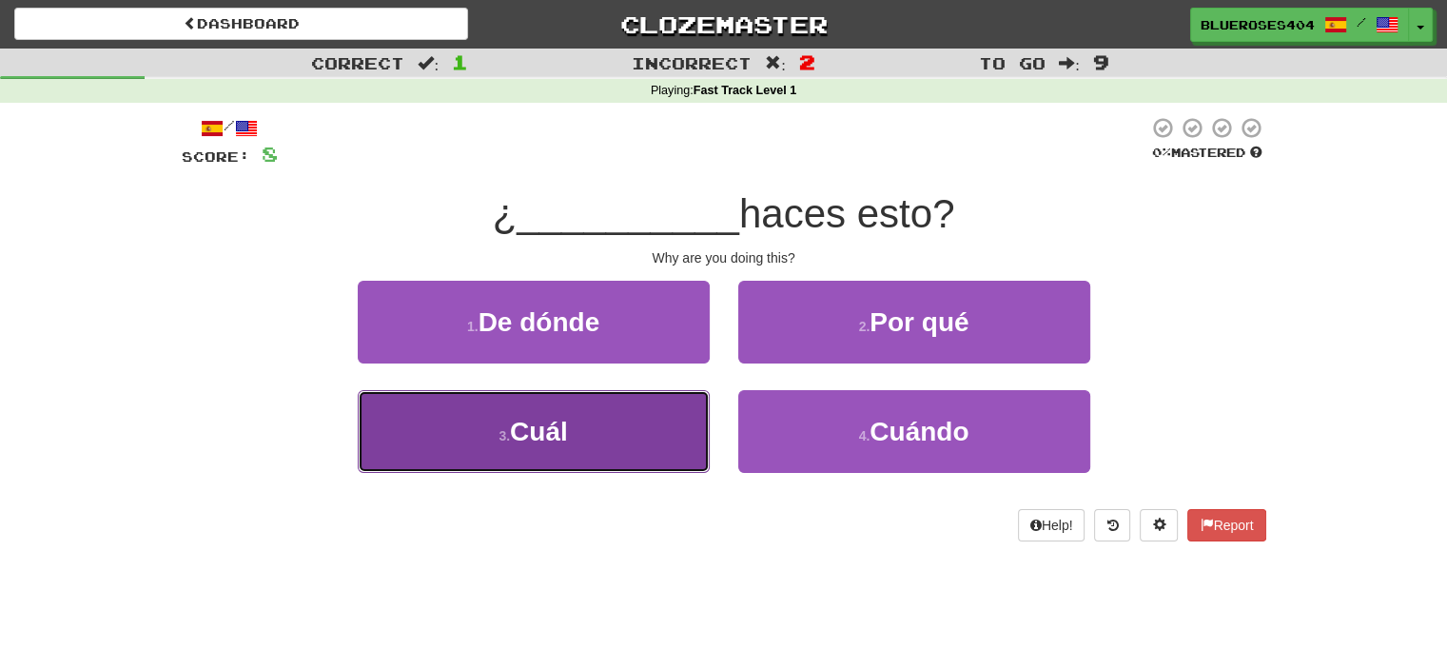
click at [690, 434] on button "3 . Cuál" at bounding box center [534, 431] width 352 height 83
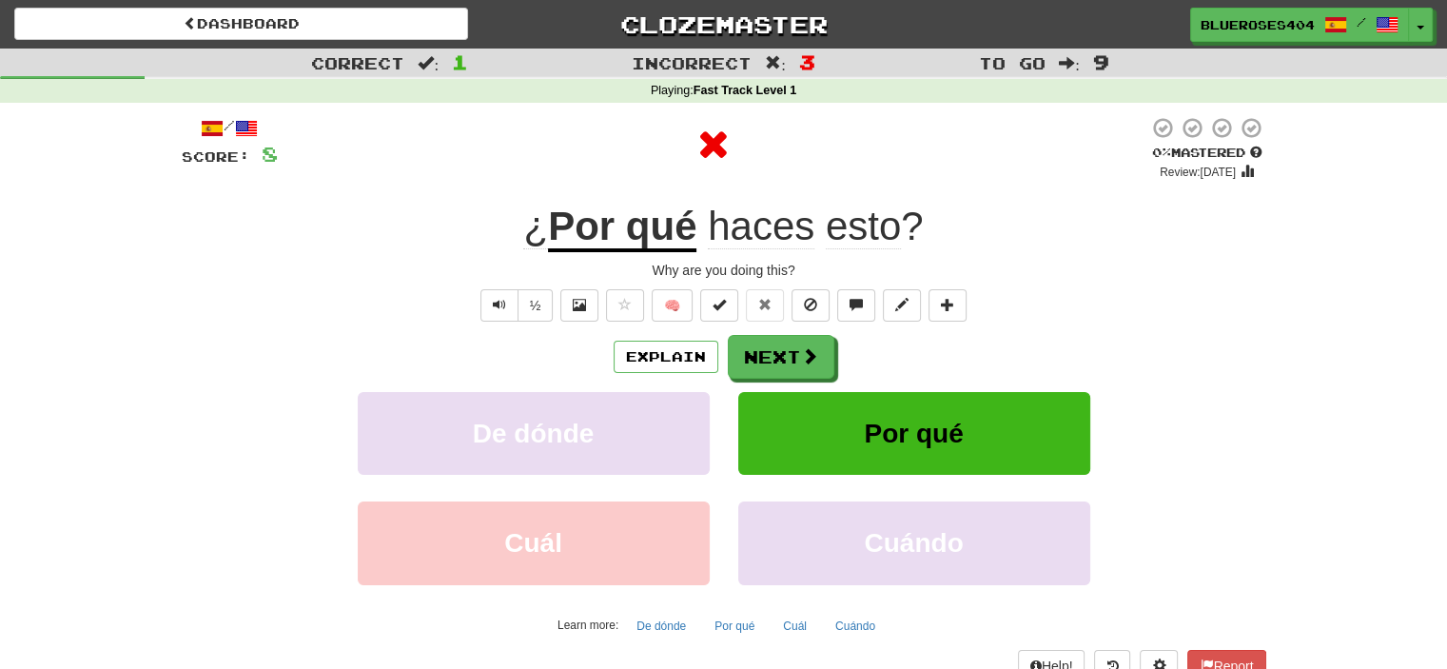
click at [788, 329] on div "/ Score: 8 0 % Mastered Review: 2025-08-16 ¿ Por qué haces esto ? Why are you d…" at bounding box center [724, 398] width 1085 height 565
click at [782, 350] on button "Next" at bounding box center [782, 358] width 107 height 44
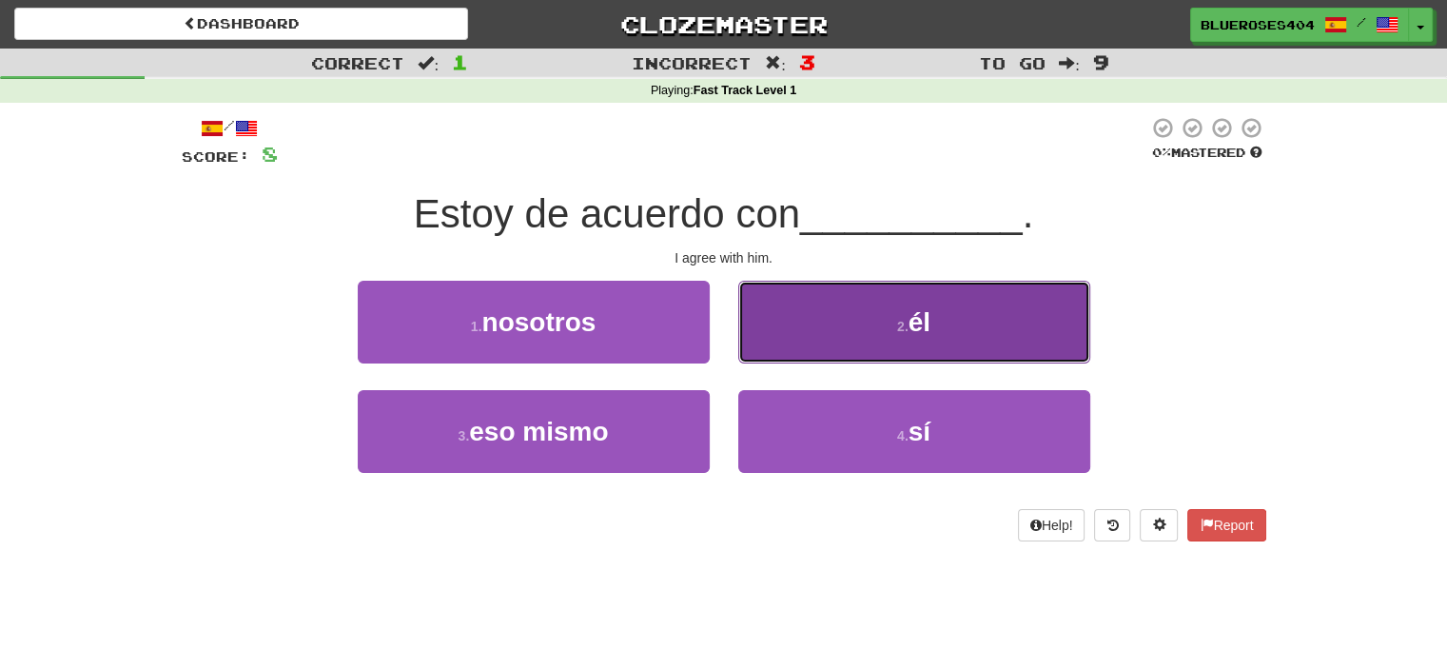
click at [792, 344] on button "2 . él" at bounding box center [914, 322] width 352 height 83
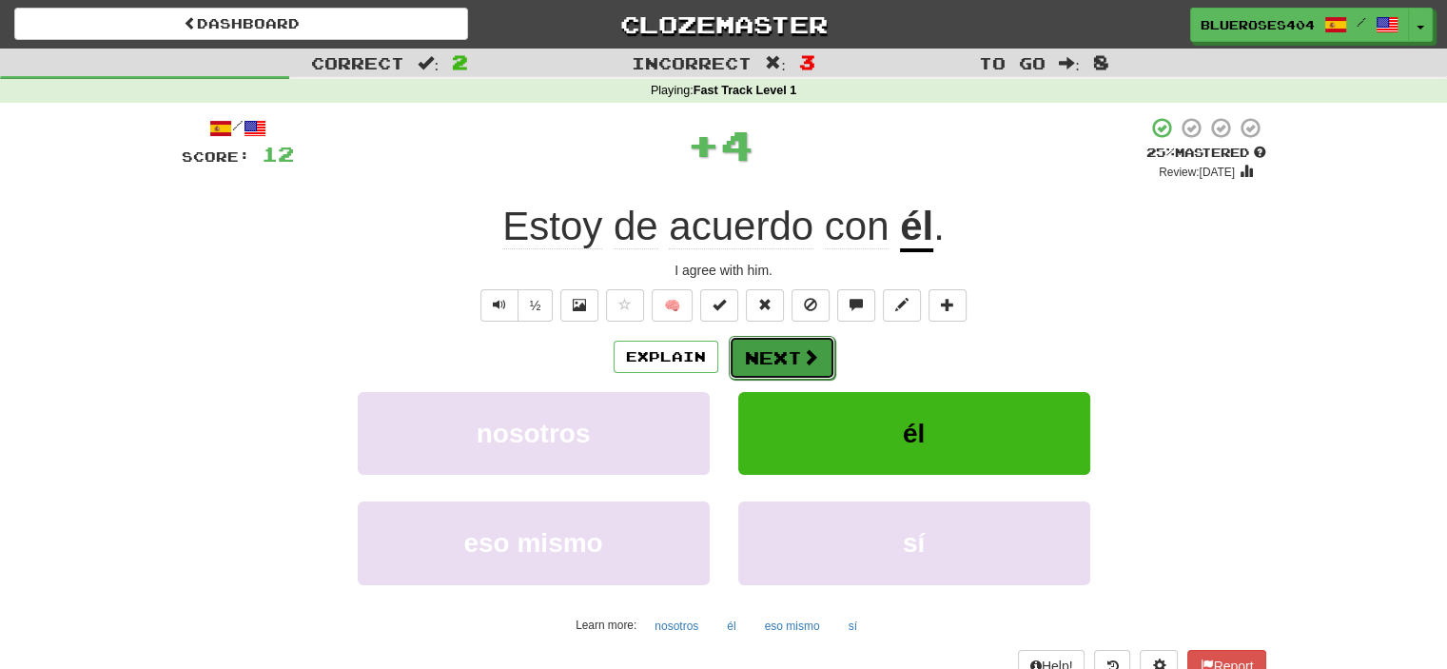
click at [786, 344] on button "Next" at bounding box center [782, 358] width 107 height 44
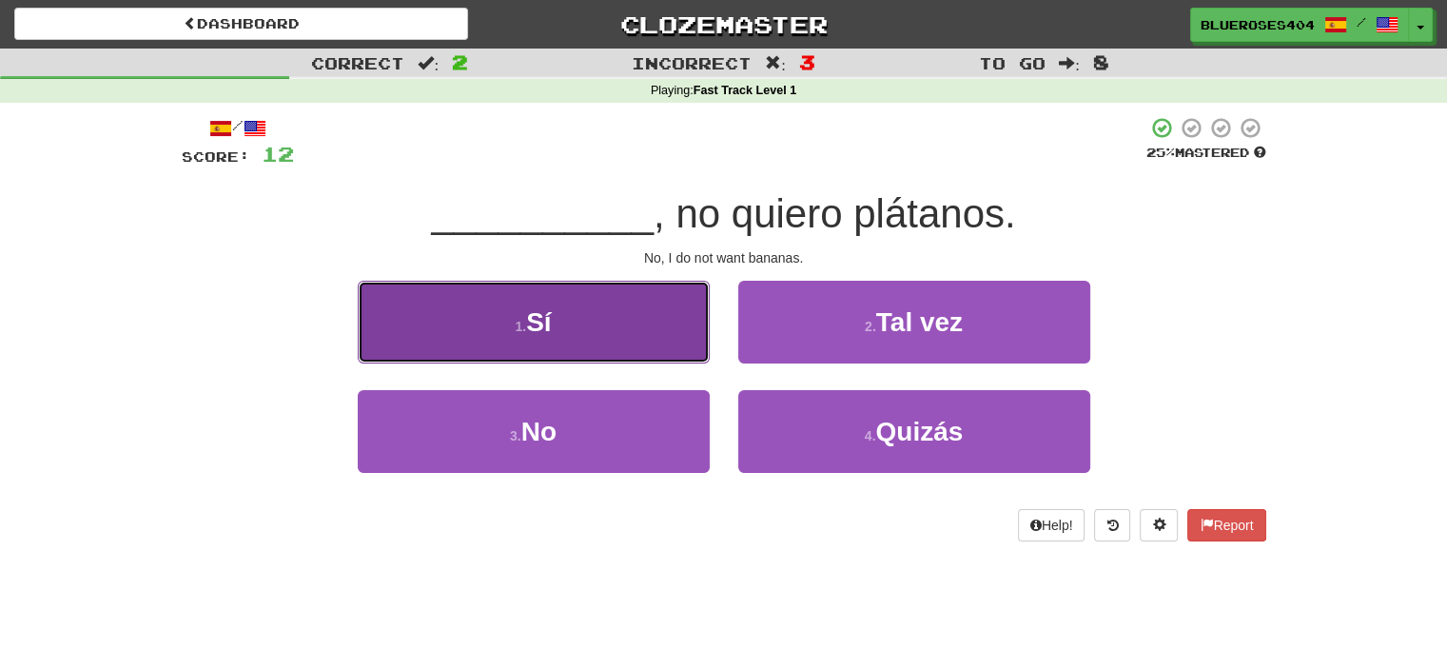
click at [687, 317] on button "1 . Sí" at bounding box center [534, 322] width 352 height 83
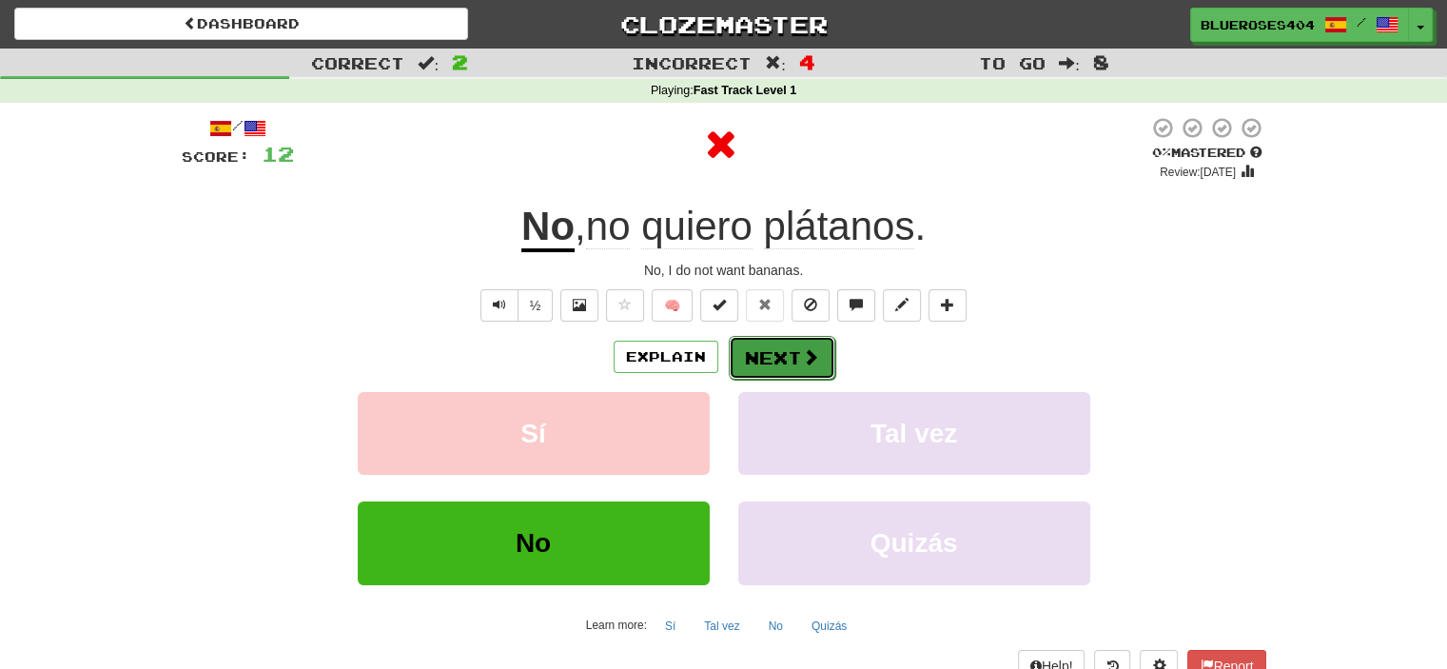
click at [763, 349] on button "Next" at bounding box center [782, 358] width 107 height 44
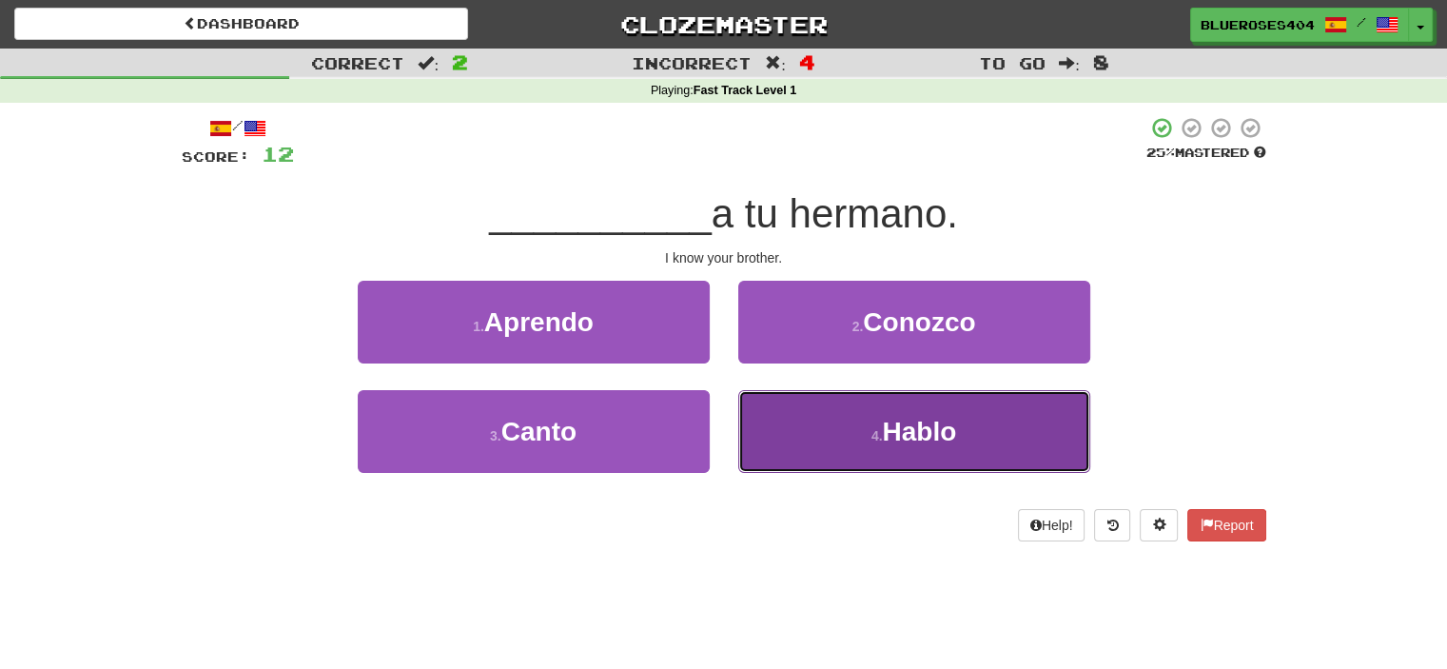
click at [818, 406] on button "4 . Hablo" at bounding box center [914, 431] width 352 height 83
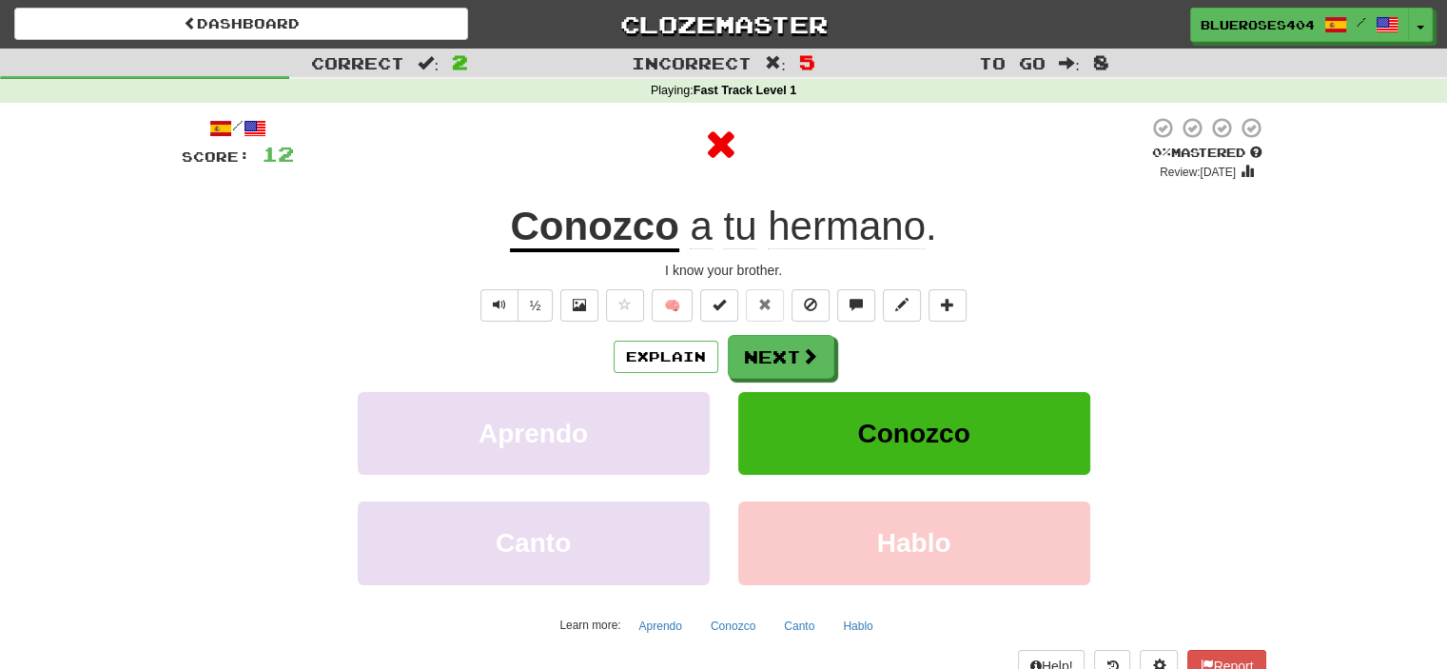
click at [803, 380] on div "Explain Next Aprendo Conozco Canto Hablo Learn more: Aprendo Conozco Canto Hablo" at bounding box center [724, 487] width 1085 height 305
click at [776, 347] on button "Next" at bounding box center [782, 358] width 107 height 44
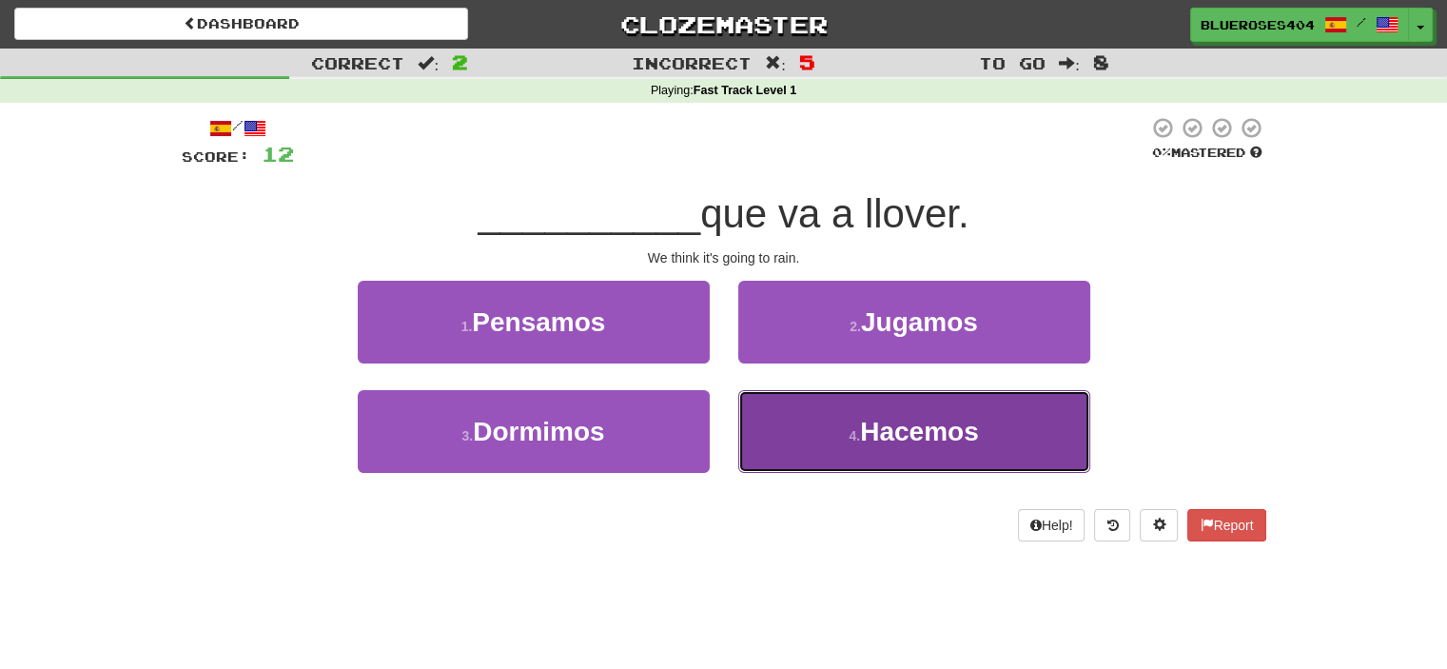
click at [823, 460] on button "4 . Hacemos" at bounding box center [914, 431] width 352 height 83
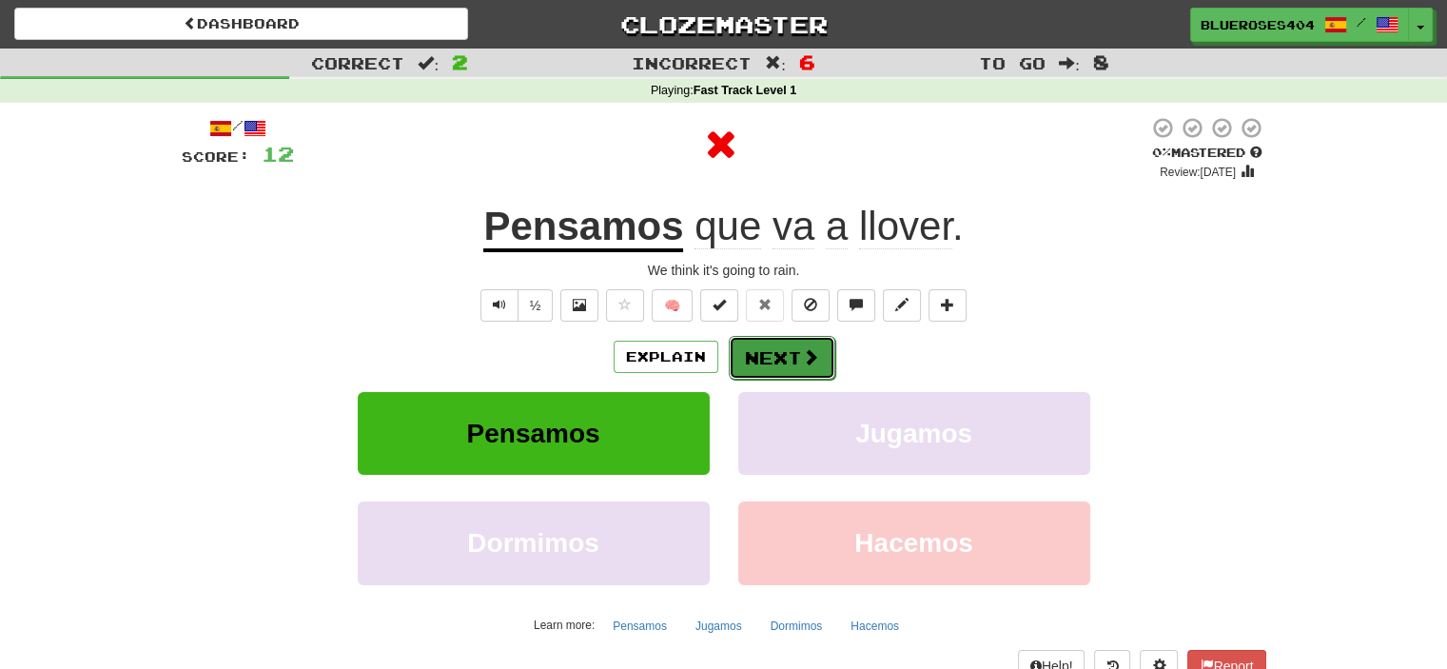
click at [790, 357] on button "Next" at bounding box center [782, 358] width 107 height 44
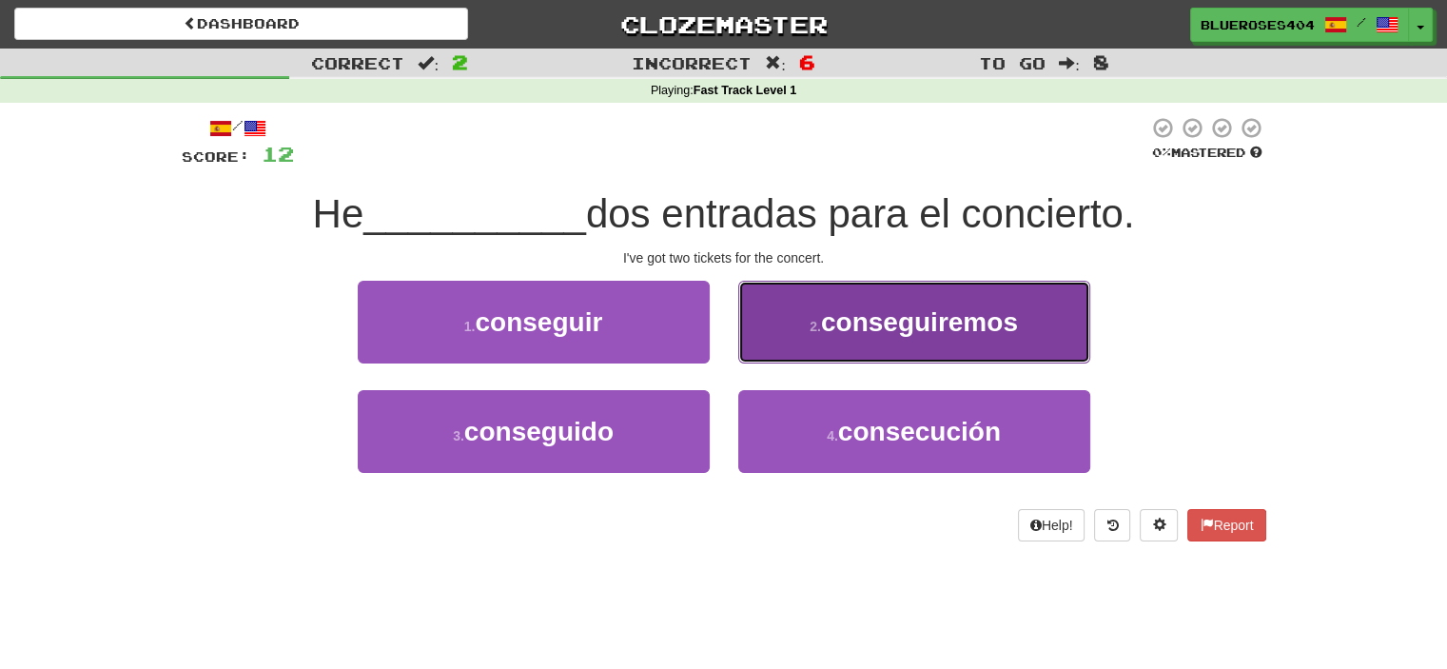
click at [806, 331] on button "2 . conseguiremos" at bounding box center [914, 322] width 352 height 83
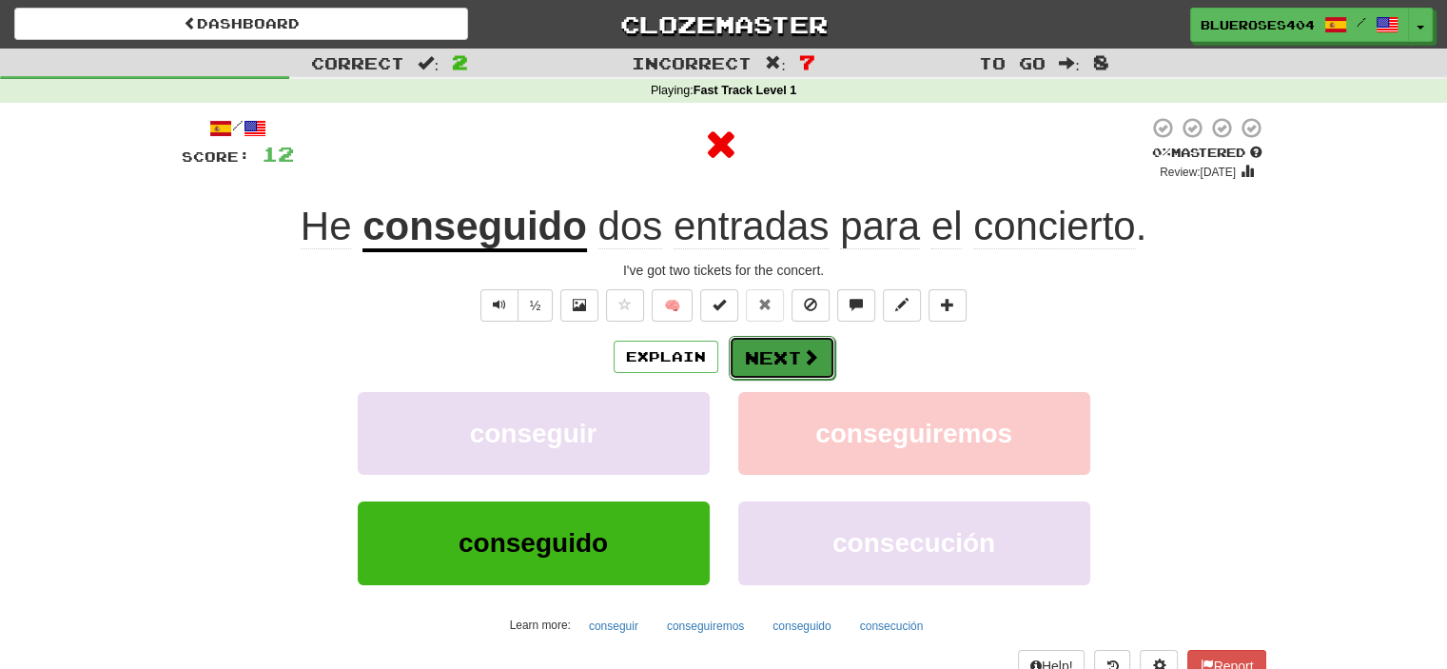
click at [788, 342] on button "Next" at bounding box center [782, 358] width 107 height 44
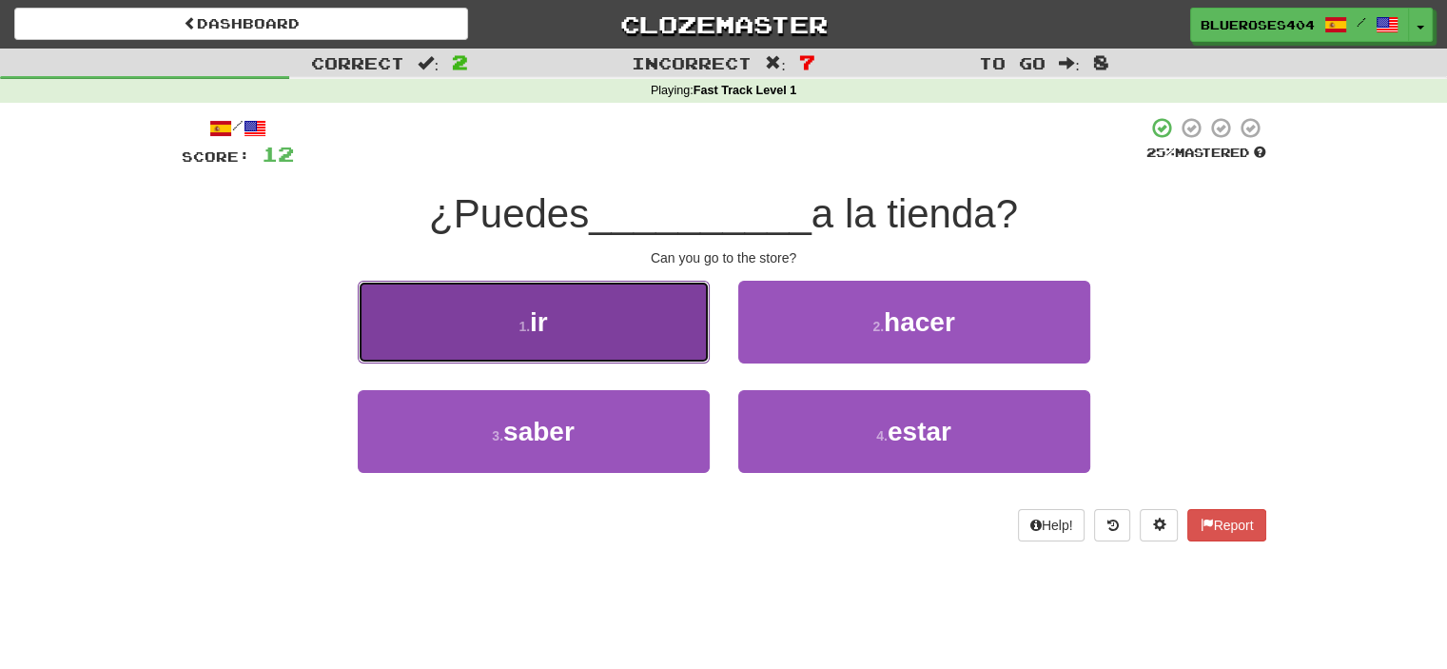
click at [579, 319] on button "1 . ir" at bounding box center [534, 322] width 352 height 83
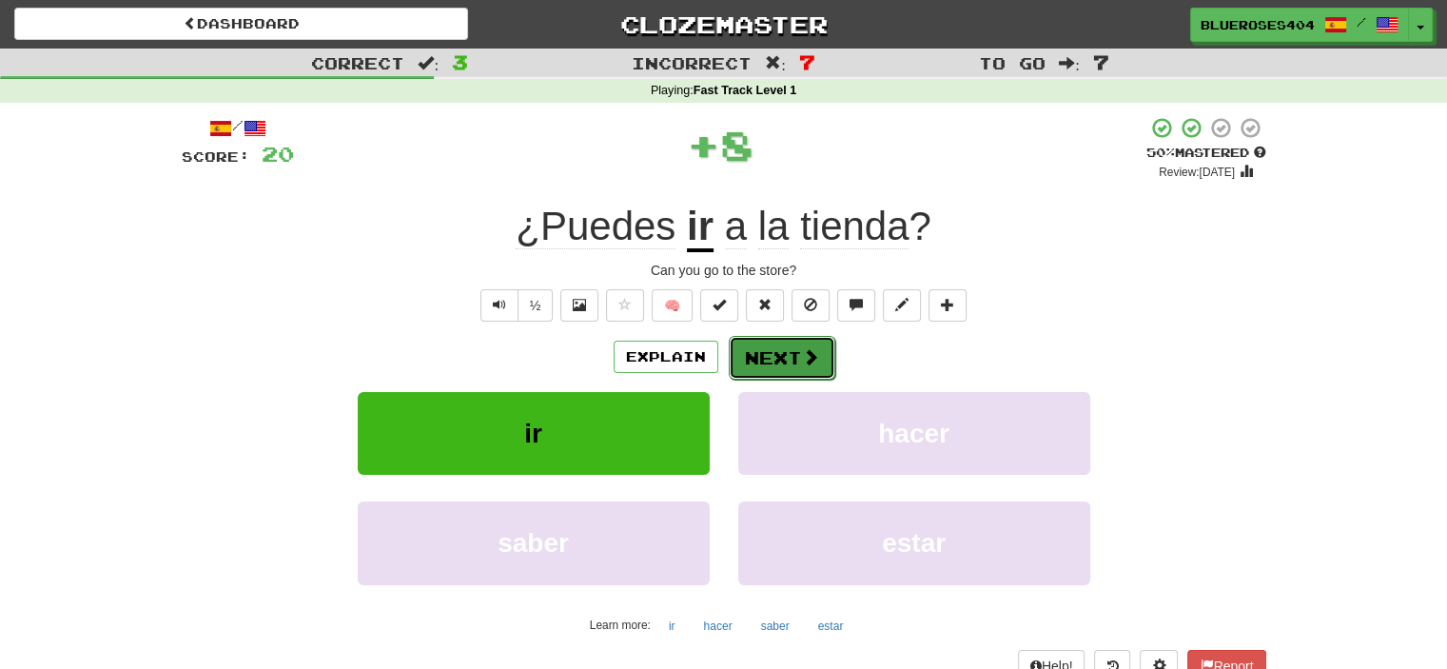
click at [759, 356] on button "Next" at bounding box center [782, 358] width 107 height 44
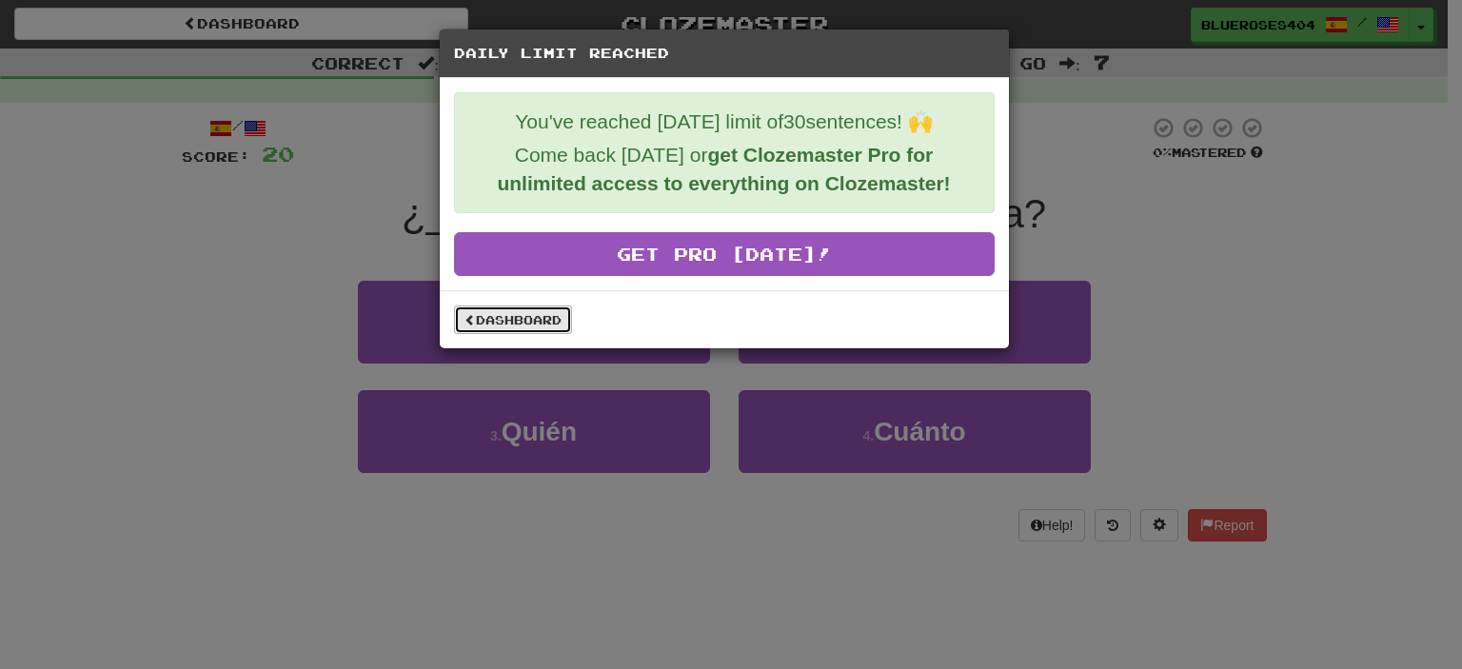
click at [536, 310] on link "Dashboard" at bounding box center [513, 319] width 118 height 29
